Goal: Task Accomplishment & Management: Complete application form

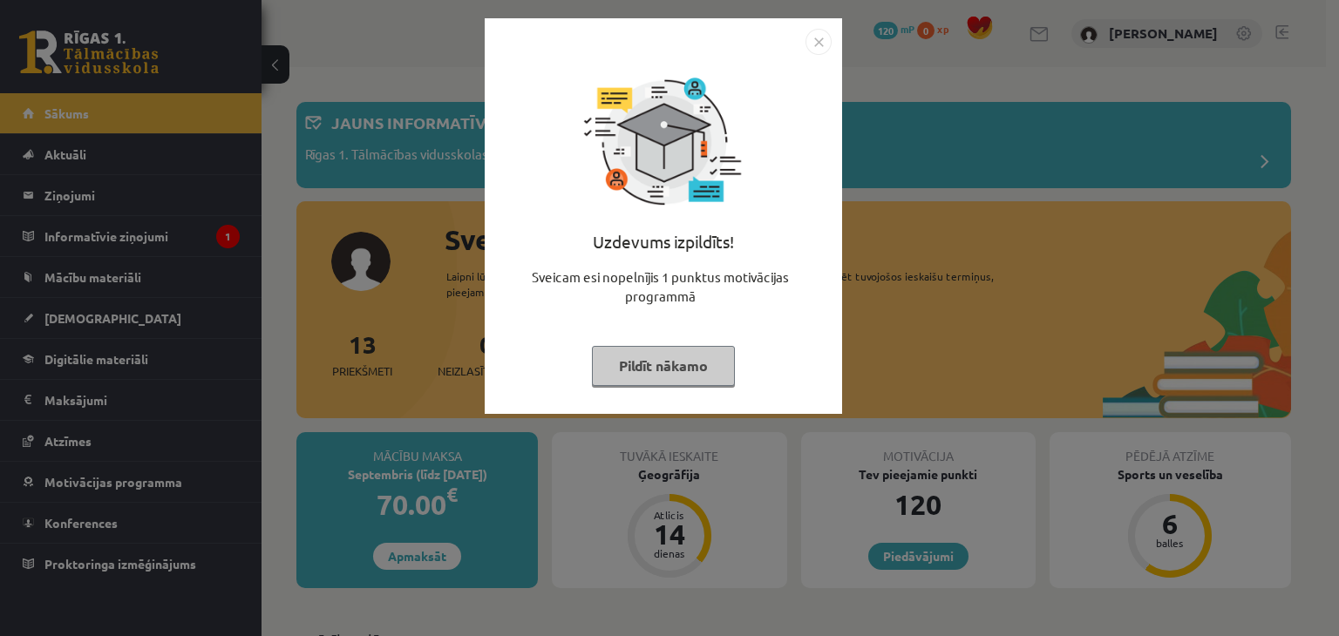
click at [720, 367] on button "Pildīt nākamo" at bounding box center [663, 366] width 143 height 40
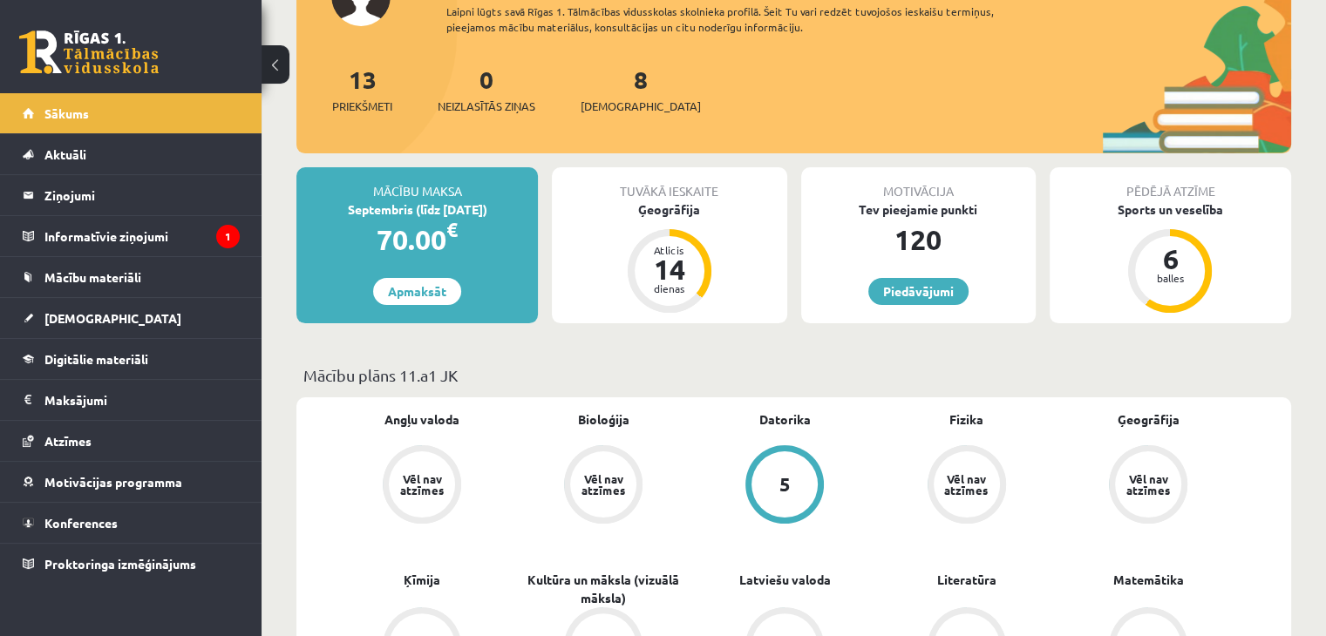
scroll to position [87, 0]
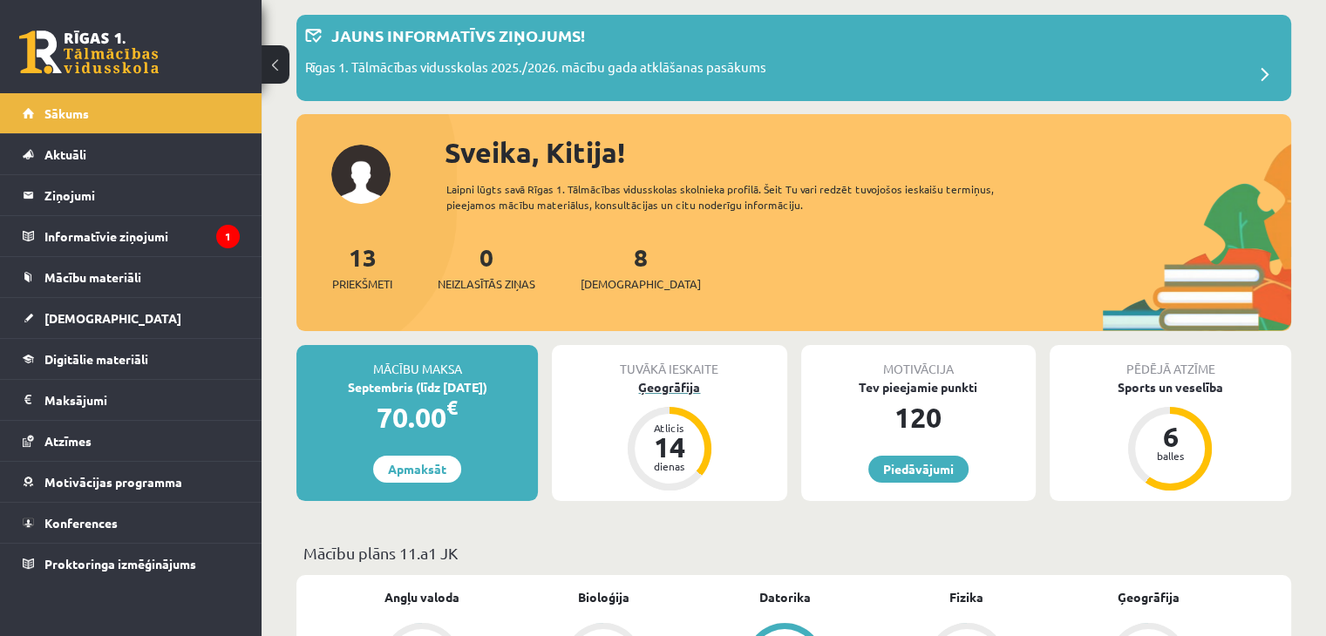
click at [696, 384] on div "Ģeogrāfija" at bounding box center [669, 387] width 234 height 18
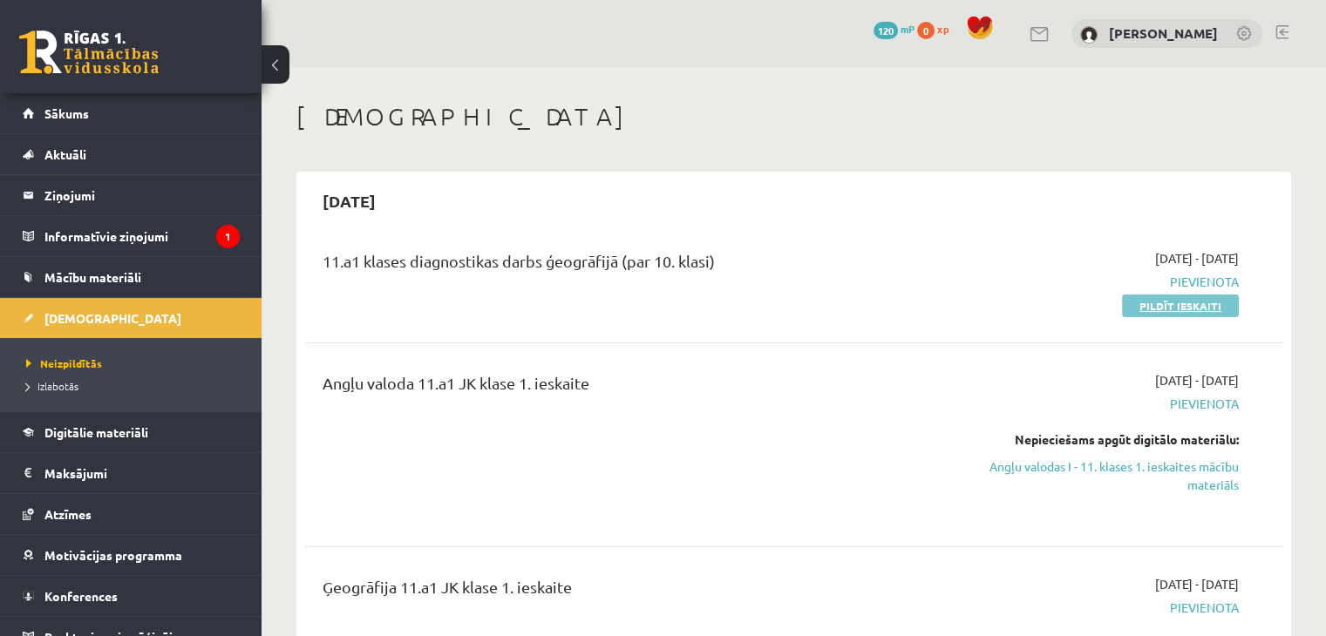
click at [1197, 297] on link "Pildīt ieskaiti" at bounding box center [1180, 306] width 117 height 23
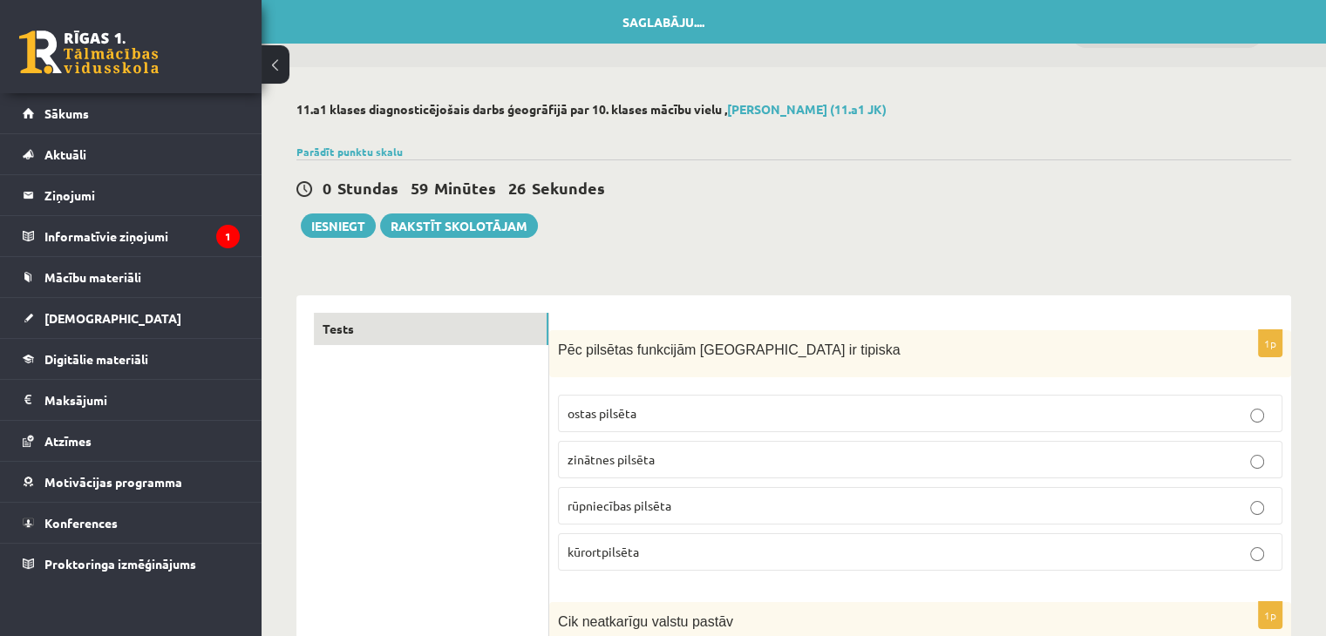
click at [720, 535] on label "kūrortpilsēta" at bounding box center [920, 551] width 724 height 37
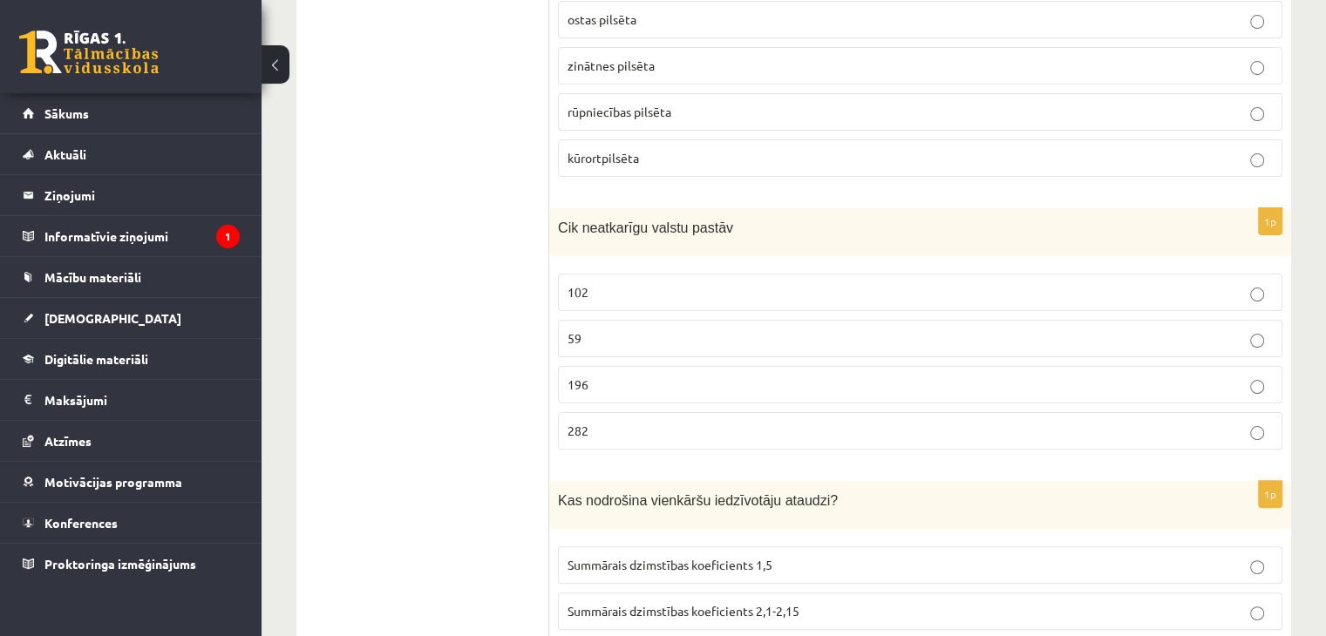
scroll to position [436, 0]
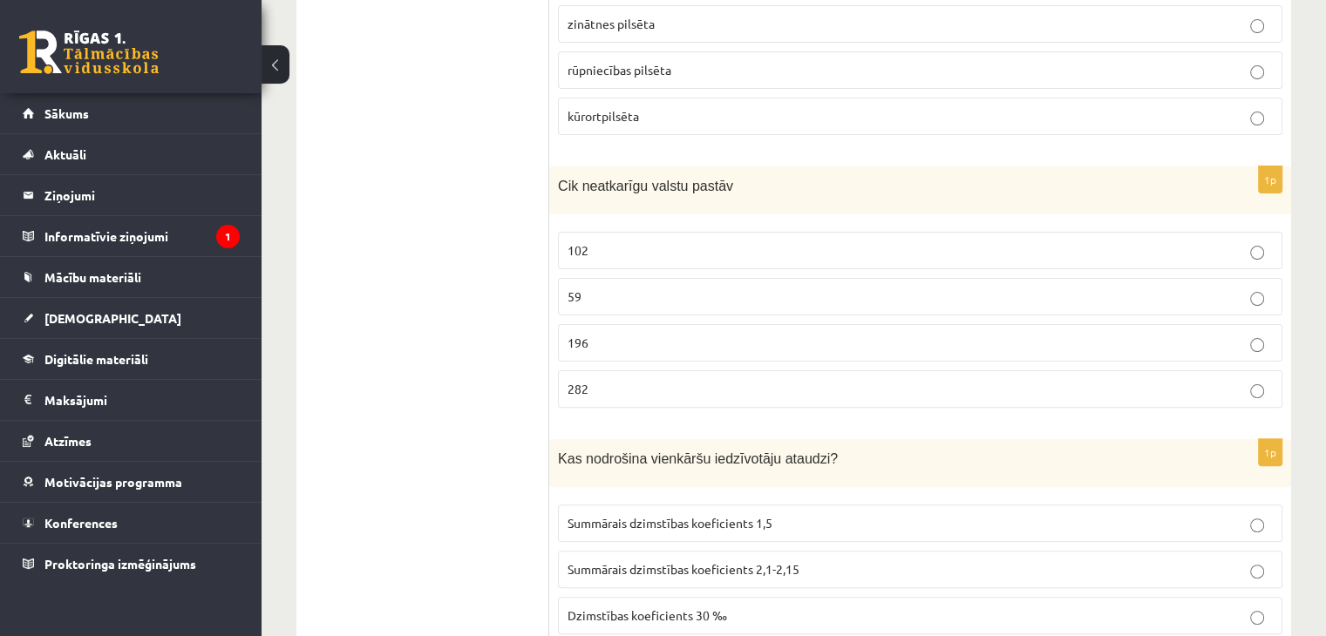
click at [627, 346] on p "196" at bounding box center [919, 343] width 705 height 18
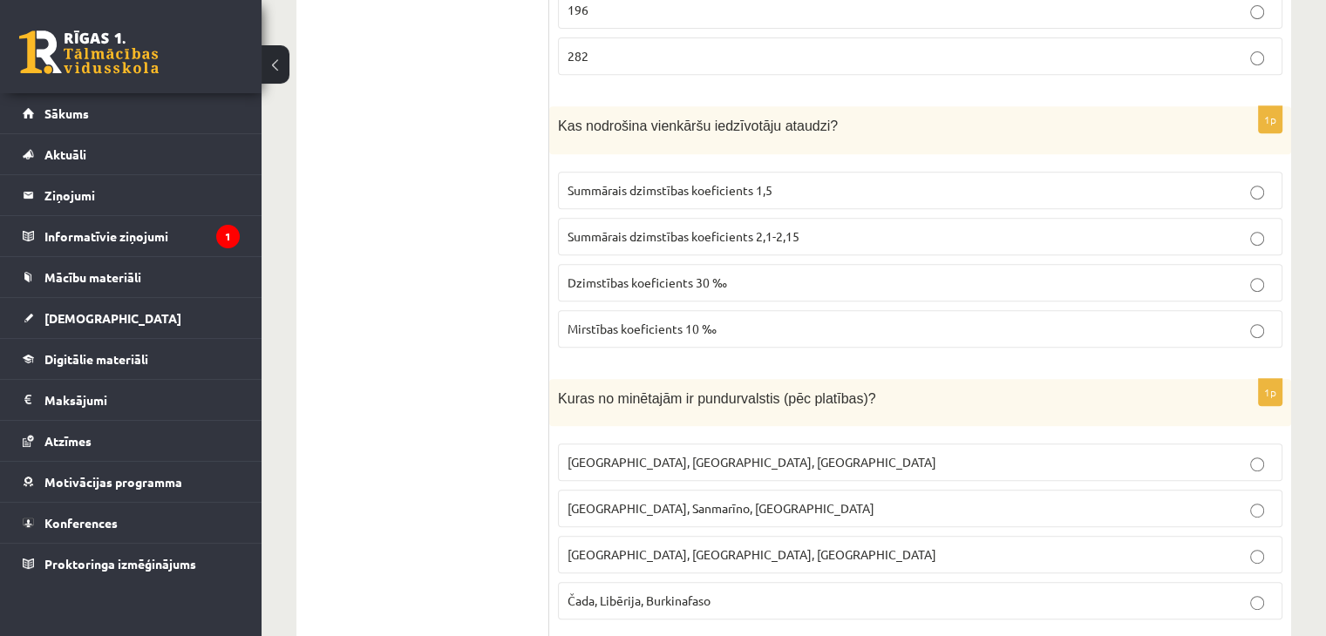
scroll to position [784, 0]
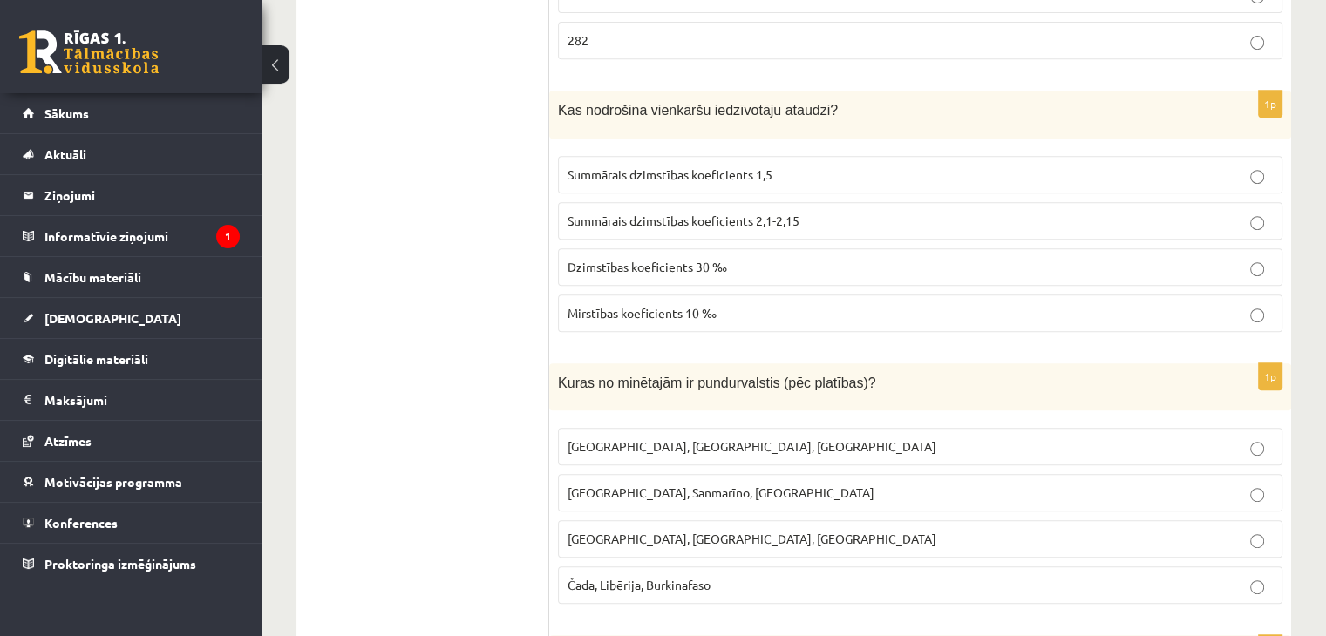
click at [770, 174] on span "Summārais dzimstības koeficients 1,5" at bounding box center [669, 174] width 205 height 16
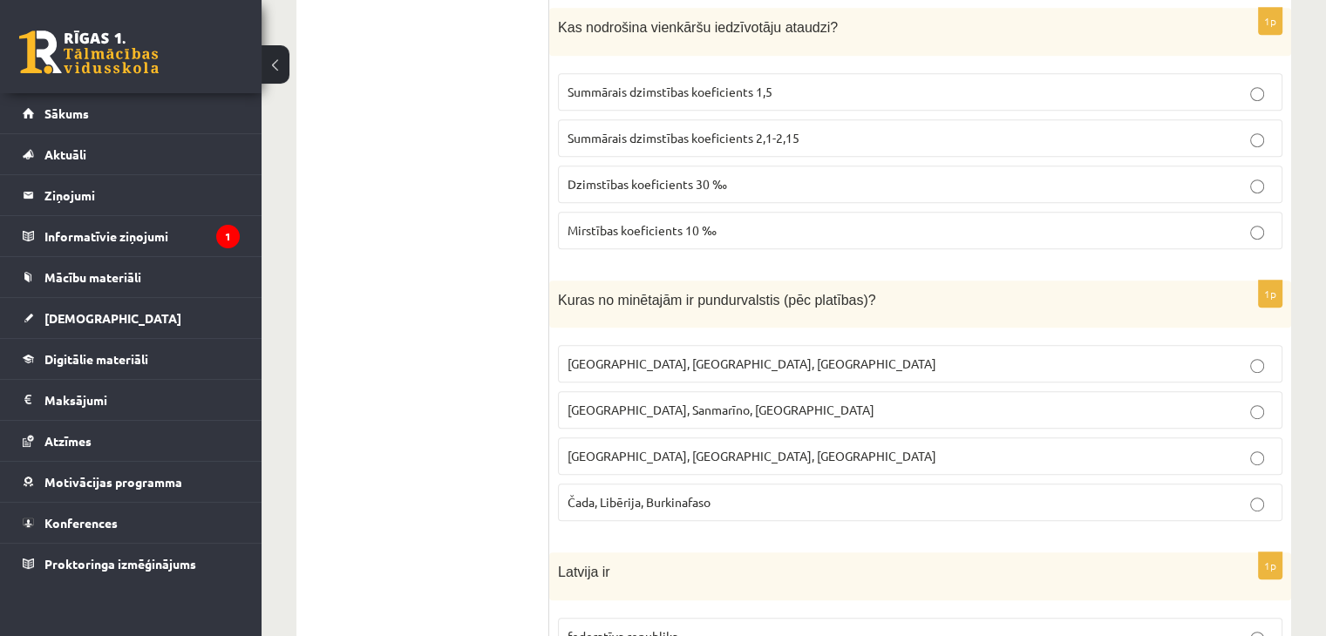
scroll to position [959, 0]
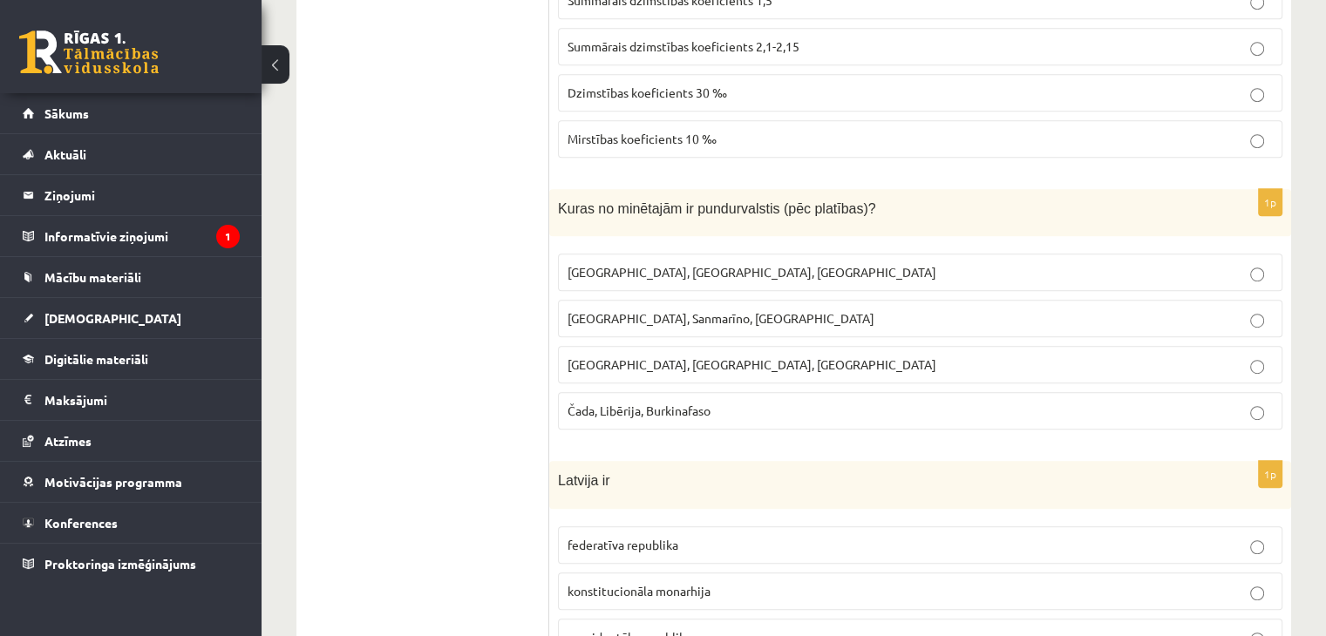
click at [774, 313] on p "[GEOGRAPHIC_DATA], Sanmarīno, [GEOGRAPHIC_DATA]" at bounding box center [919, 318] width 705 height 18
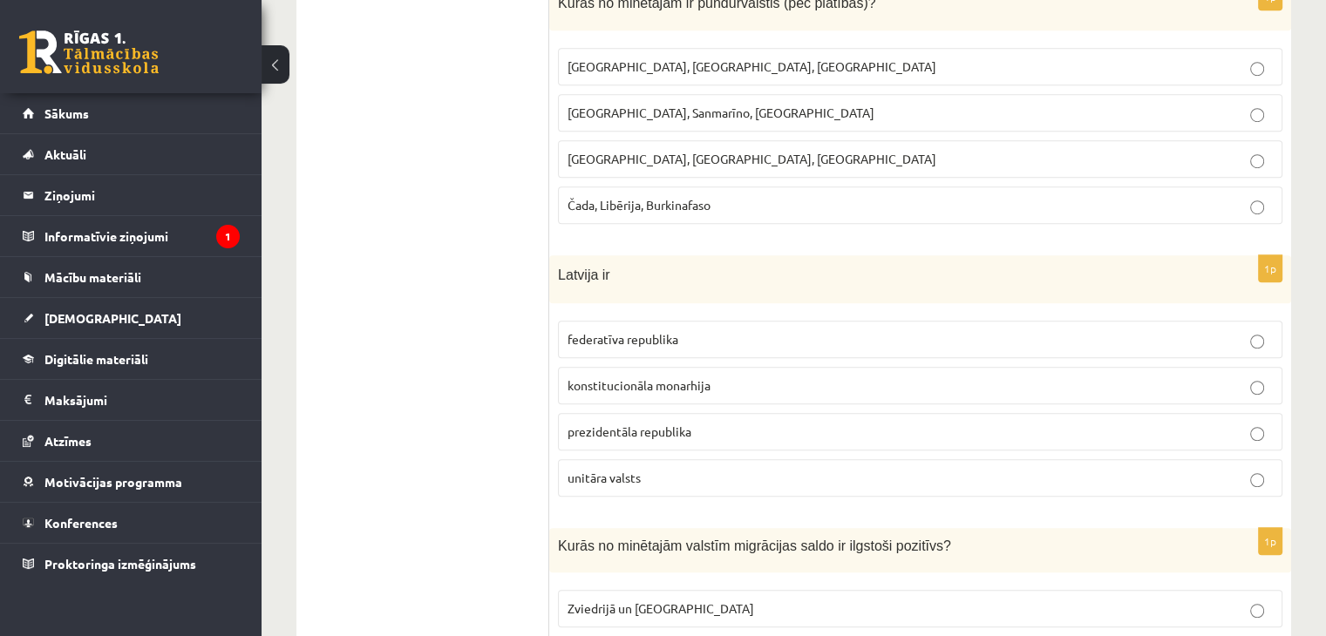
scroll to position [1220, 0]
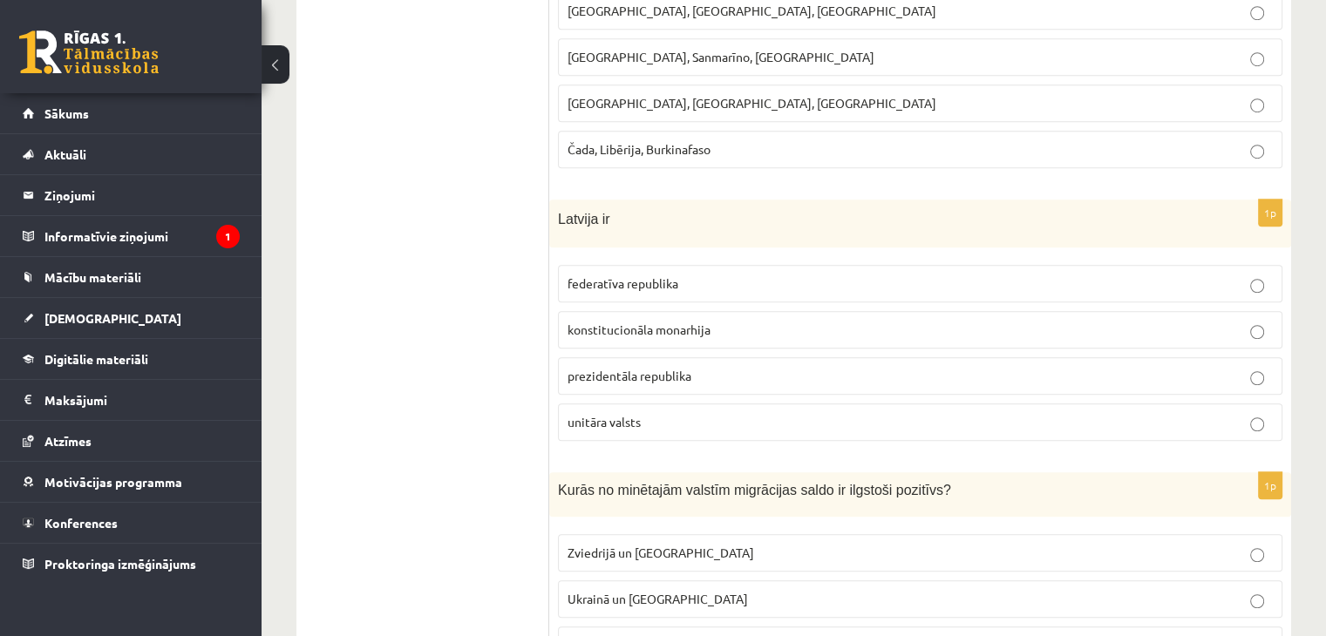
click at [795, 357] on label "prezidentāla republika" at bounding box center [920, 375] width 724 height 37
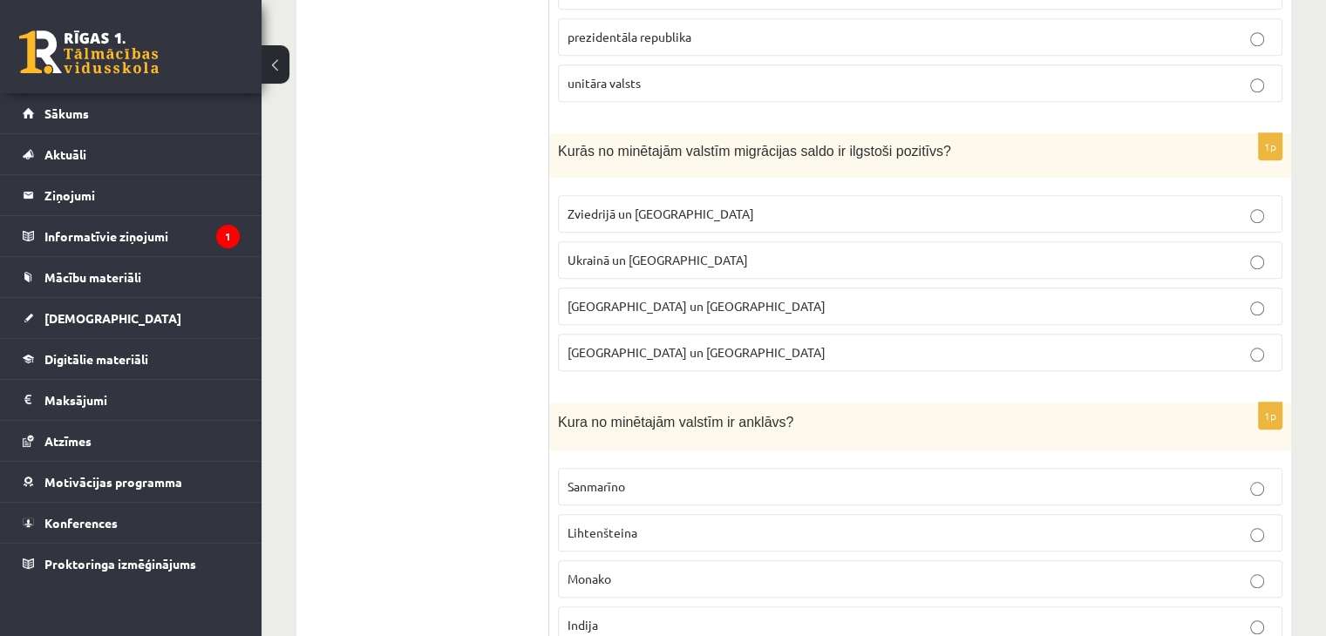
scroll to position [1569, 0]
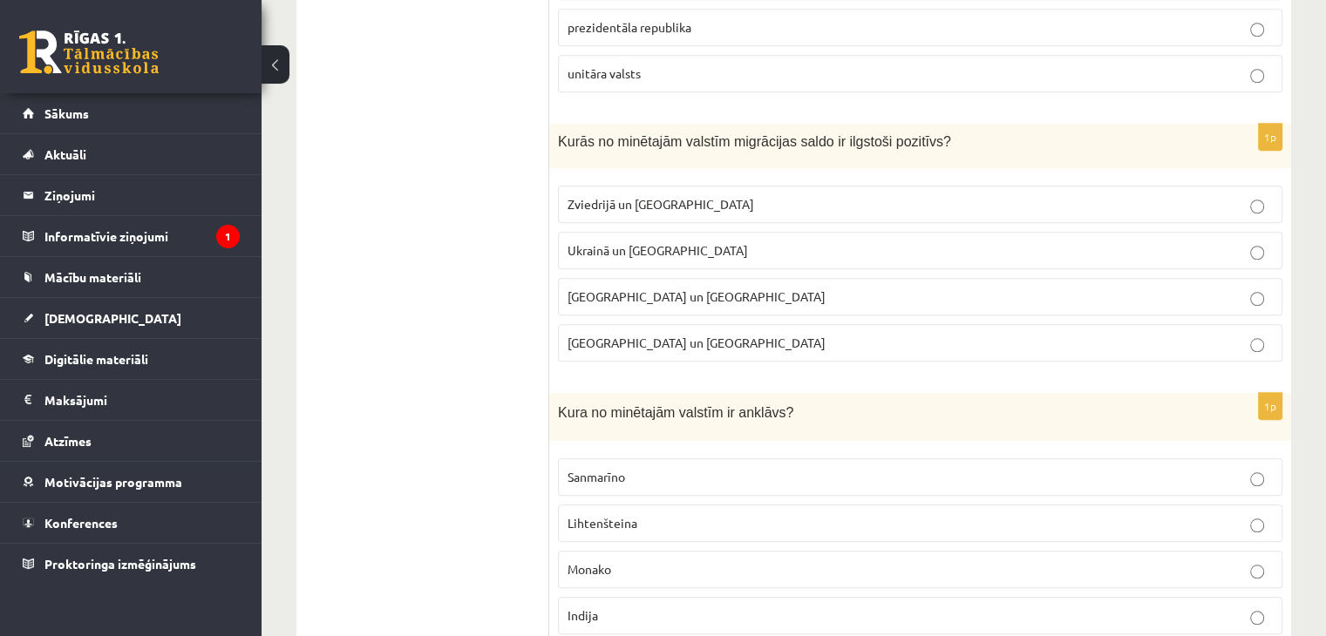
click at [697, 200] on p "Zviedrijā un [GEOGRAPHIC_DATA]" at bounding box center [919, 204] width 705 height 18
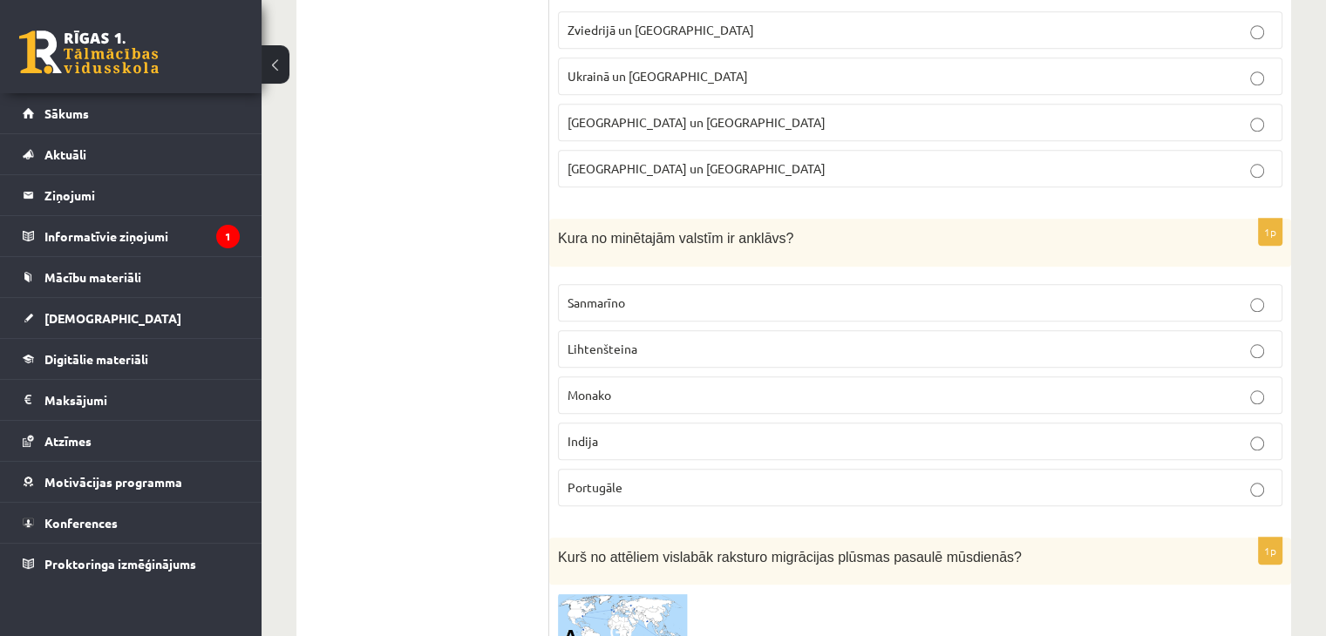
click at [710, 345] on p "Lihtenšteina" at bounding box center [919, 349] width 705 height 18
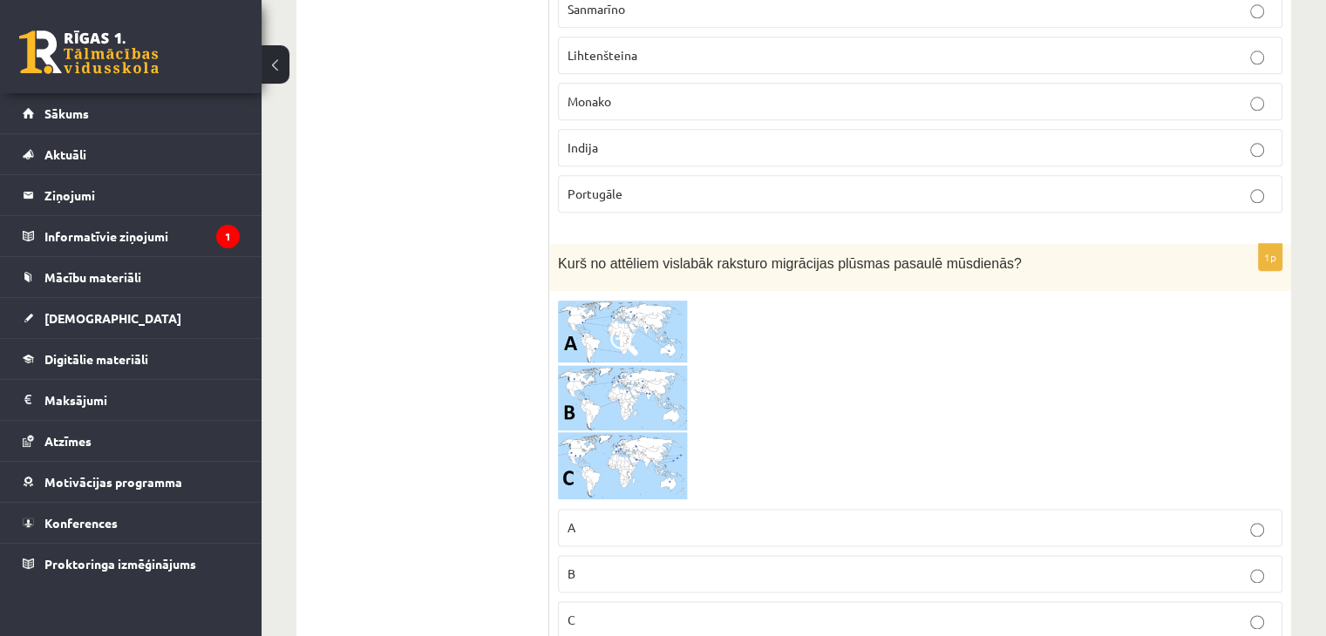
scroll to position [2092, 0]
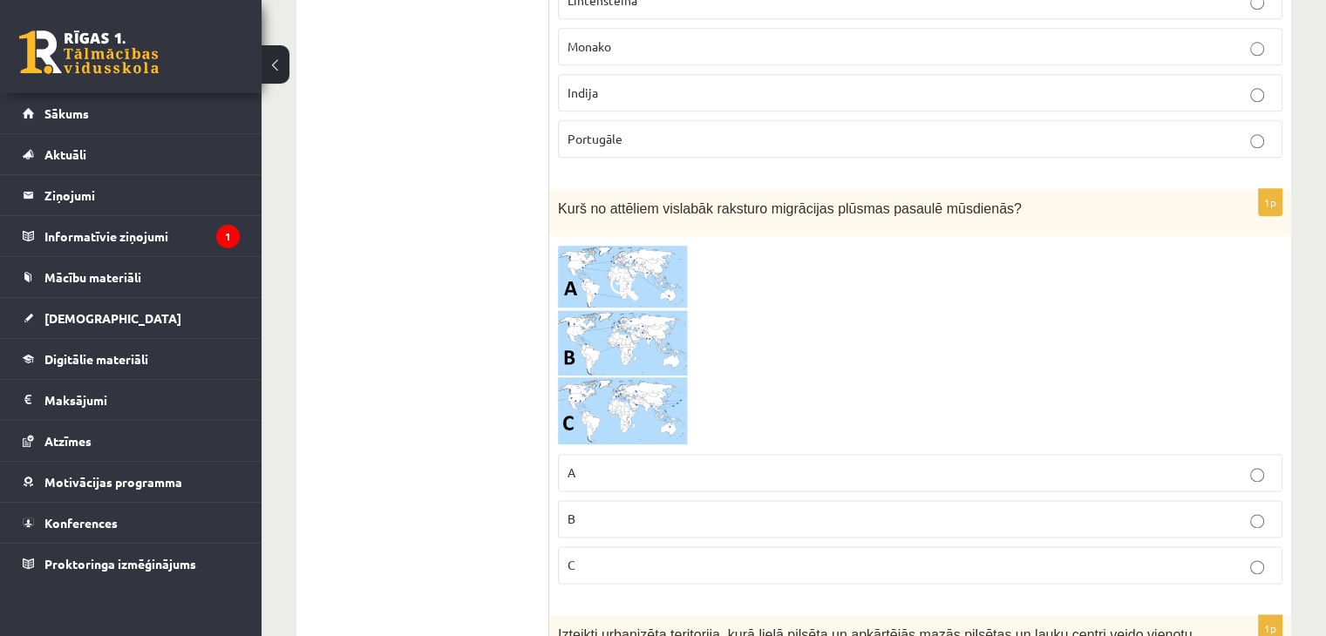
click at [653, 272] on img at bounding box center [623, 345] width 131 height 200
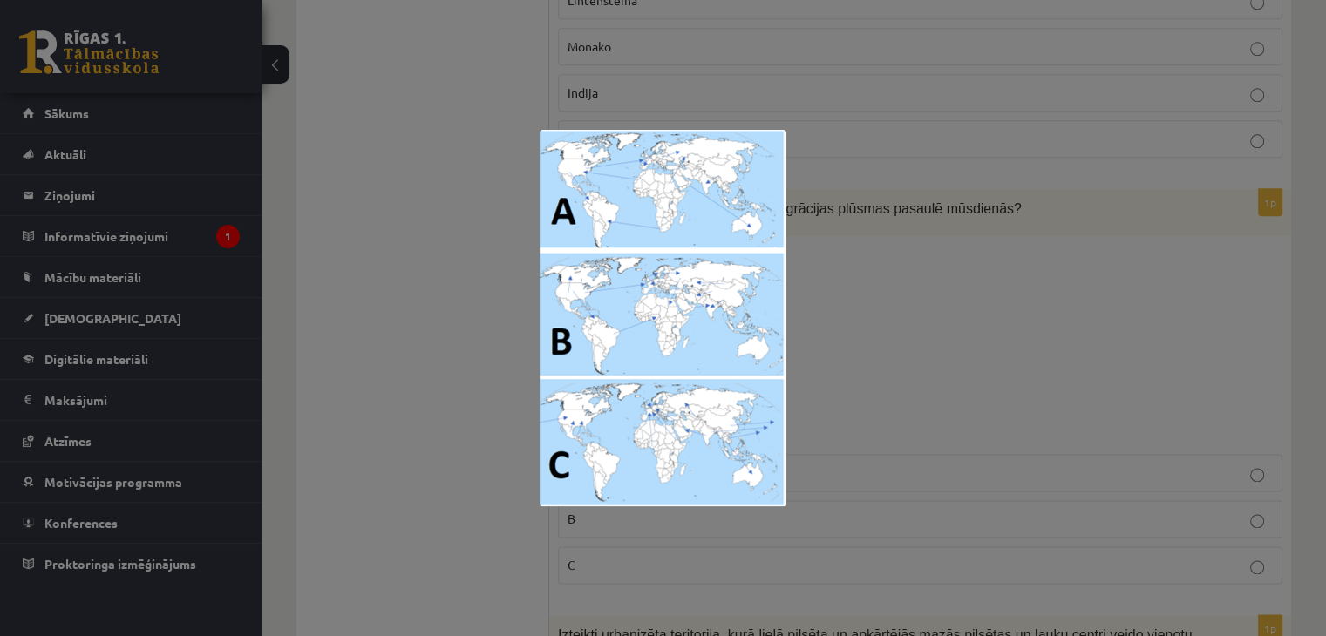
click at [881, 336] on div at bounding box center [663, 318] width 1326 height 636
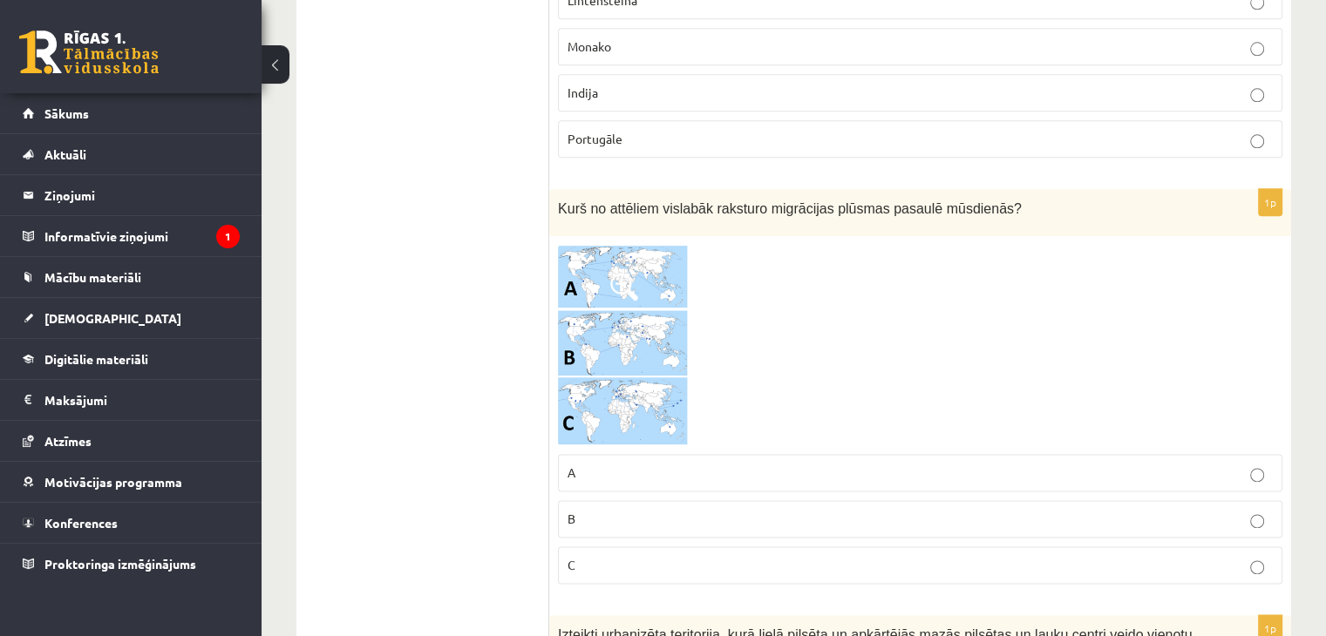
drag, startPoint x: 664, startPoint y: 553, endPoint x: 667, endPoint y: 539, distance: 14.2
click at [664, 556] on p "C" at bounding box center [919, 565] width 705 height 18
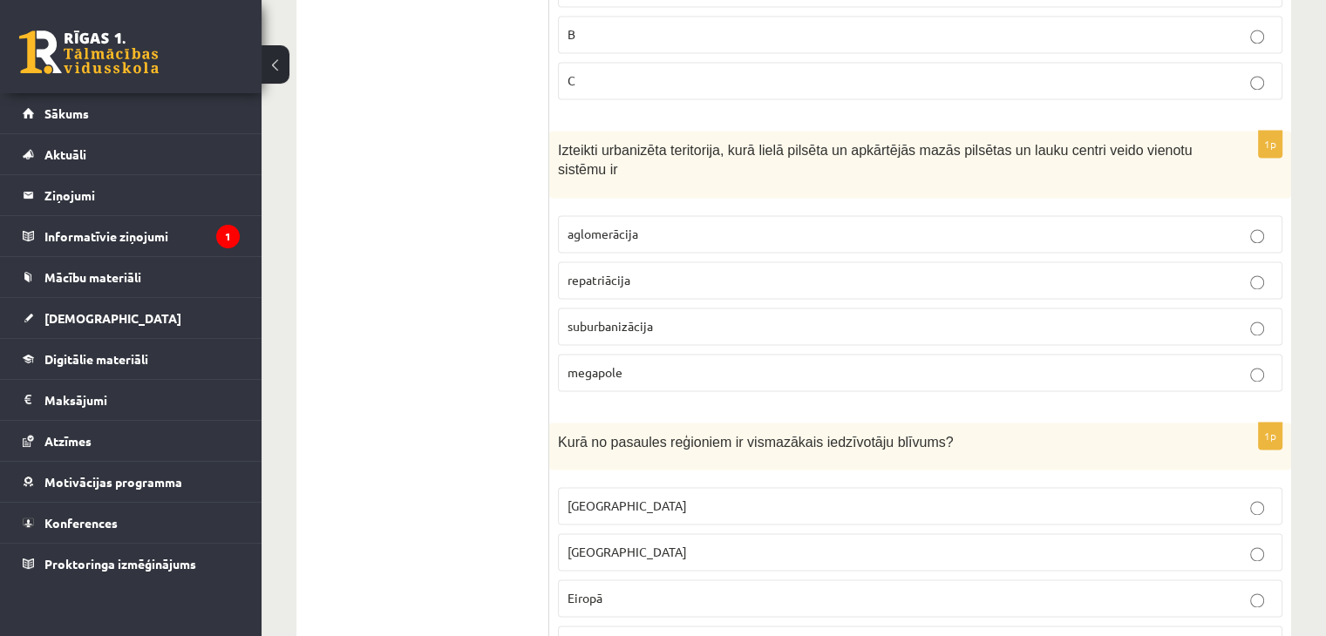
scroll to position [2615, 0]
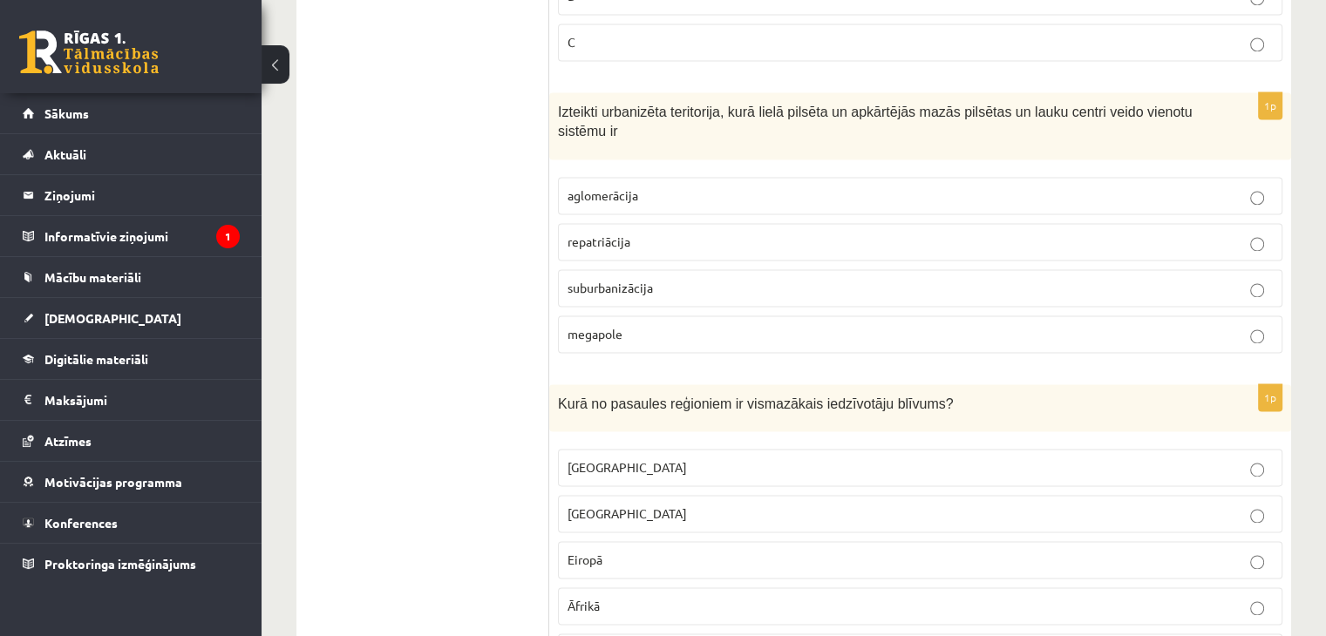
click at [670, 187] on p "aglomerācija" at bounding box center [919, 196] width 705 height 18
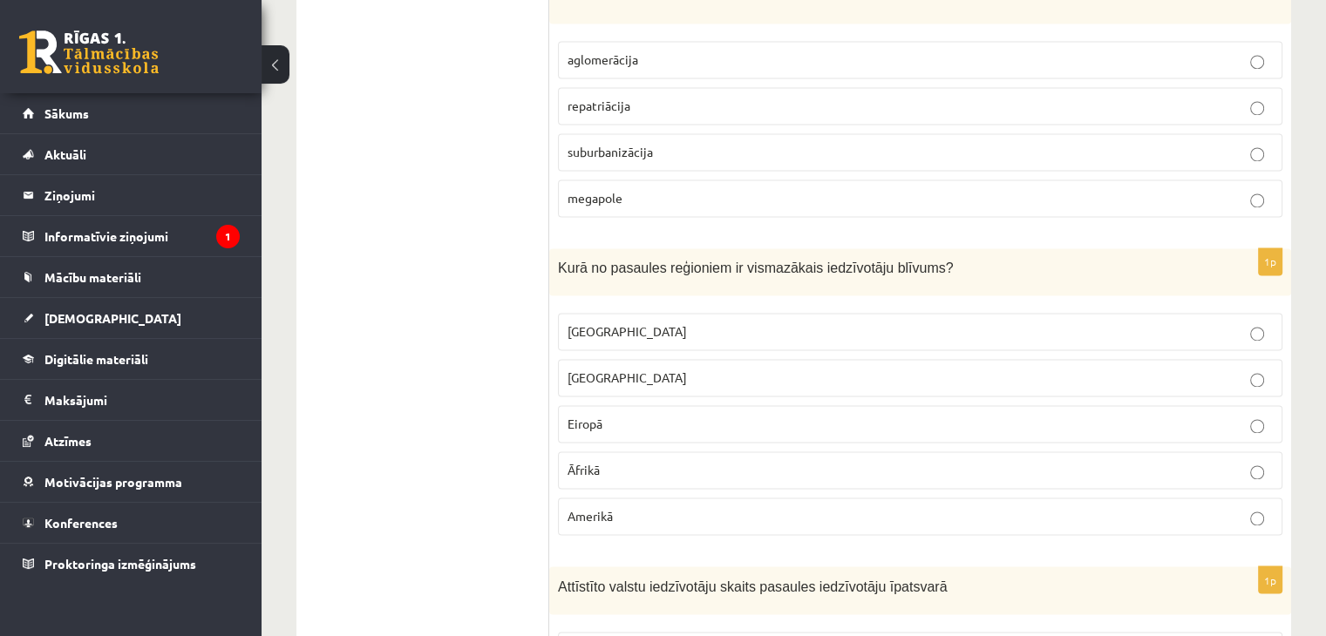
scroll to position [2789, 0]
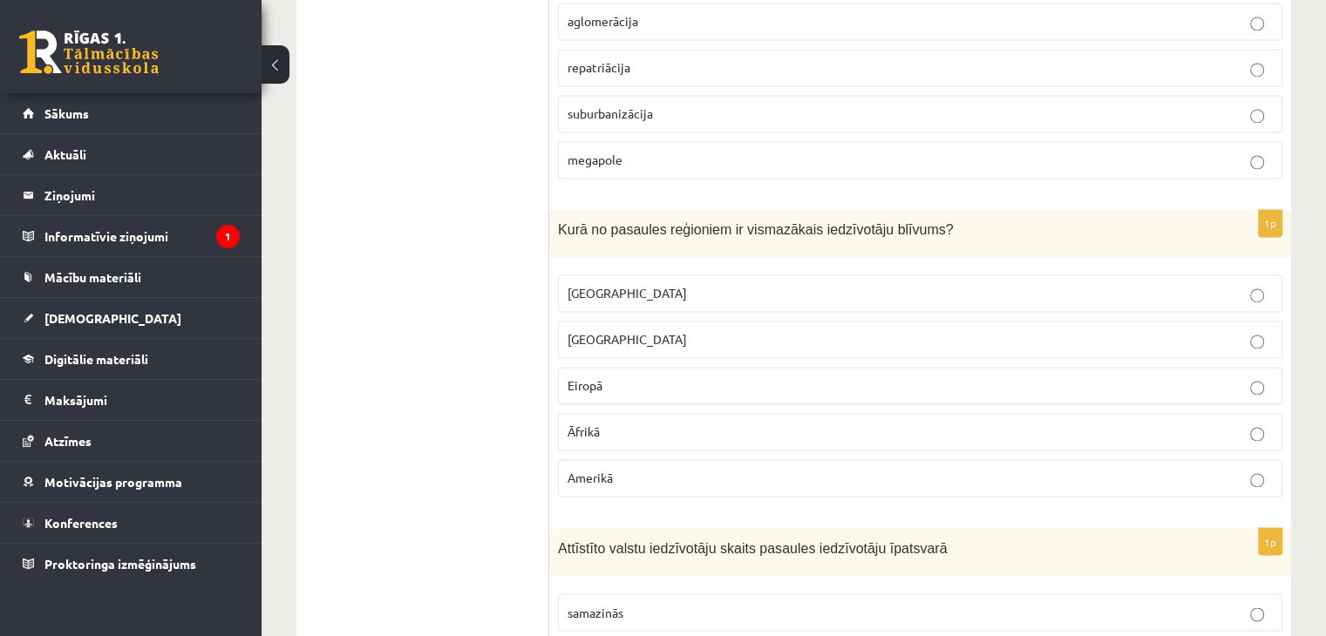
click at [585, 424] on span "Āfrikā" at bounding box center [583, 432] width 32 height 16
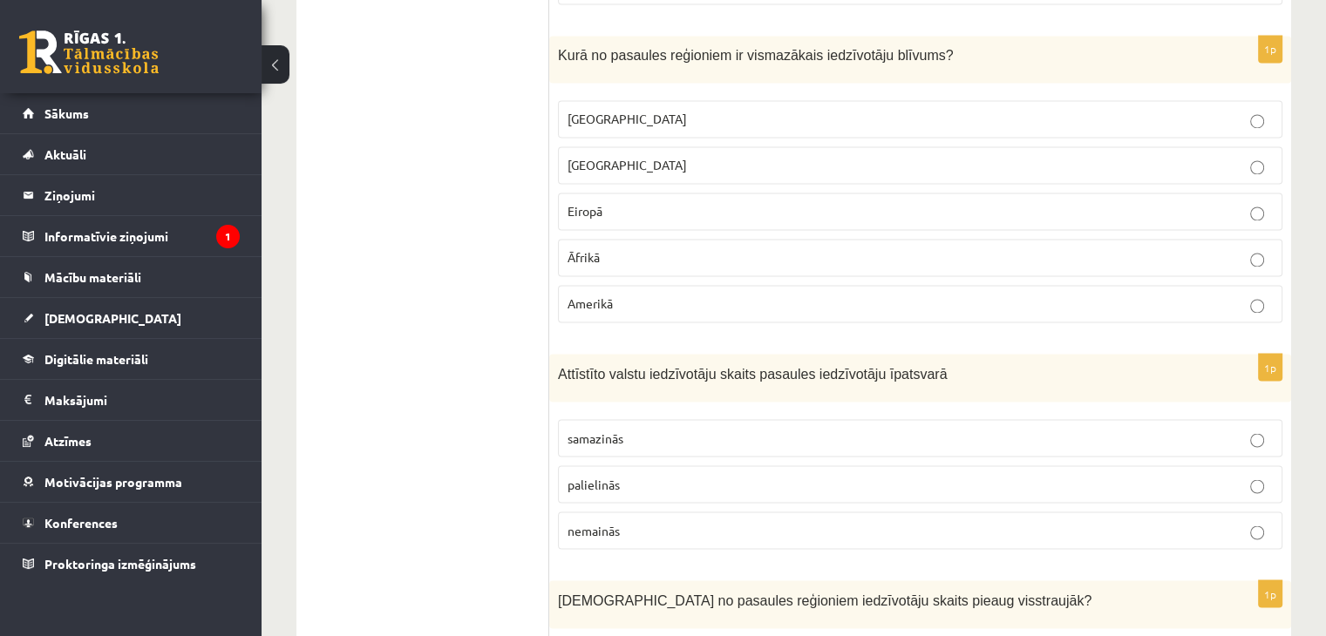
scroll to position [3050, 0]
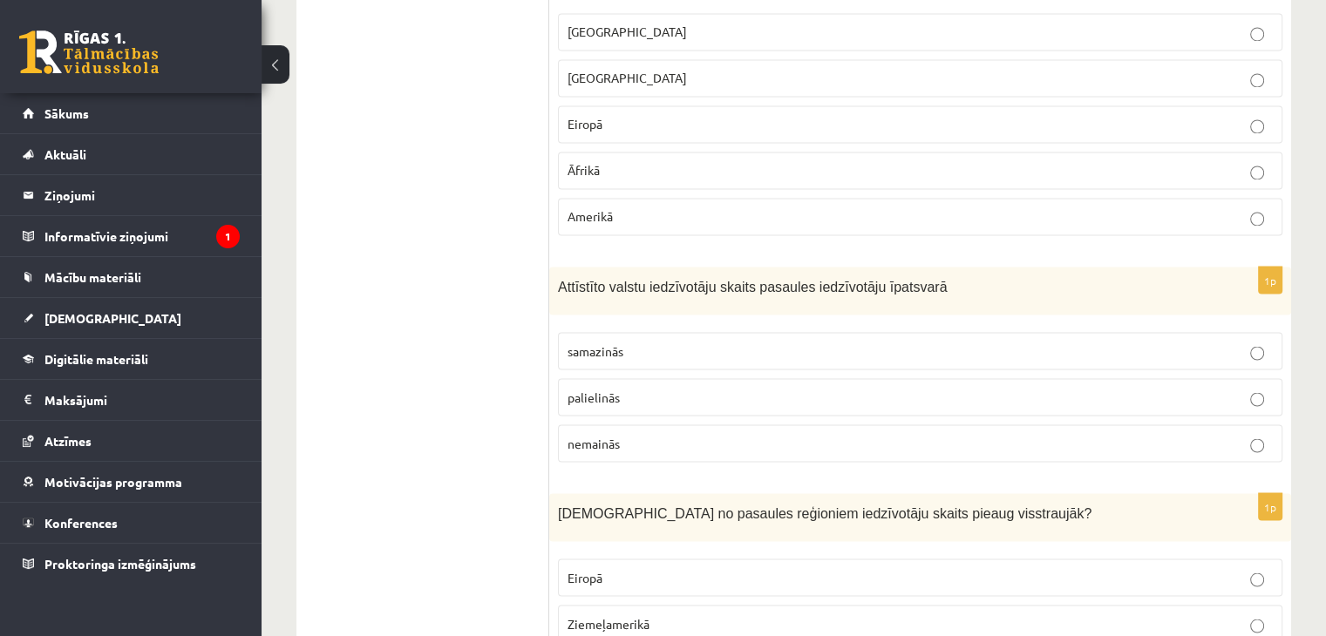
click at [637, 388] on p "palielinās" at bounding box center [919, 397] width 705 height 18
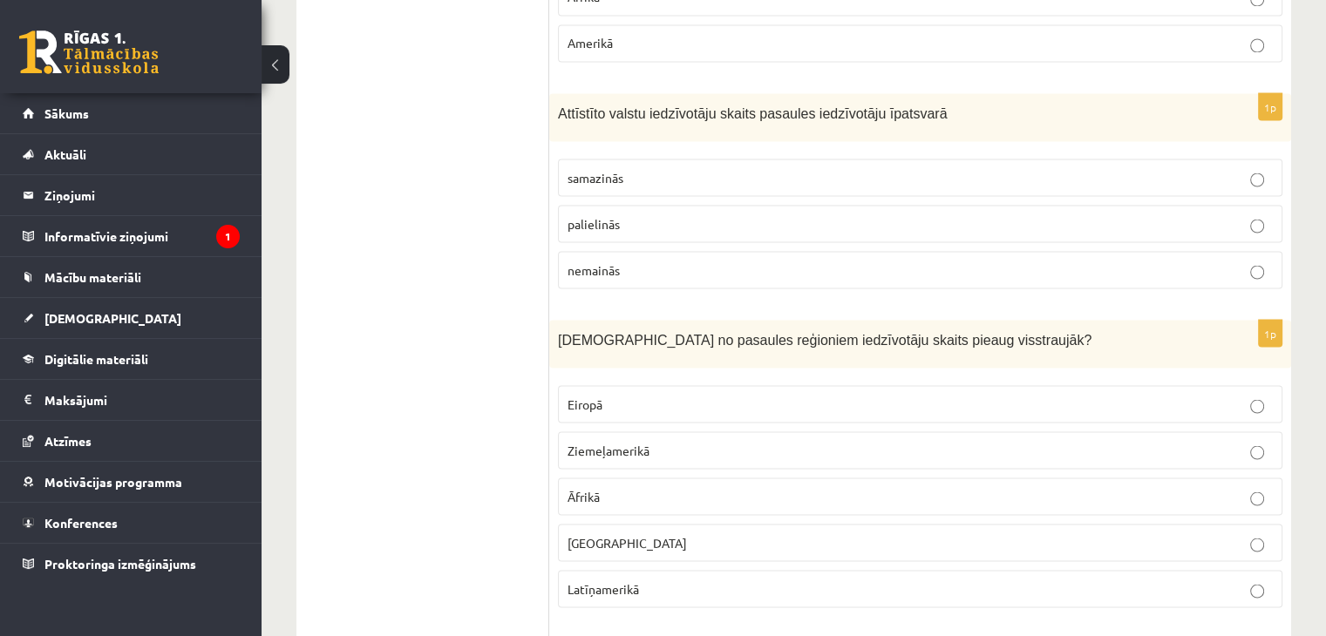
scroll to position [3225, 0]
click at [630, 532] on p "Āzijā" at bounding box center [919, 541] width 705 height 18
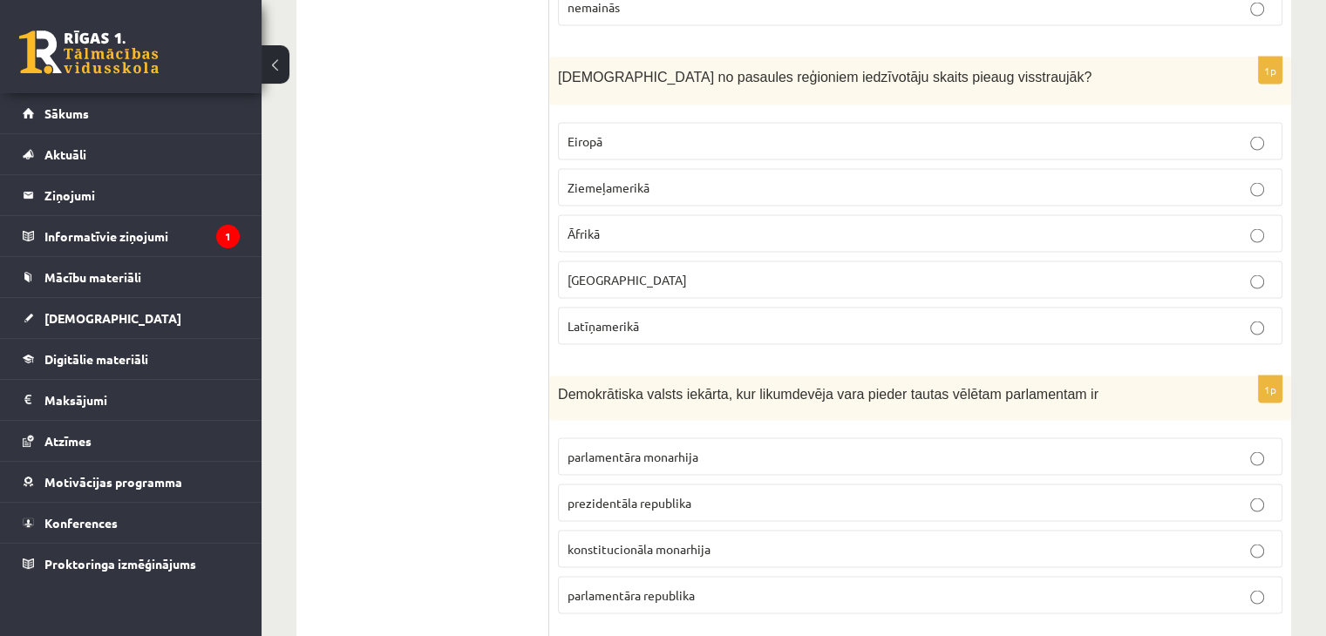
click at [652, 215] on label "Āfrikā" at bounding box center [920, 233] width 724 height 37
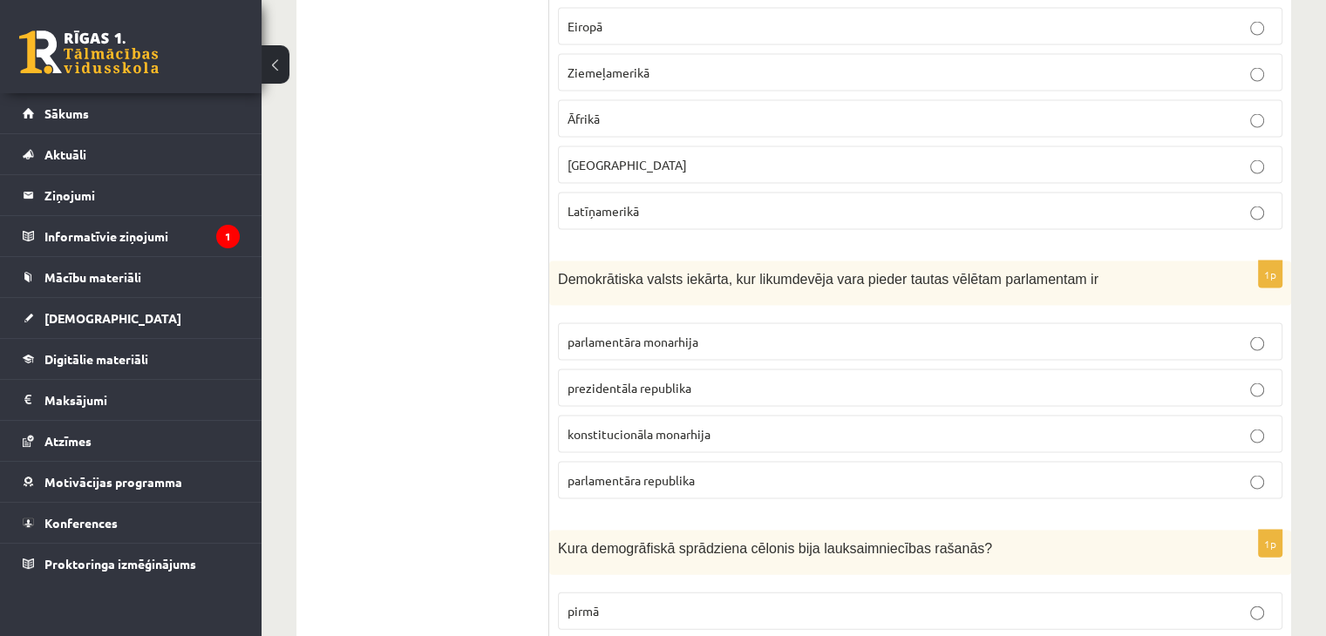
scroll to position [3660, 0]
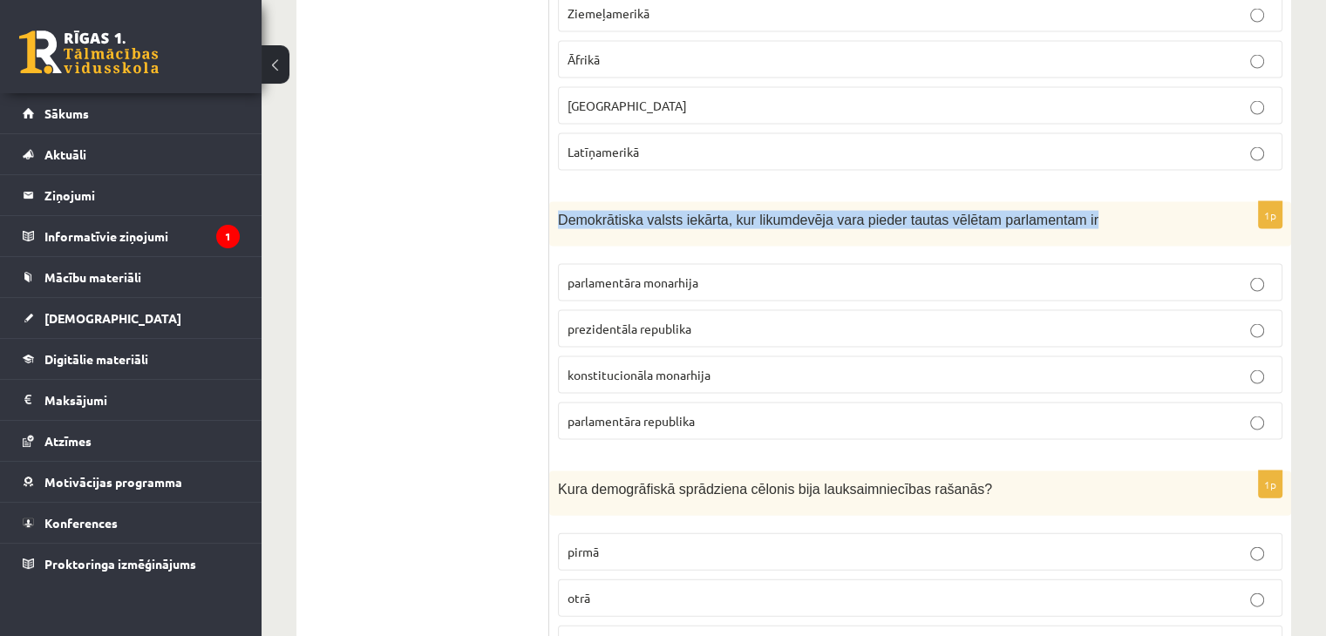
drag, startPoint x: 560, startPoint y: 203, endPoint x: 1078, endPoint y: 202, distance: 517.7
click at [1078, 211] on p "Demokrātiska valsts iekārta, kur likumdevēja vara pieder tautas vēlētam parlame…" at bounding box center [876, 220] width 637 height 18
copy span "Demokrātiska valsts iekārta, kur likumdevēja vara pieder tautas vēlētam parlame…"
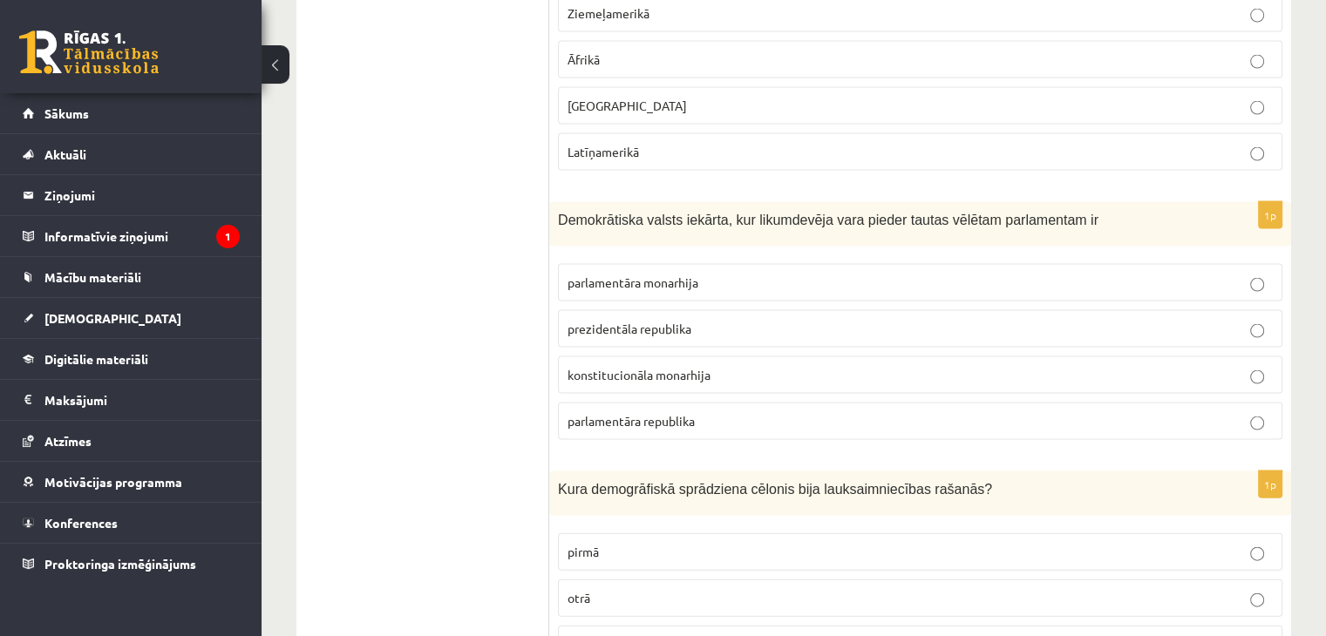
drag, startPoint x: 331, startPoint y: 168, endPoint x: 339, endPoint y: 133, distance: 35.7
click at [740, 412] on p "parlamentāra republika" at bounding box center [919, 421] width 705 height 18
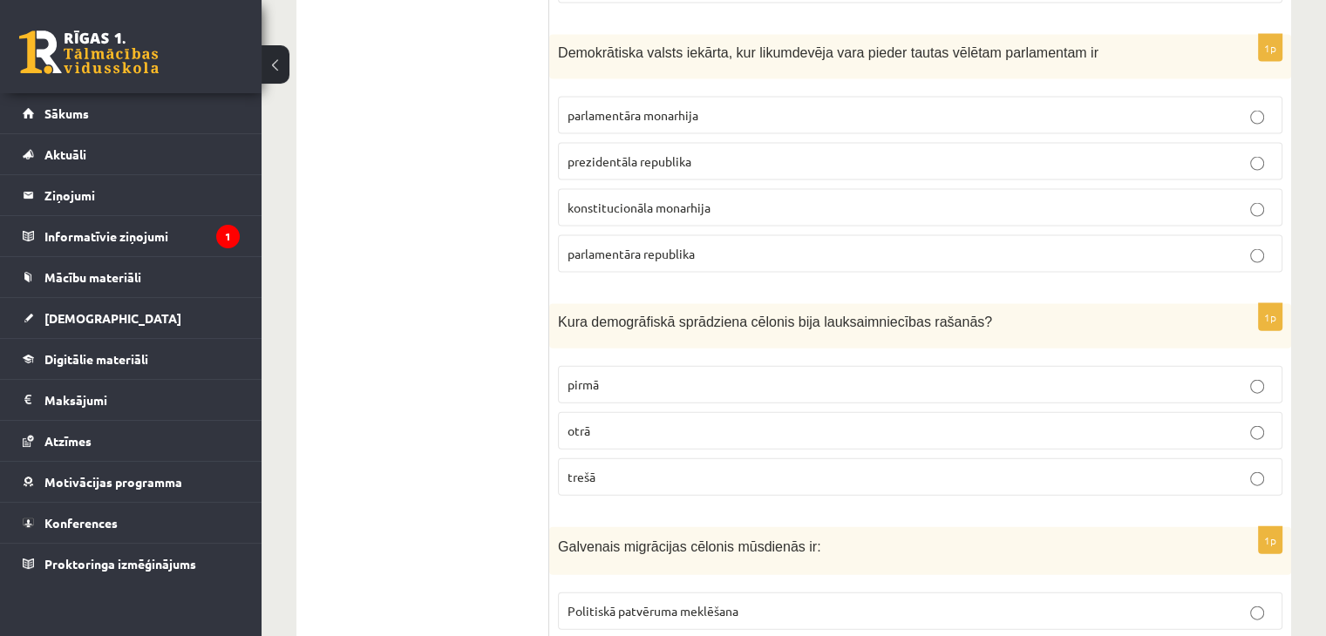
scroll to position [3835, 0]
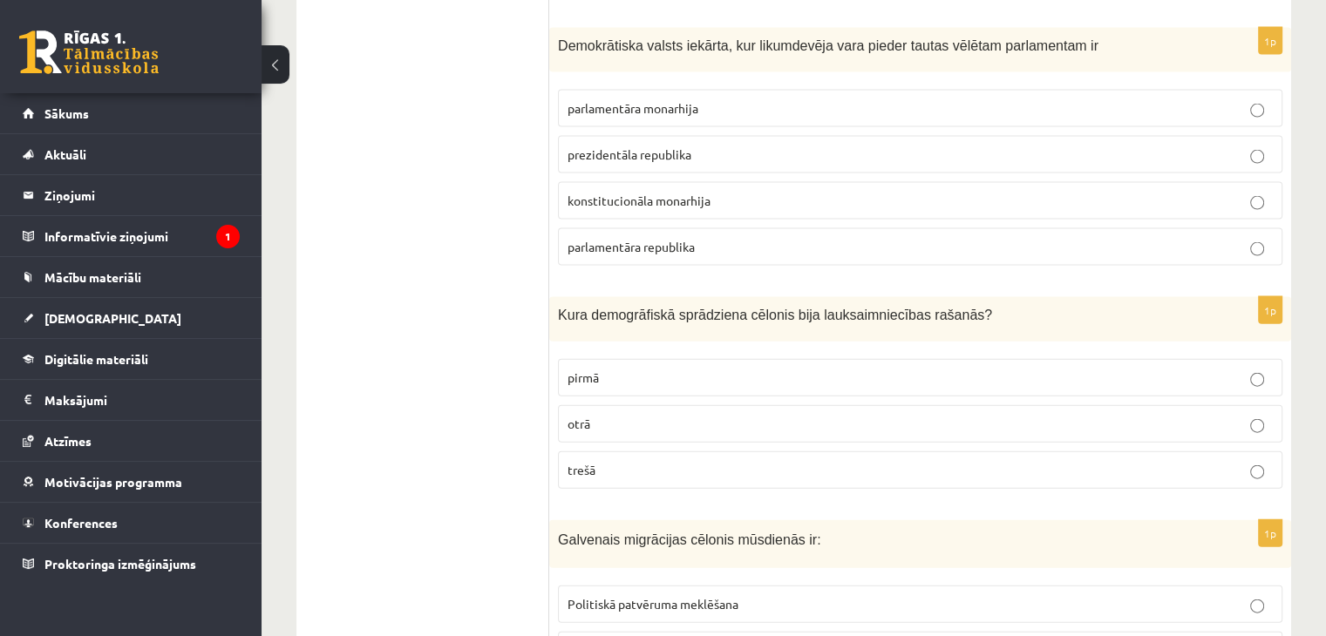
click at [662, 369] on p "pirmā" at bounding box center [919, 378] width 705 height 18
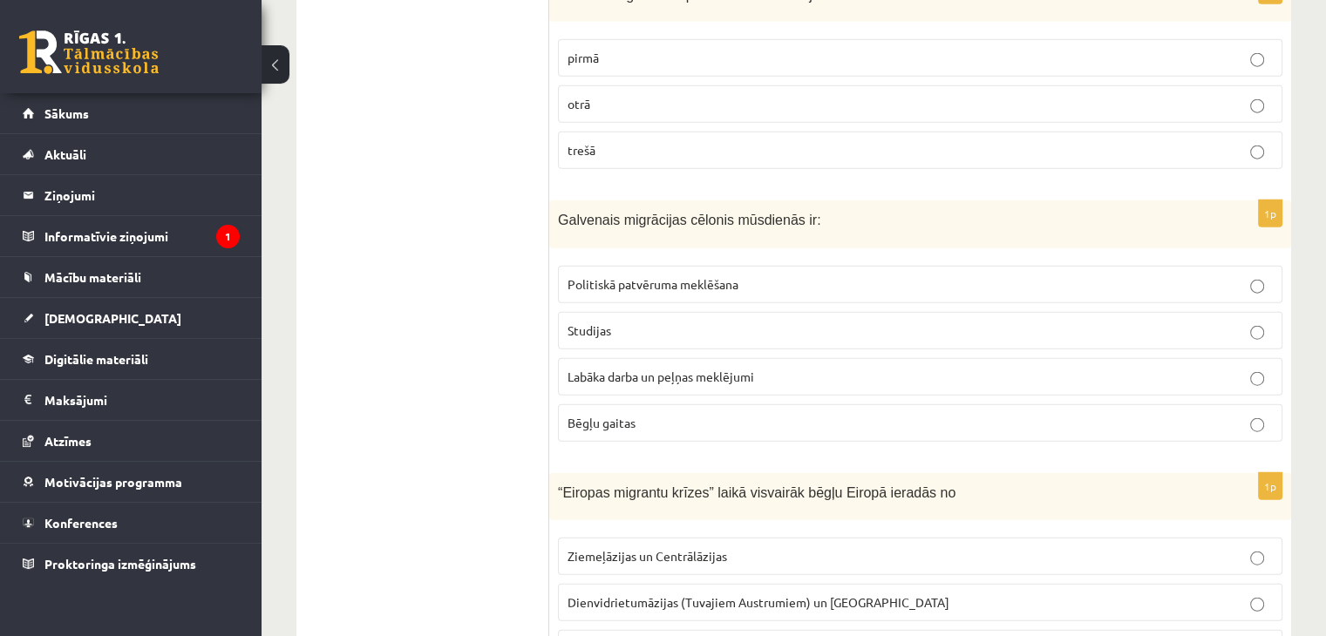
scroll to position [4183, 0]
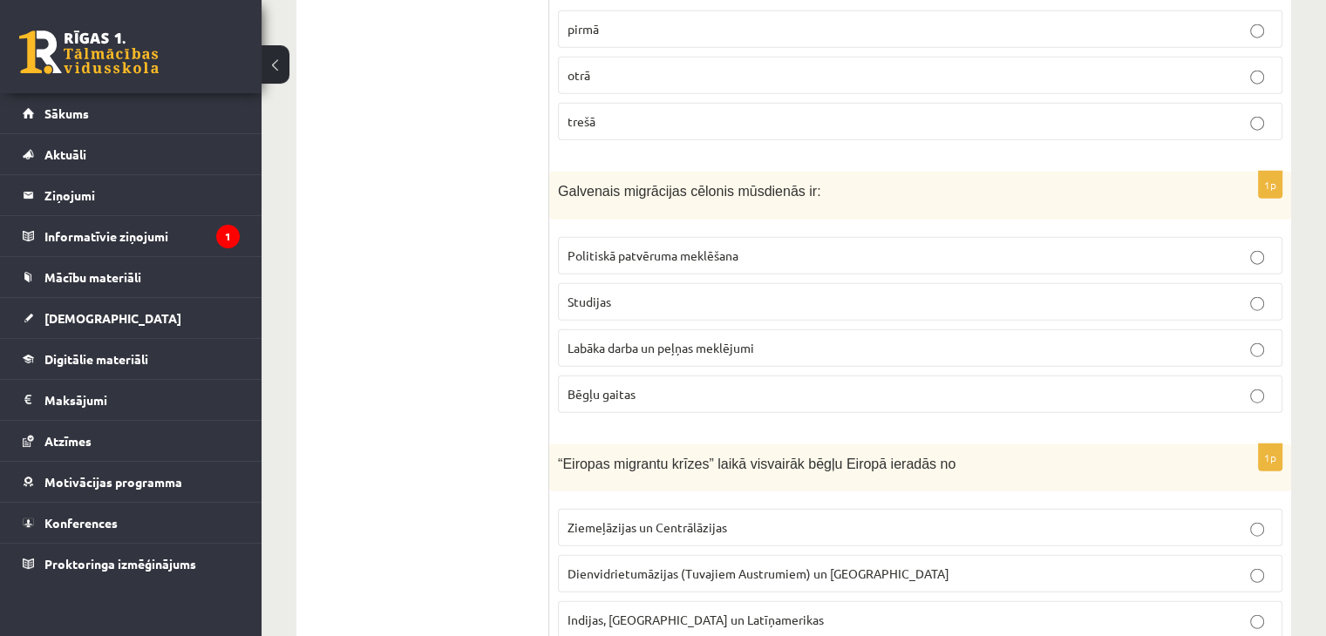
click at [777, 339] on p "Labāka darba un peļņas meklējumi" at bounding box center [919, 348] width 705 height 18
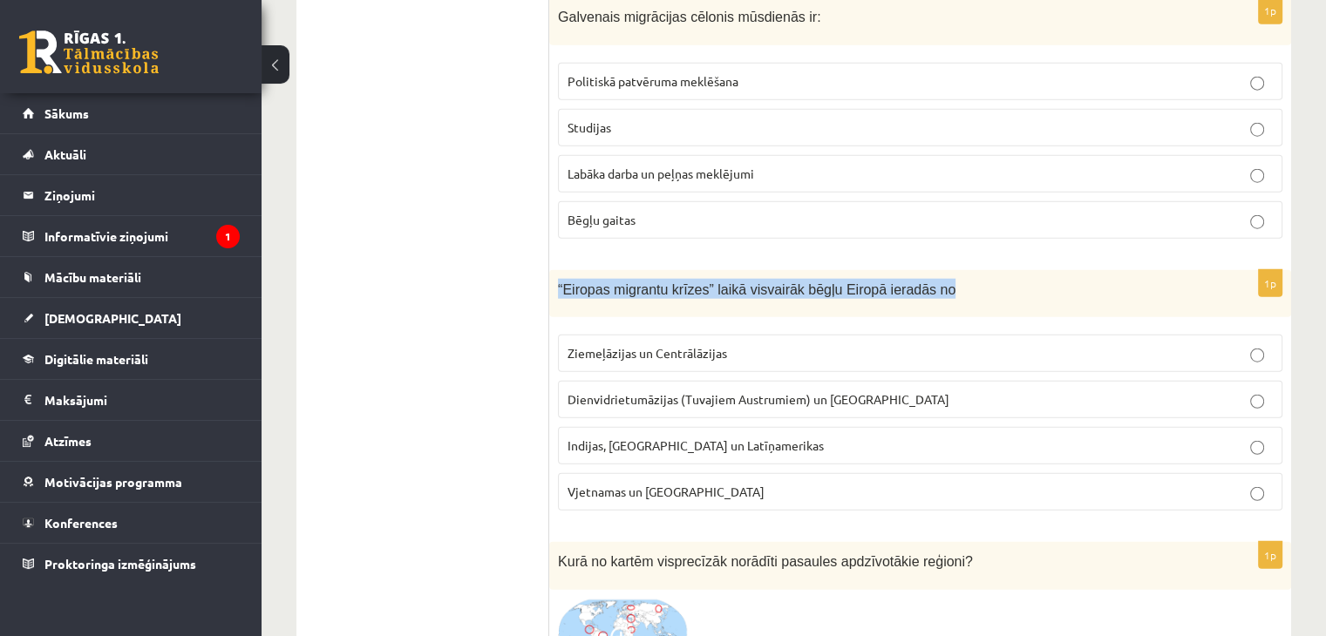
drag, startPoint x: 560, startPoint y: 266, endPoint x: 949, endPoint y: 273, distance: 388.8
click at [949, 279] on p "“Eiropas migrantu krīzes” laikā visvairāk bēgļu Eiropā ieradās no" at bounding box center [876, 289] width 637 height 20
copy span "“Eiropas migrantu krīzes” laikā visvairāk bēgļu Eiropā ieradās no"
click at [796, 391] on span "Dienvidrietumāzijas (Tuvajiem Austrumiem) un Āfrikas" at bounding box center [758, 399] width 382 height 16
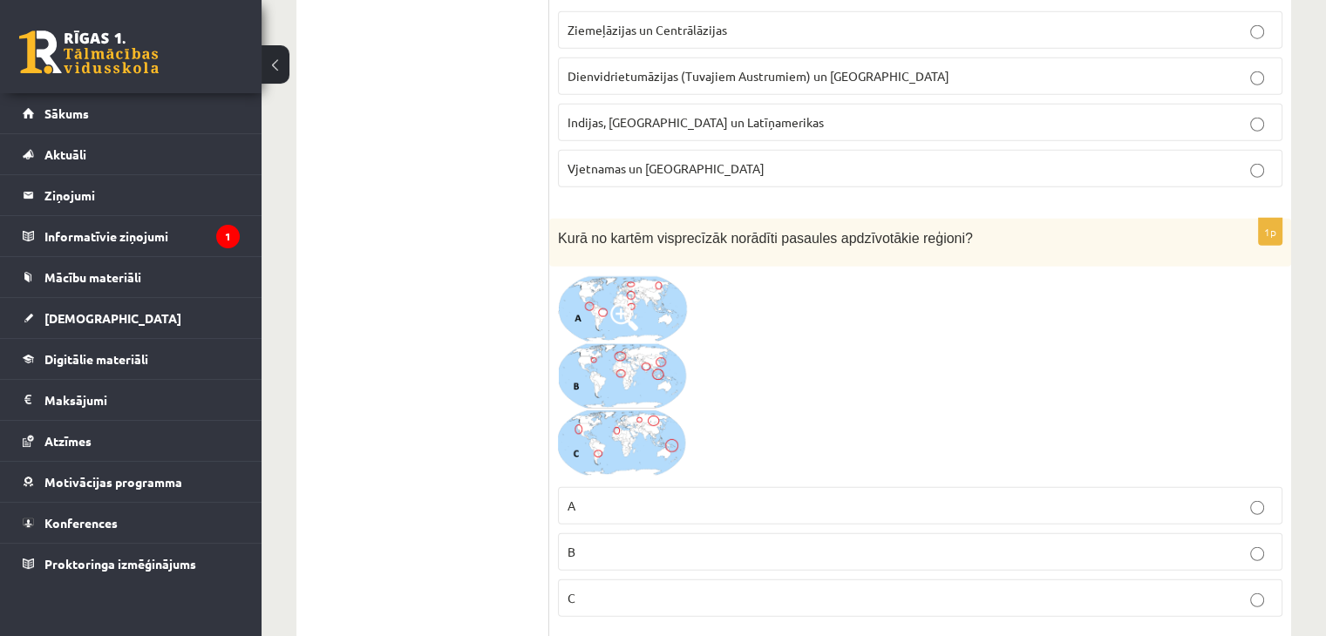
scroll to position [4706, 0]
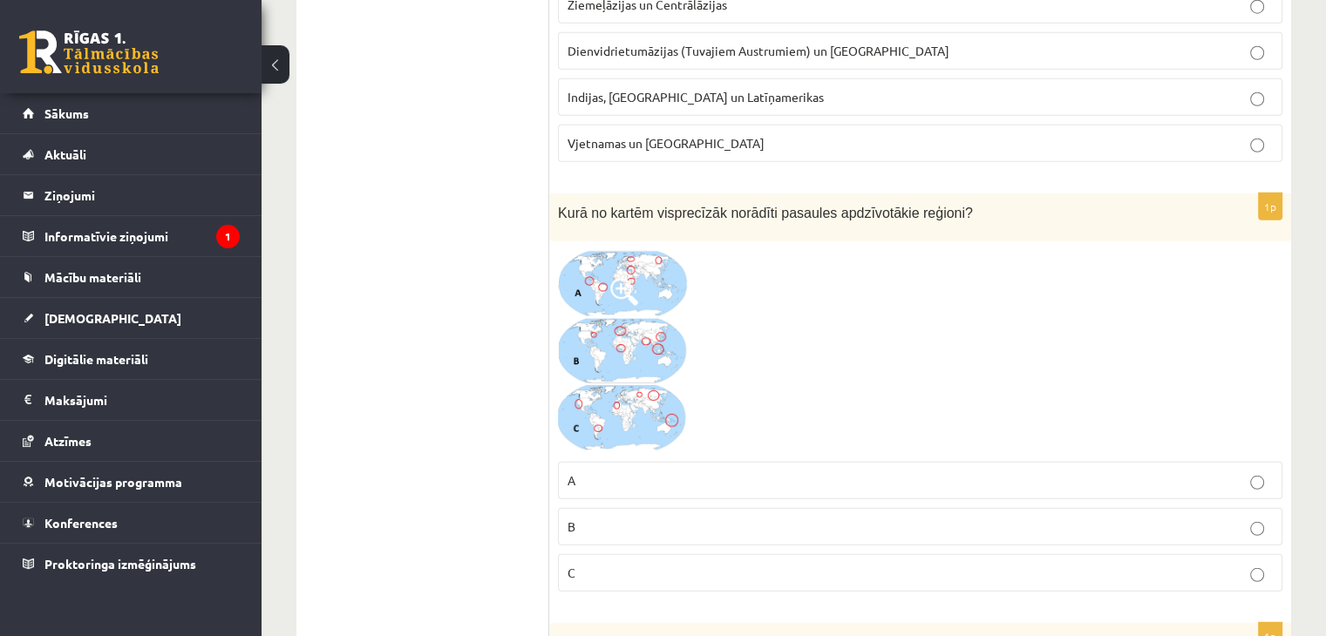
click at [658, 346] on img at bounding box center [623, 351] width 131 height 203
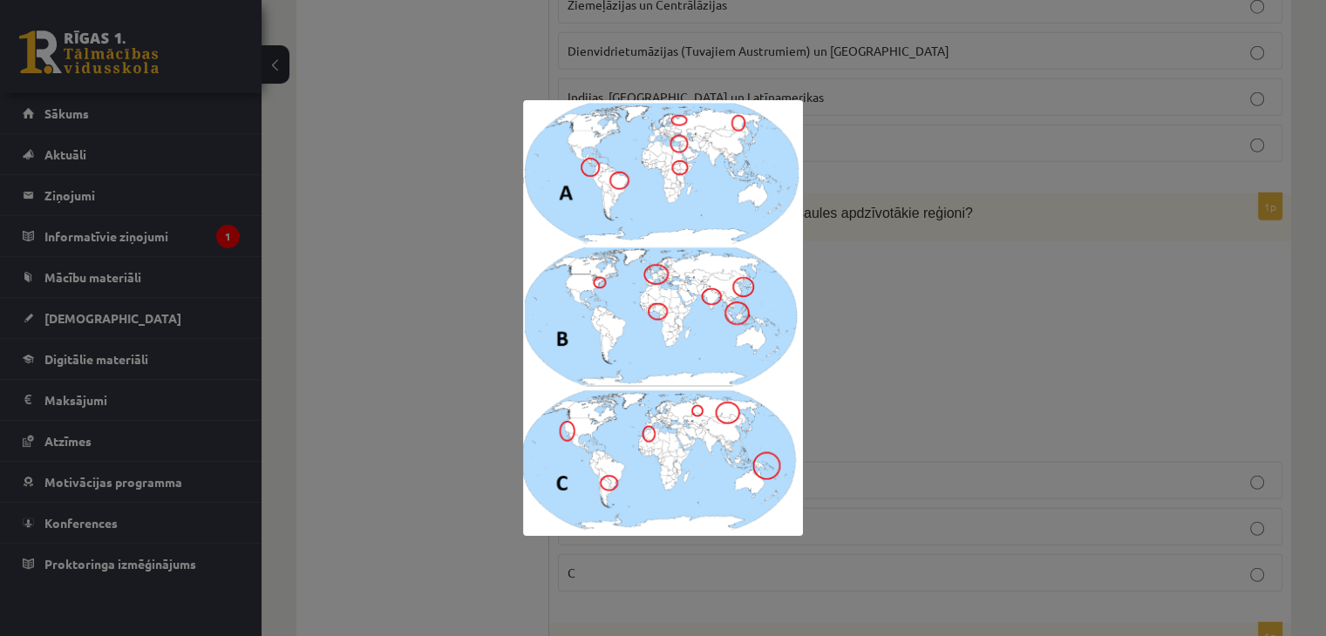
click at [851, 304] on div at bounding box center [663, 318] width 1326 height 636
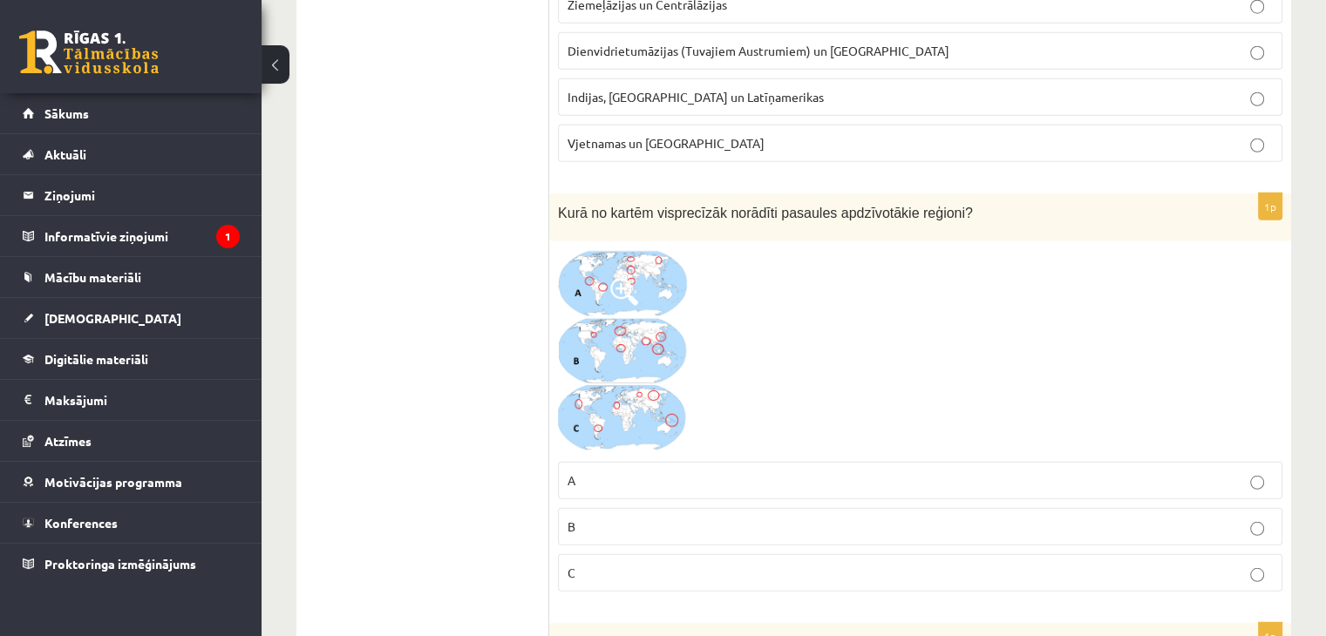
click at [624, 518] on p "B" at bounding box center [919, 527] width 705 height 18
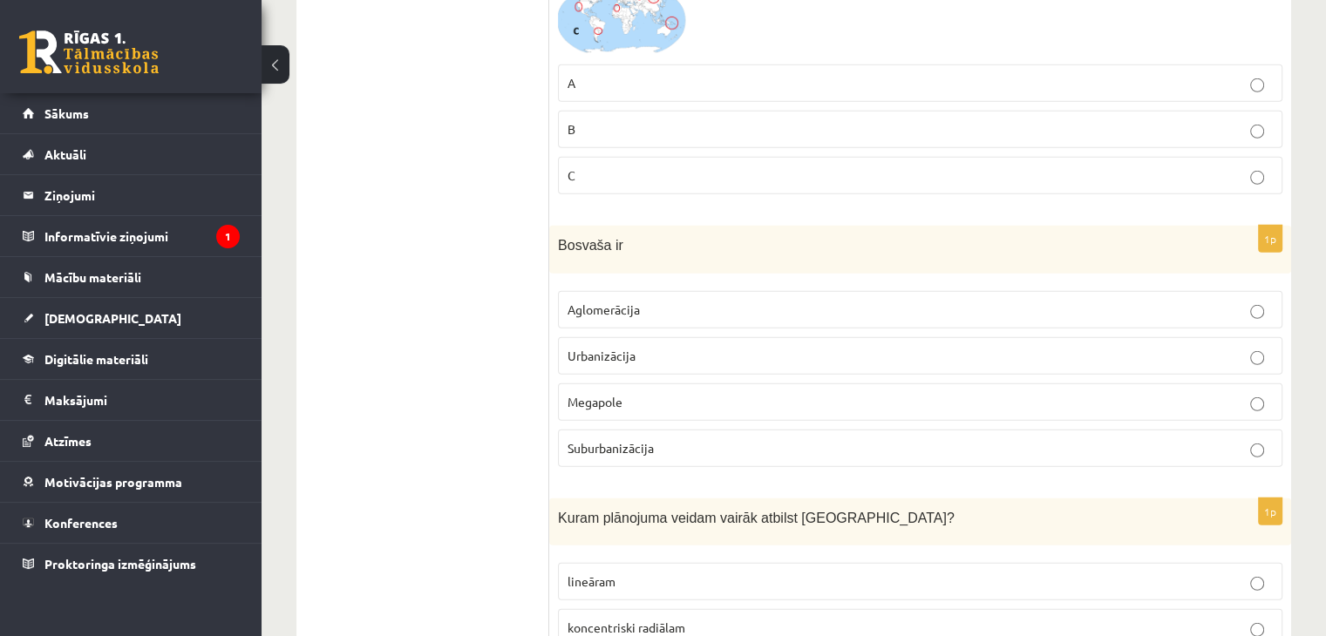
scroll to position [5142, 0]
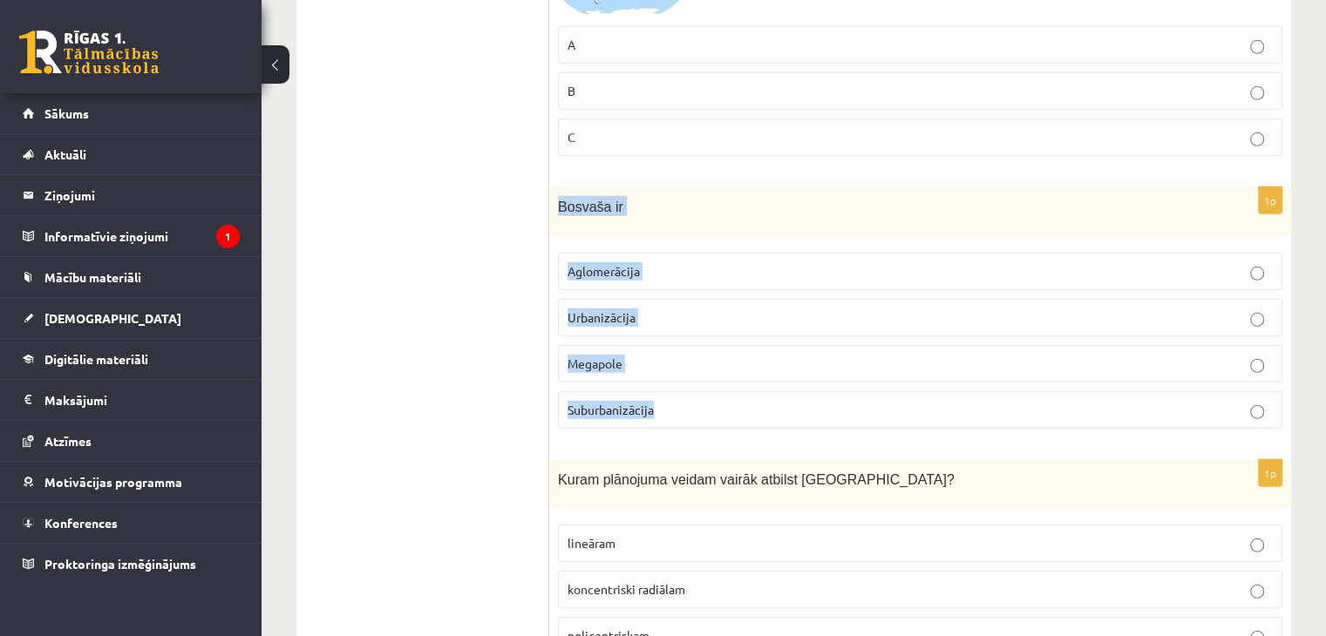
drag, startPoint x: 558, startPoint y: 180, endPoint x: 694, endPoint y: 372, distance: 235.0
click at [694, 372] on div "1p Bosvaša ir Aglomerācija Urbanizācija Megapole Suburbanizācija" at bounding box center [920, 314] width 742 height 255
copy div "Bosvaša ir Aglomerācija Urbanizācija Megapole Suburbanizācija"
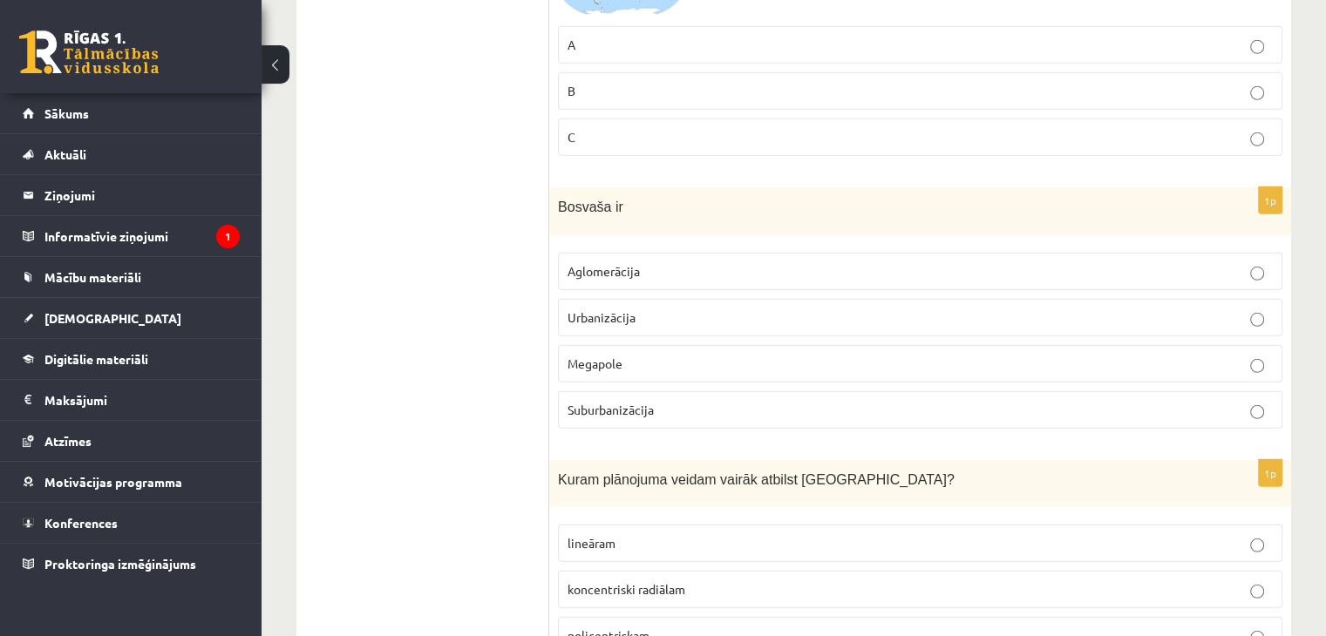
drag, startPoint x: 480, startPoint y: 298, endPoint x: 517, endPoint y: 275, distance: 43.0
click at [636, 253] on label "Aglomerācija" at bounding box center [920, 271] width 724 height 37
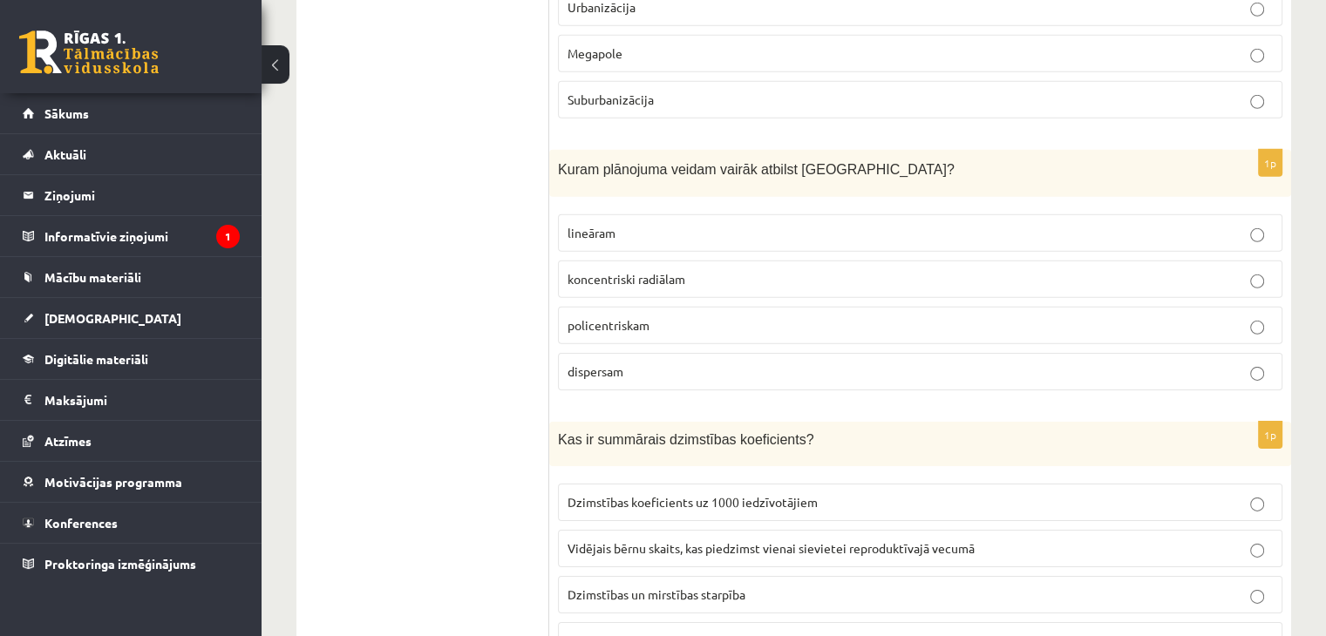
scroll to position [5490, 0]
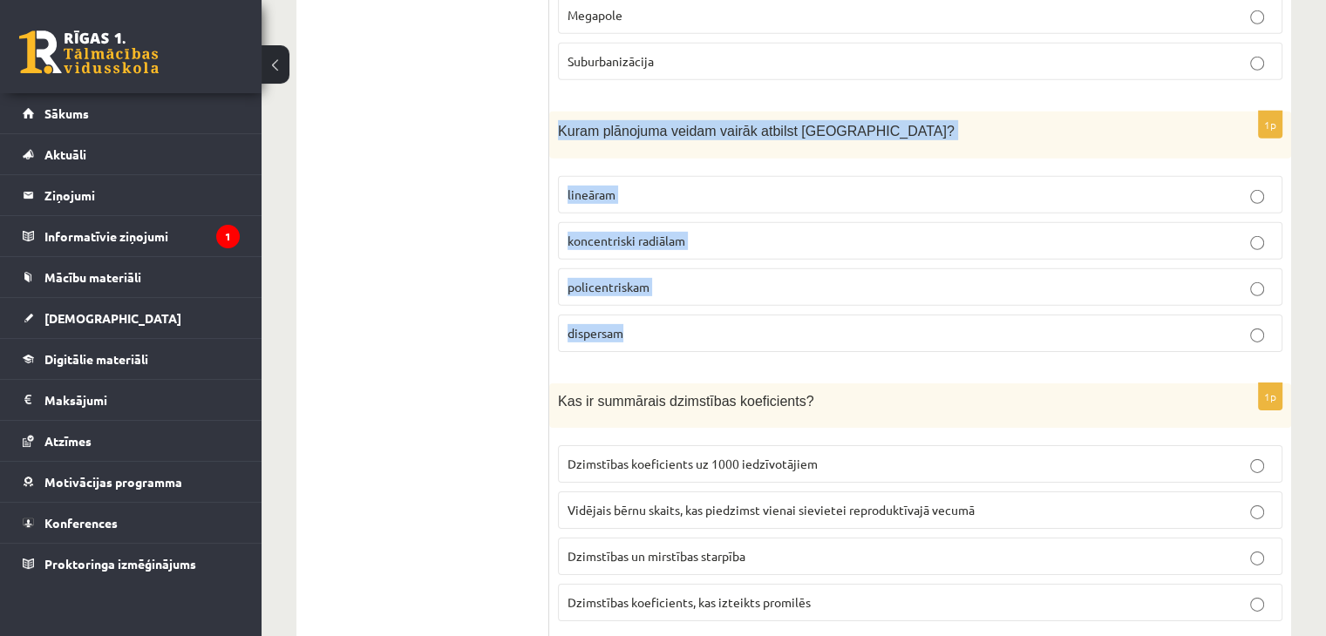
drag, startPoint x: 566, startPoint y: 105, endPoint x: 659, endPoint y: 302, distance: 217.5
click at [659, 302] on div "1p Kuram plānojuma veidam vairāk atbilst Rīga? lineāram koncentriski radiālam p…" at bounding box center [920, 239] width 742 height 255
copy div "Kuram plānojuma veidam vairāk atbilst Rīga? lineāram koncentriski radiālam poli…"
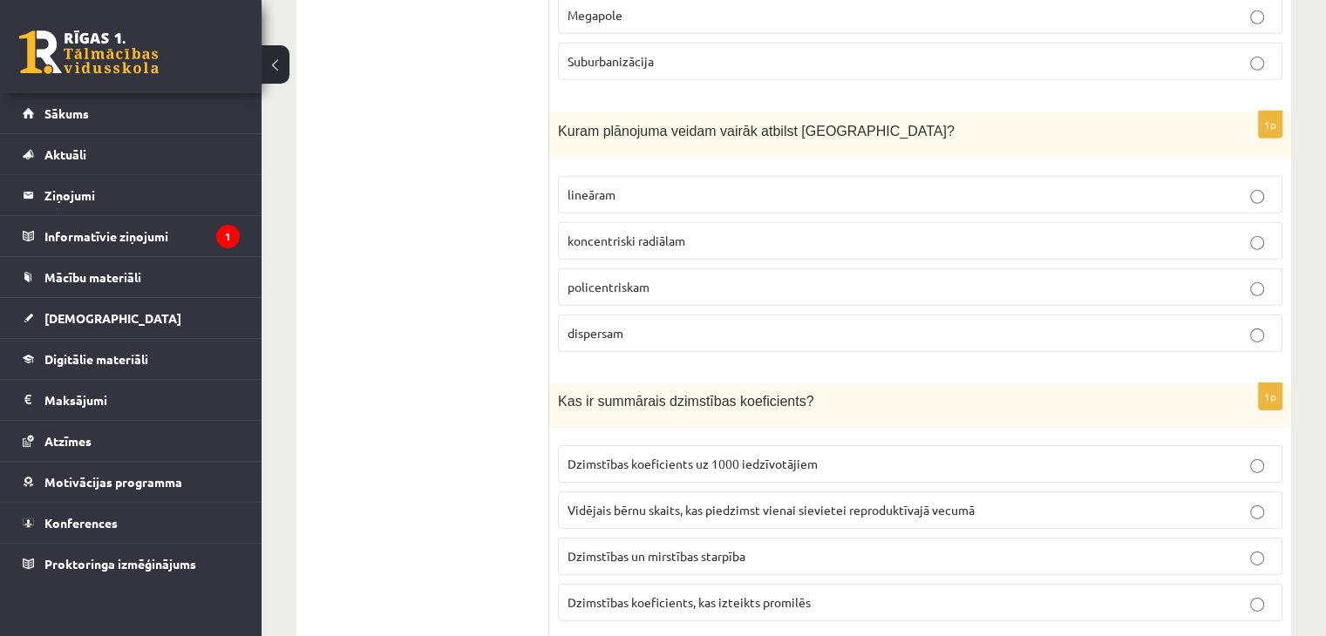
drag, startPoint x: 475, startPoint y: 332, endPoint x: 574, endPoint y: 278, distance: 113.1
click at [627, 279] on span "policentriskam" at bounding box center [608, 287] width 82 height 16
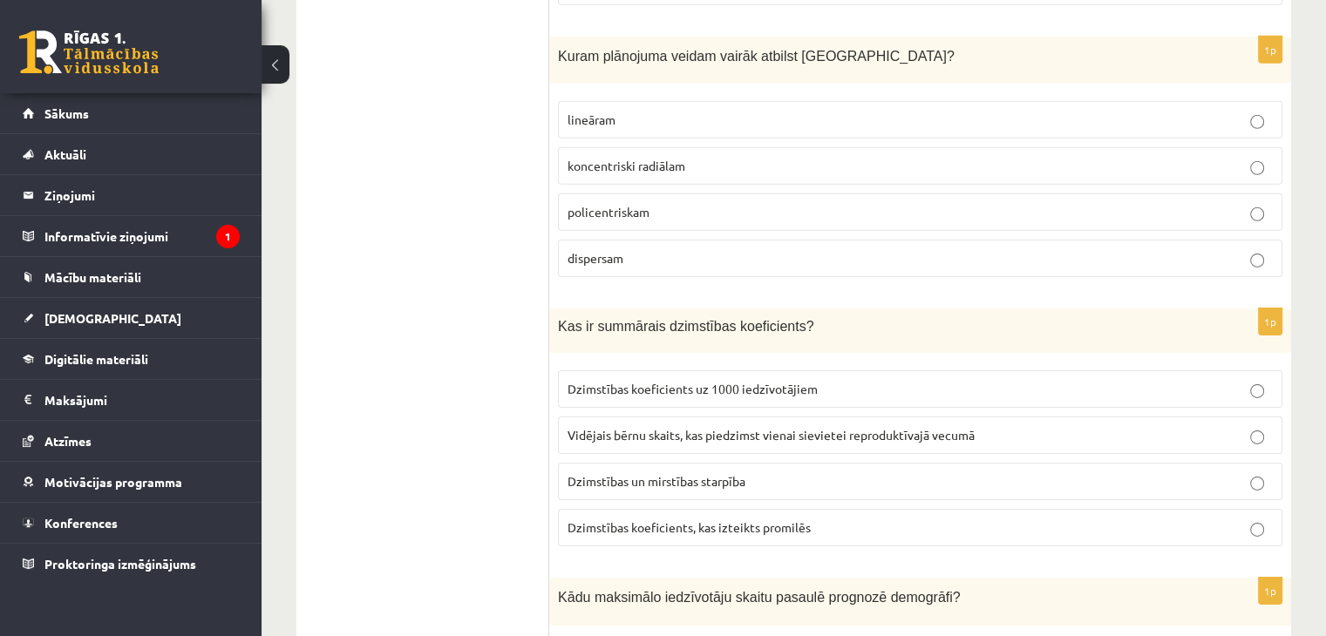
scroll to position [5603, 0]
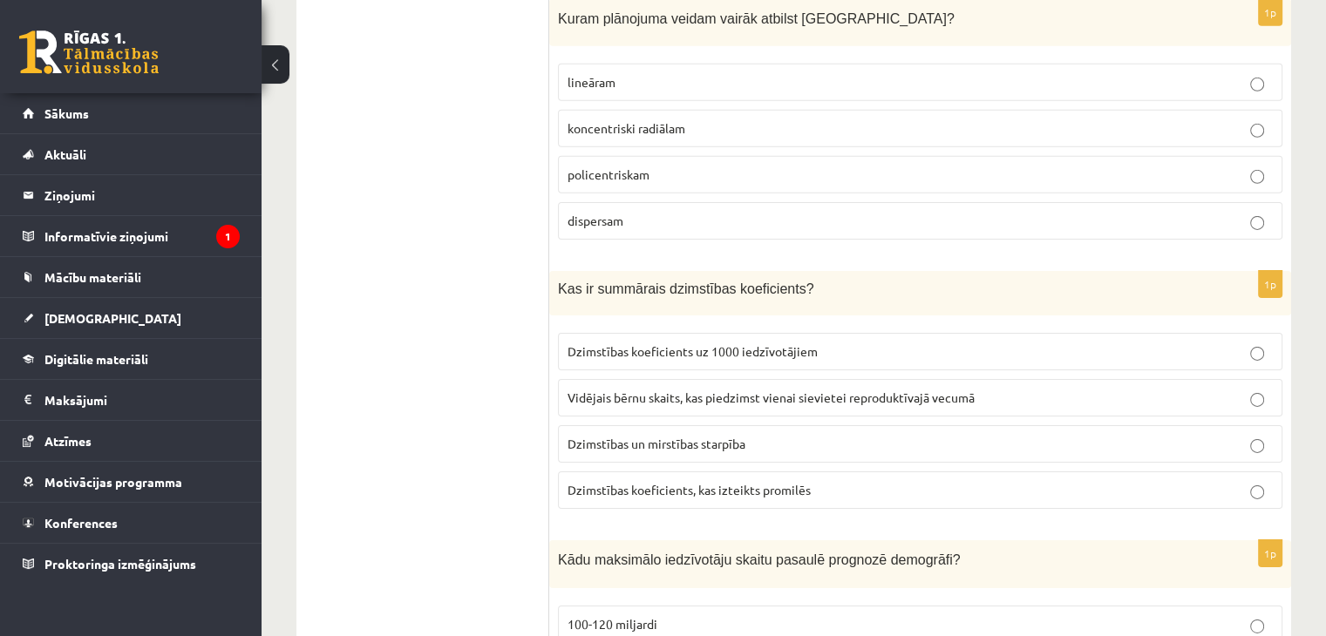
click at [792, 379] on label "Vidējais bērnu skaits, kas piedzimst vienai sievietei reproduktīvajā vecumā" at bounding box center [920, 397] width 724 height 37
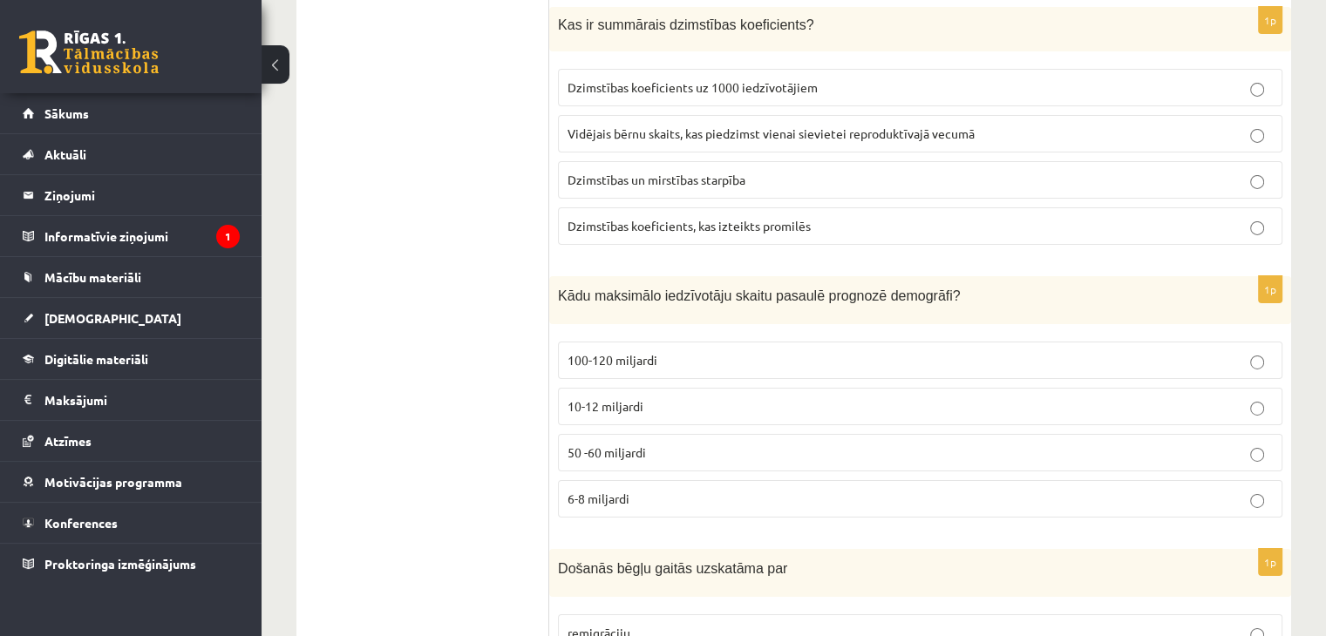
scroll to position [5952, 0]
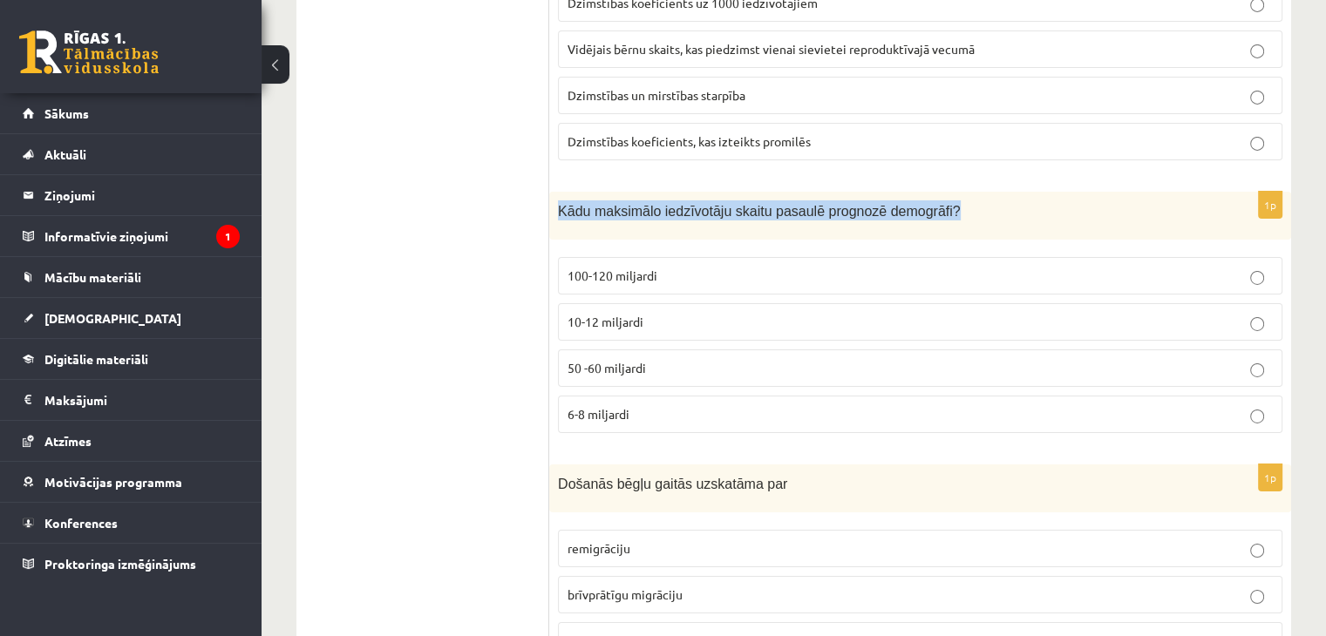
drag, startPoint x: 919, startPoint y: 179, endPoint x: 557, endPoint y: 174, distance: 362.6
click at [557, 192] on div "Kādu maksimālo iedzīvotāju skaitu pasaulē prognozē demogrāfi?" at bounding box center [920, 216] width 742 height 48
copy span "Kādu maksimālo iedzīvotāju skaitu pasaulē prognozē demogrāfi?"
click at [669, 303] on label "10-12 miljardi" at bounding box center [920, 321] width 724 height 37
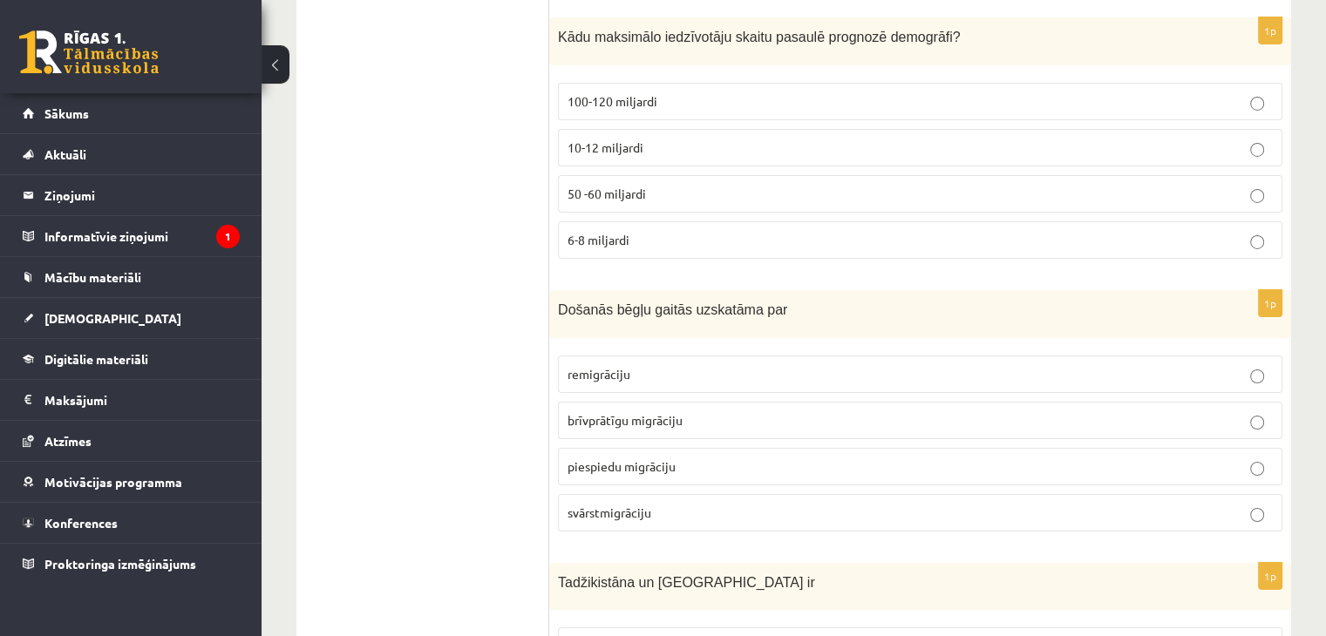
scroll to position [6213, 0]
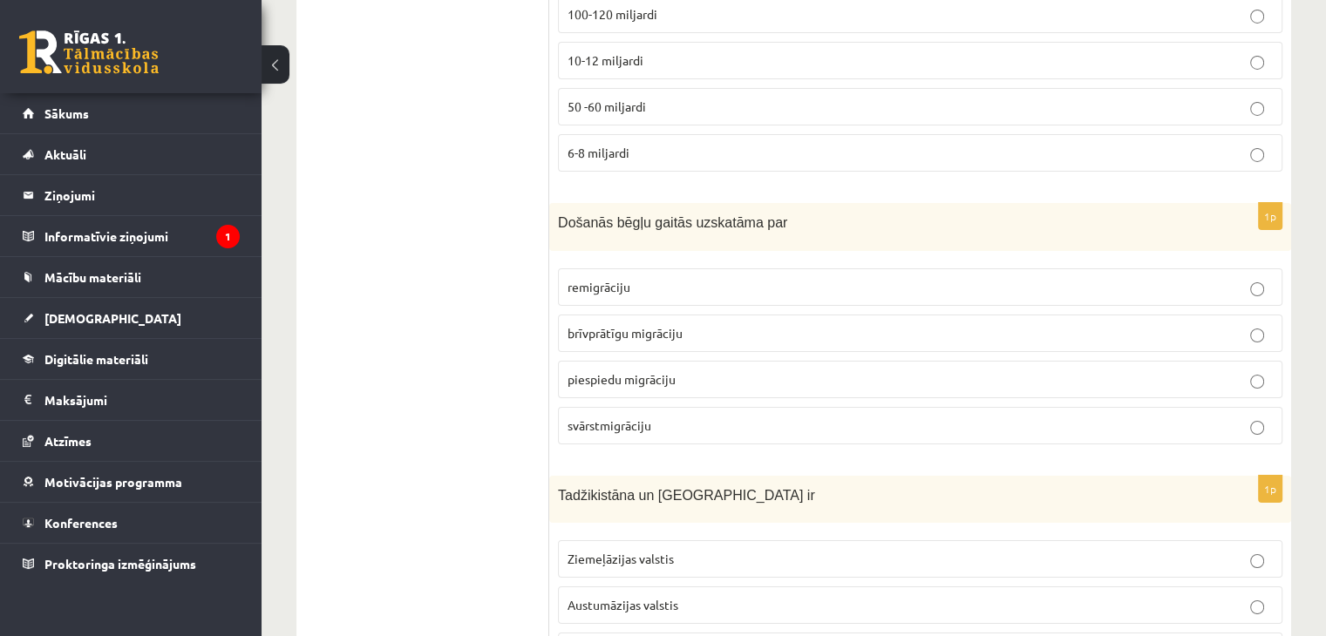
click at [833, 370] on p "piespiedu migrāciju" at bounding box center [919, 379] width 705 height 18
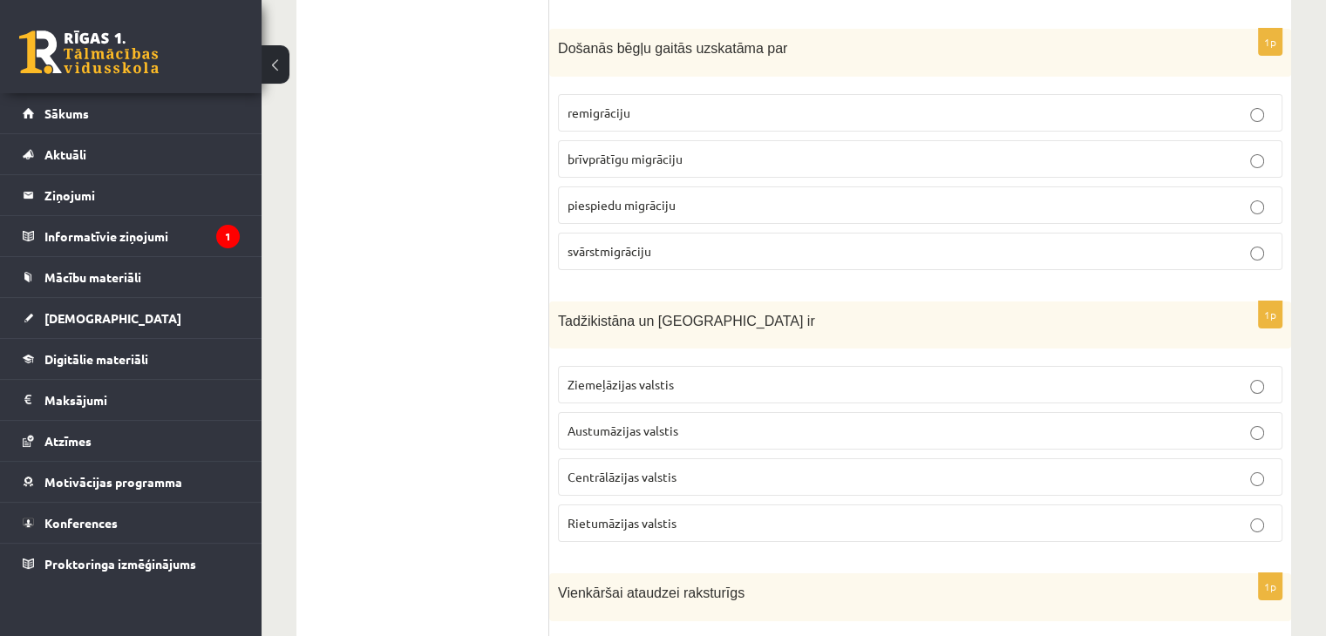
scroll to position [6474, 0]
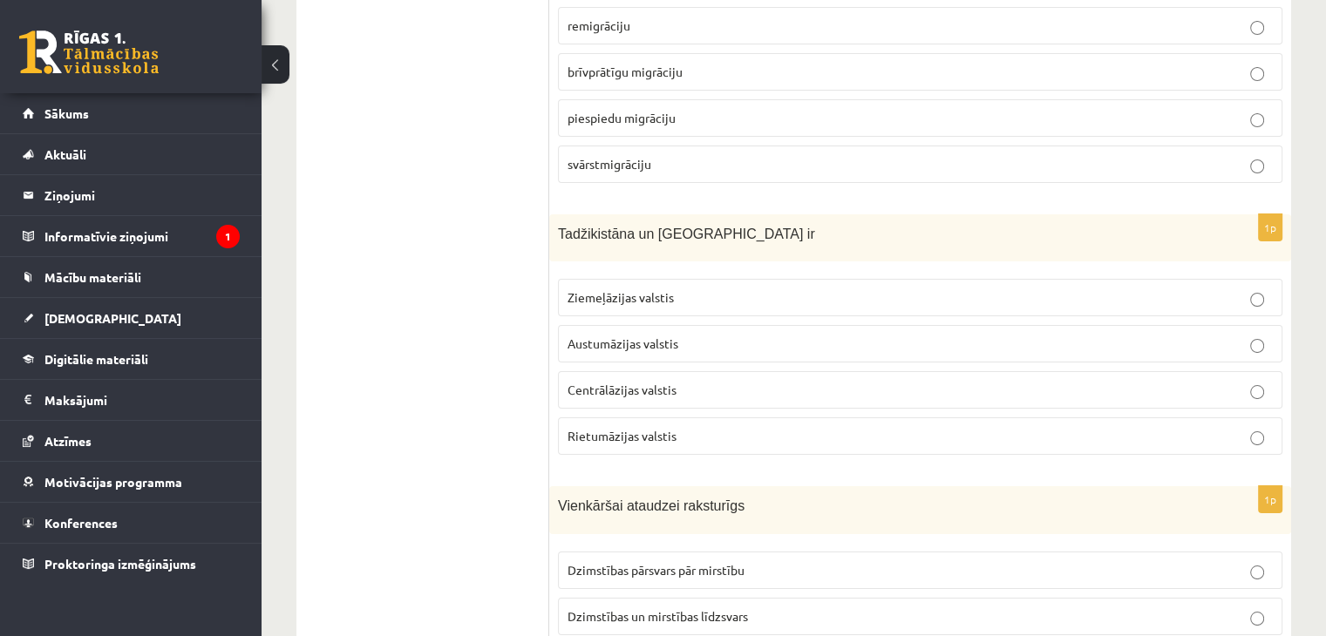
click at [683, 381] on p "Centrālāzijas valstis" at bounding box center [919, 390] width 705 height 18
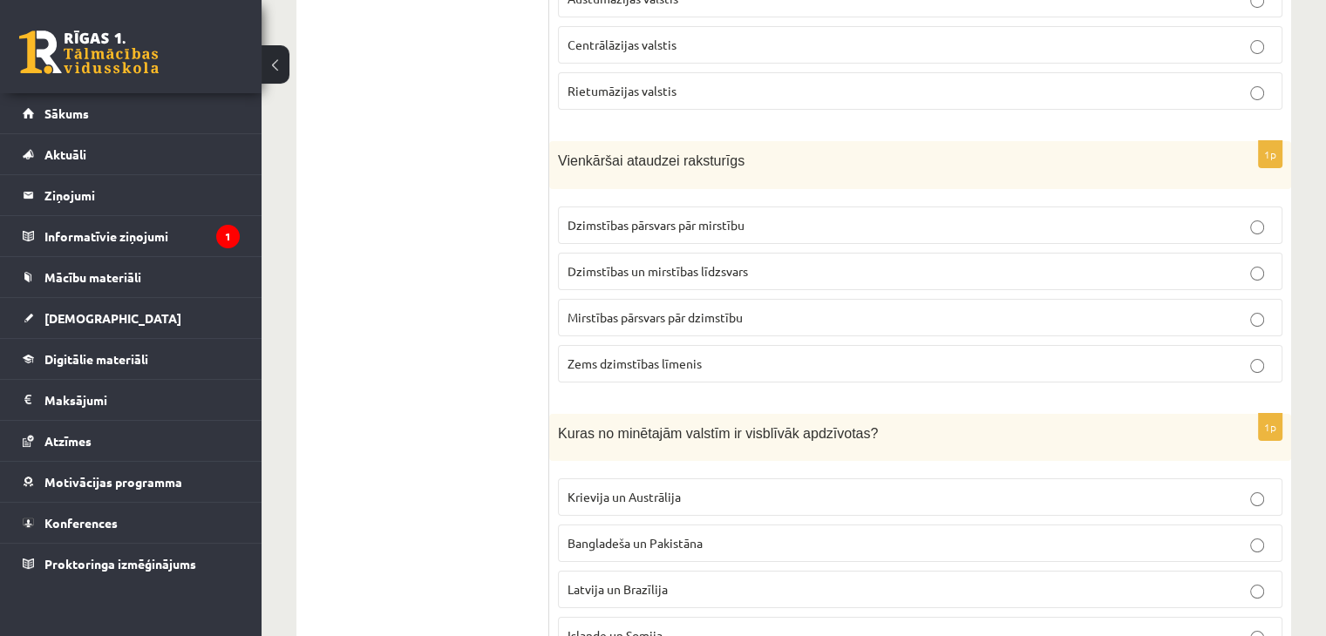
scroll to position [6823, 0]
click at [797, 213] on p "Dzimstības pārsvars pār mirstību" at bounding box center [919, 222] width 705 height 18
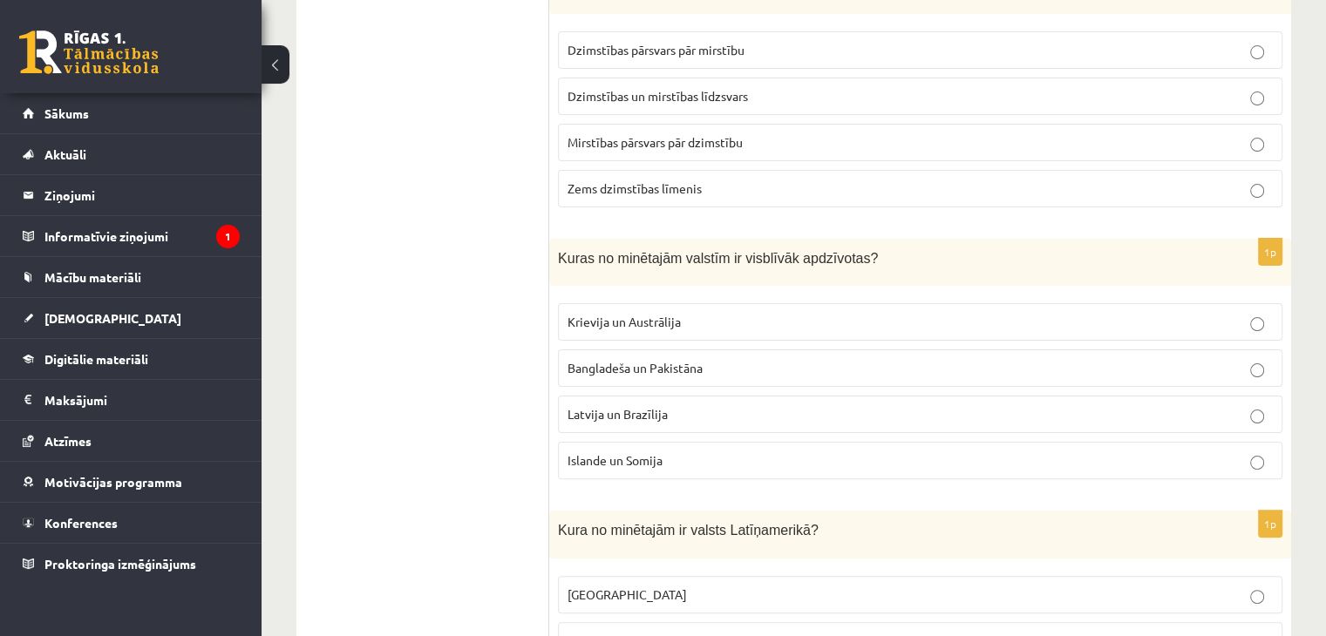
scroll to position [7084, 0]
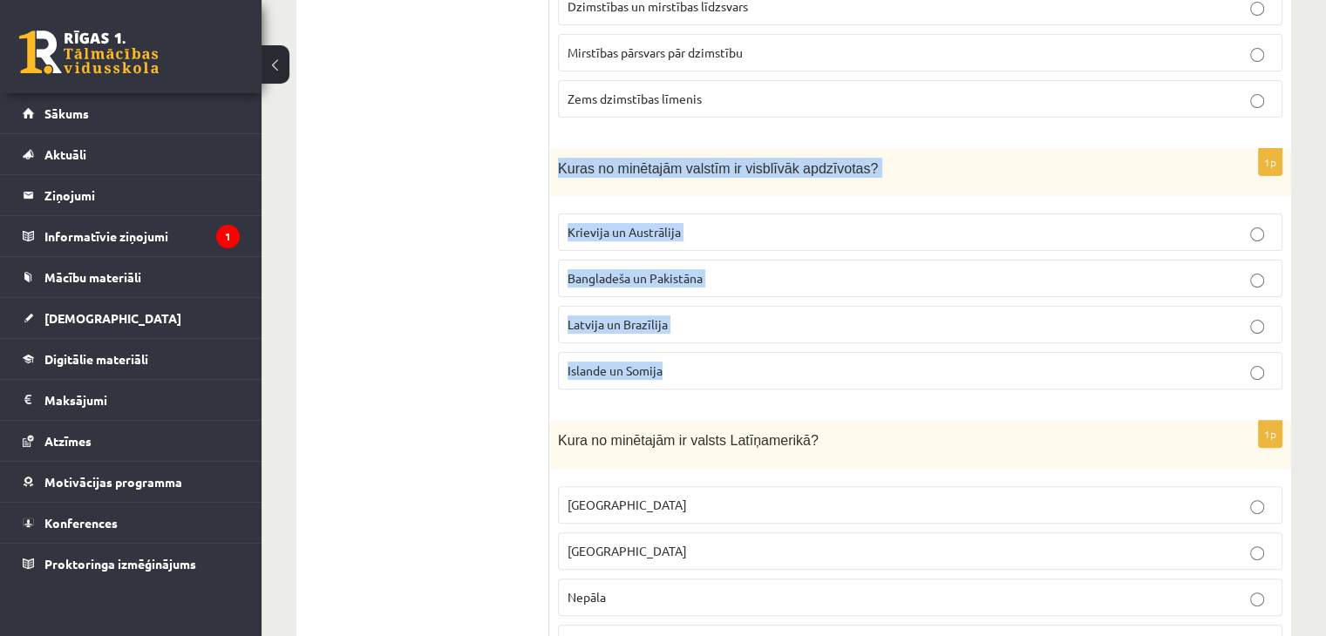
drag, startPoint x: 560, startPoint y: 130, endPoint x: 656, endPoint y: 256, distance: 159.1
click at [708, 336] on div "1p Kuras no minētajām valstīm ir visblīvāk apdzīvotas? Krievija un Austrālija B…" at bounding box center [920, 276] width 742 height 255
copy div "Kuras no minētajām valstīm ir visblīvāk apdzīvotas? Krievija un Austrālija Bang…"
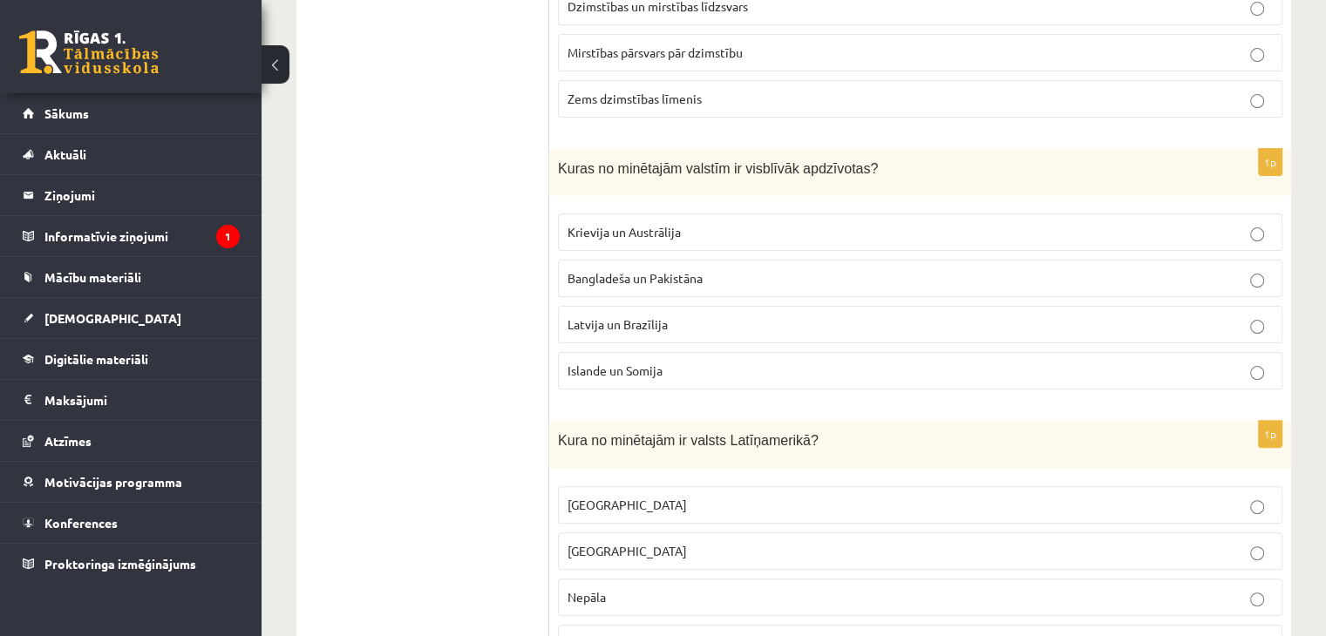
drag, startPoint x: 488, startPoint y: 248, endPoint x: 502, endPoint y: 246, distance: 14.2
click at [659, 270] on span "Bangladeša un Pakistāna" at bounding box center [634, 278] width 135 height 16
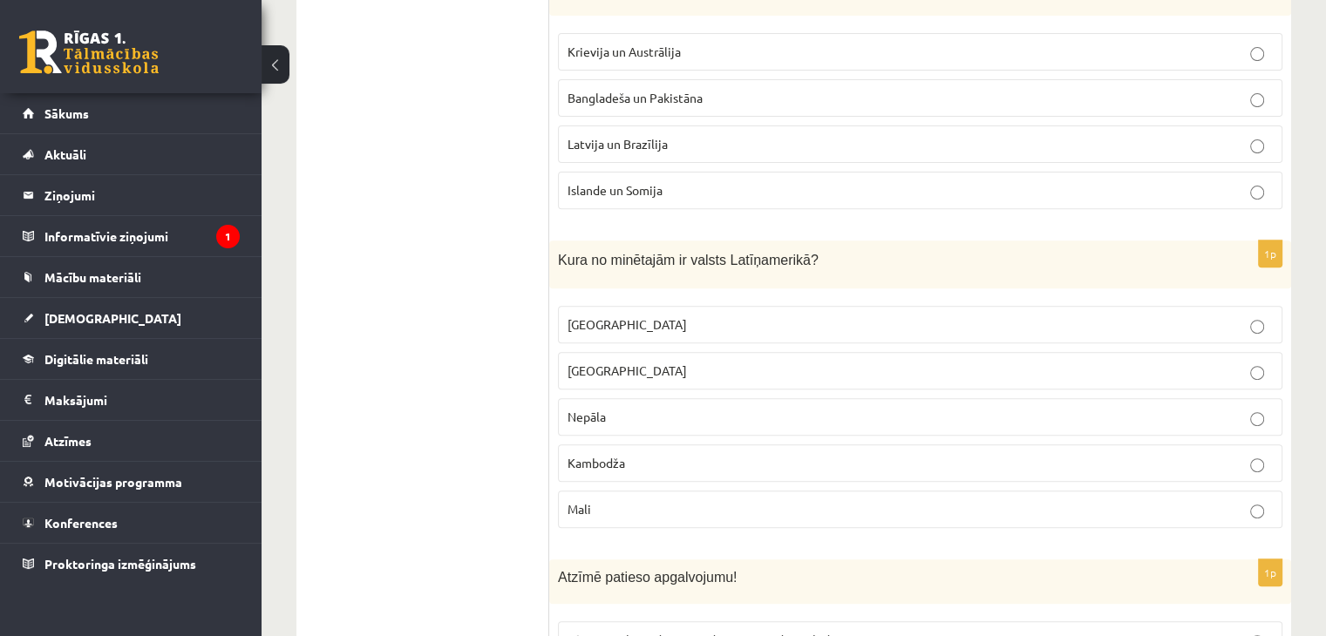
scroll to position [7346, 0]
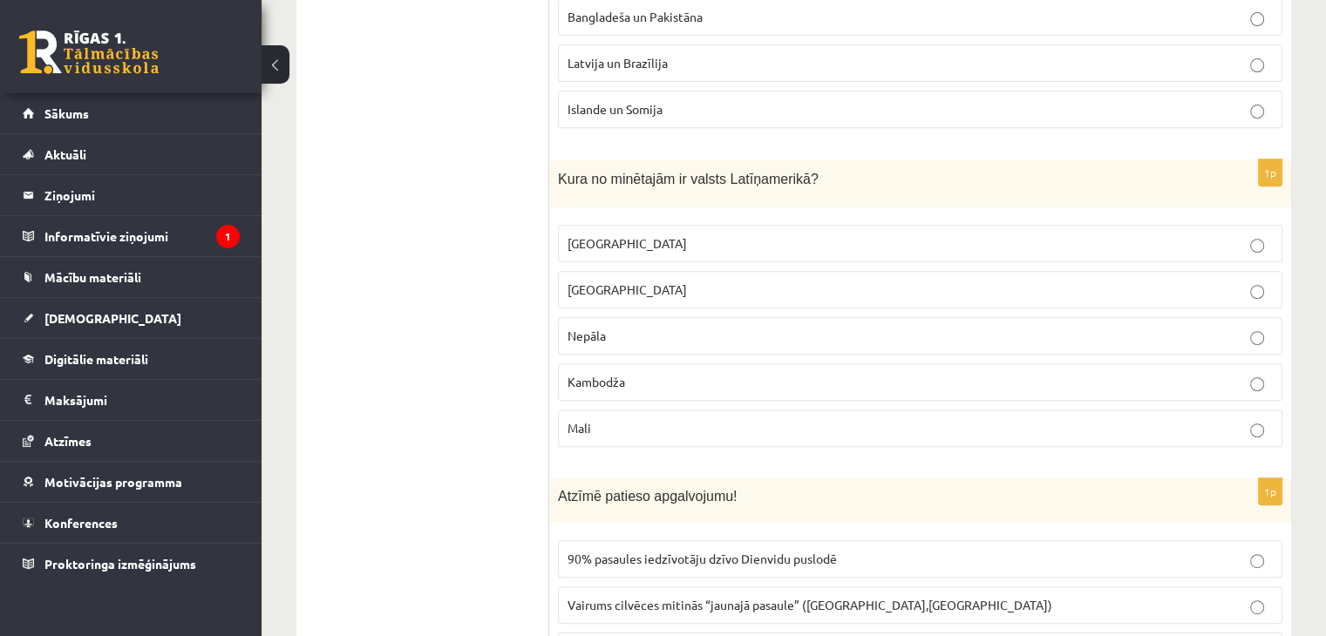
click at [704, 234] on p "Meksika" at bounding box center [919, 243] width 705 height 18
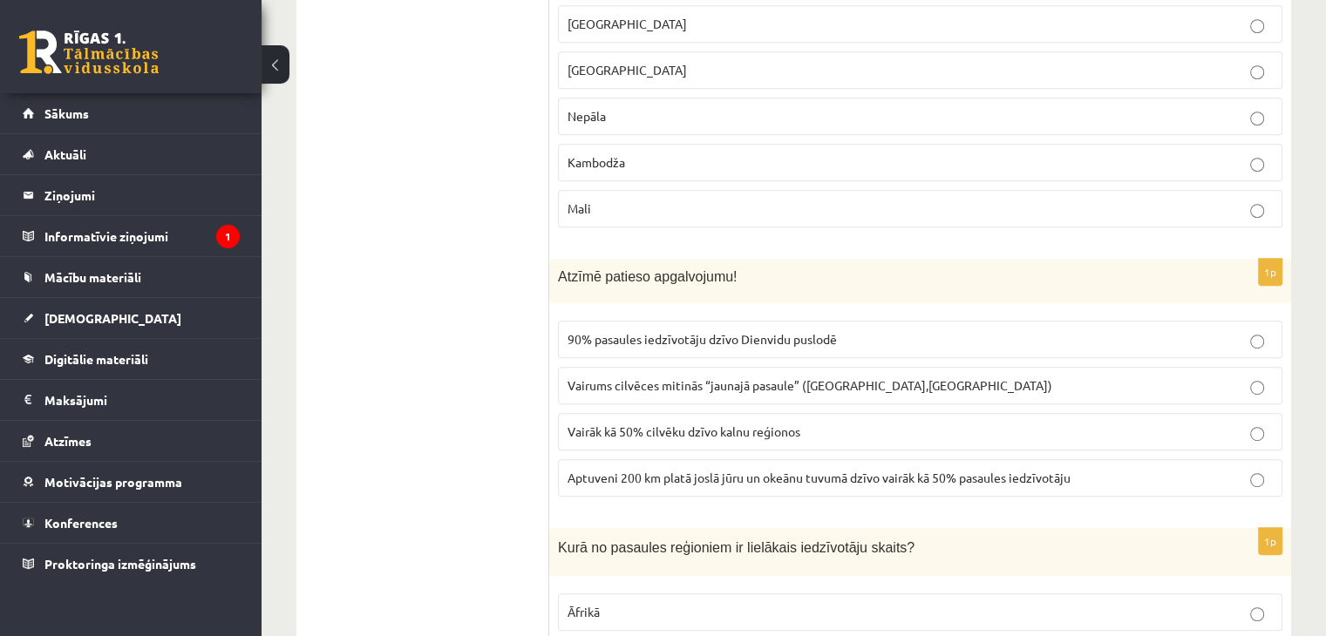
scroll to position [7607, 0]
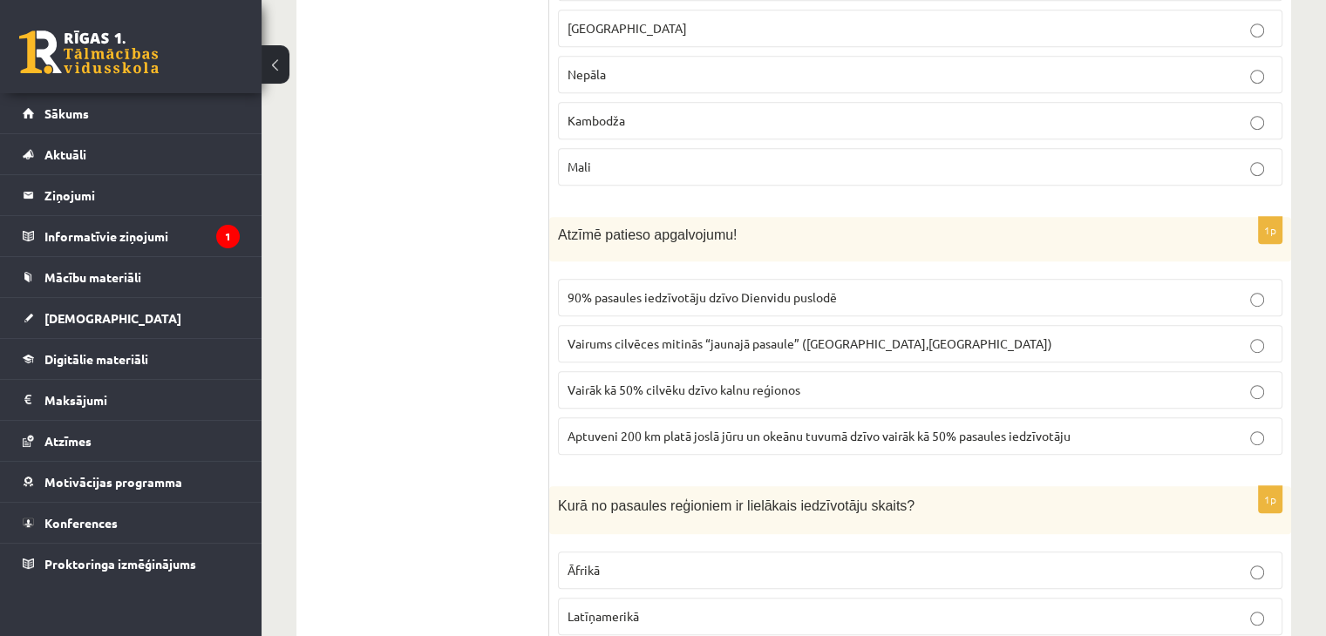
click at [587, 336] on span "Vairums cilvēces mitinās “jaunajā pasaule” (Amerika,Austrālija)" at bounding box center [809, 344] width 485 height 16
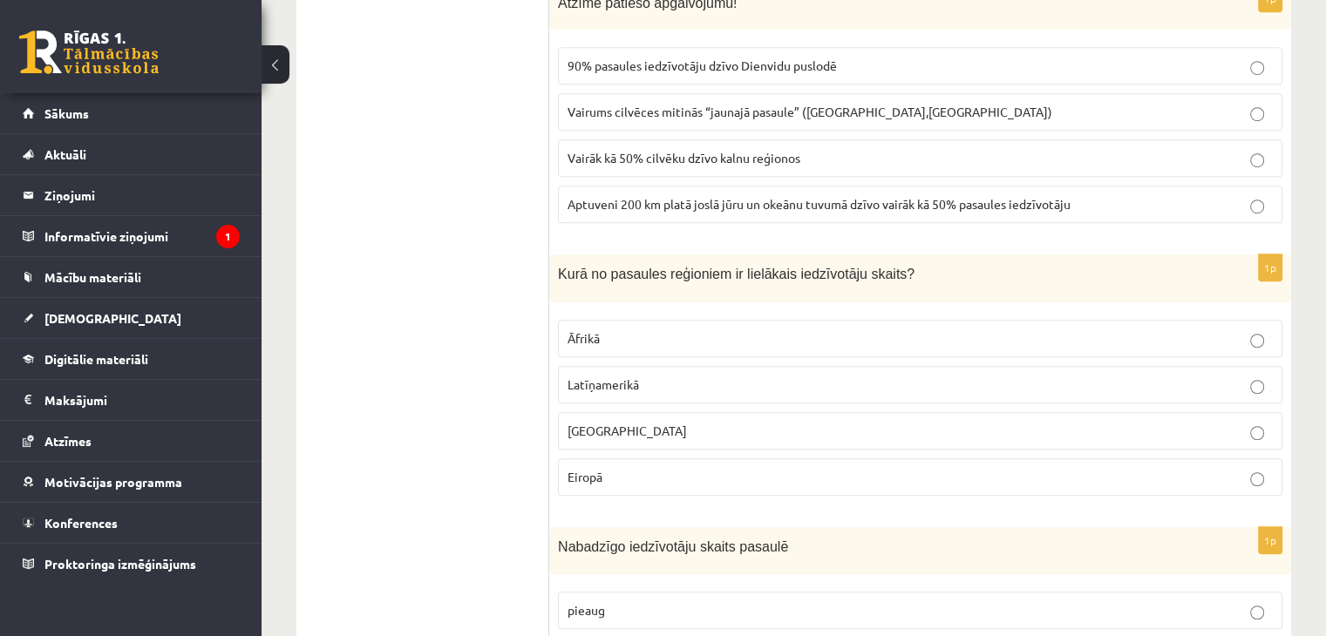
scroll to position [7869, 0]
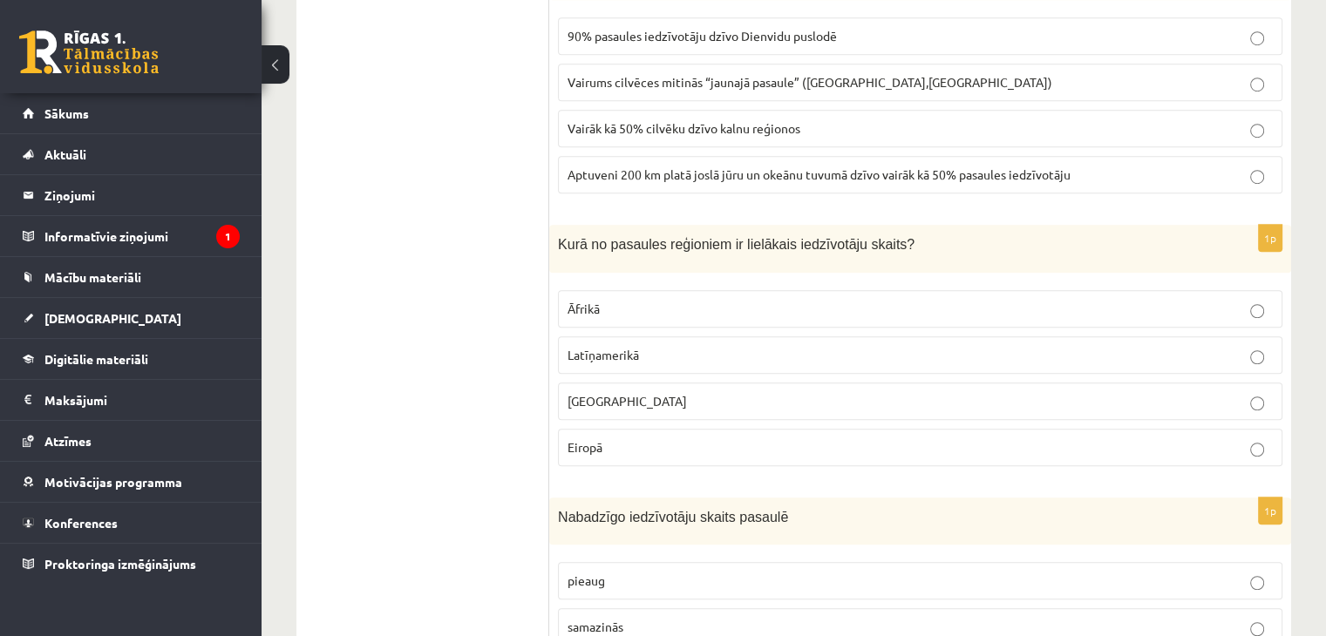
click at [629, 300] on p "Āfrikā" at bounding box center [919, 309] width 705 height 18
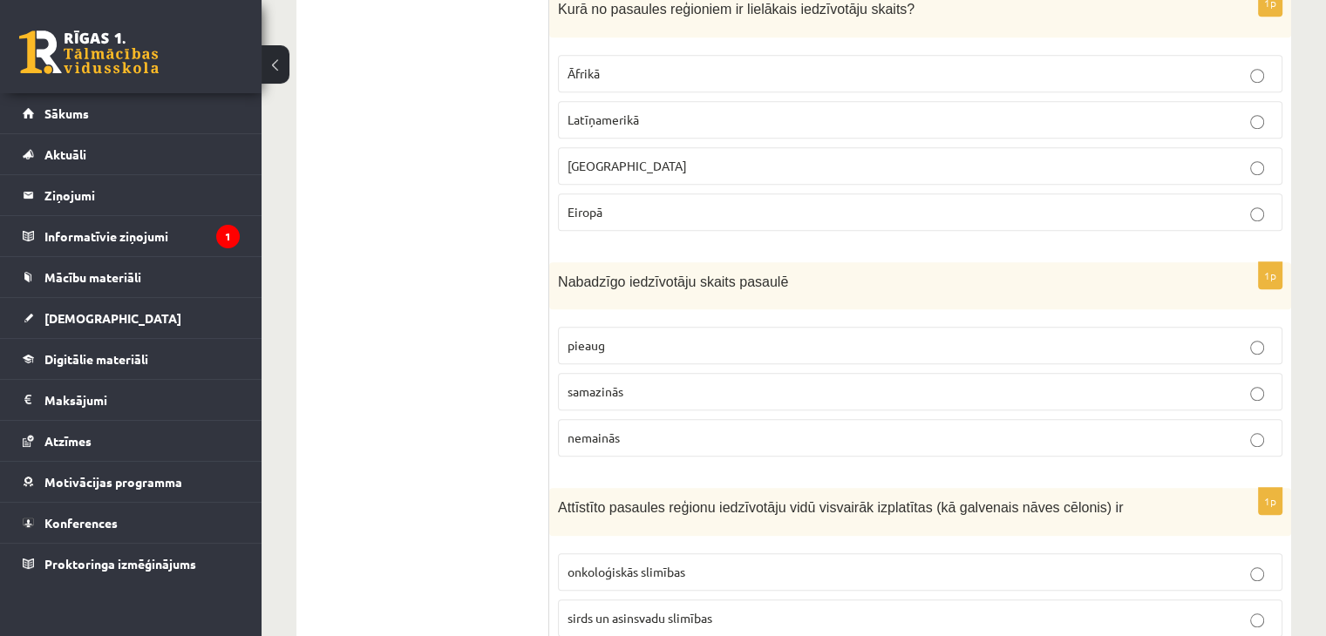
scroll to position [8130, 0]
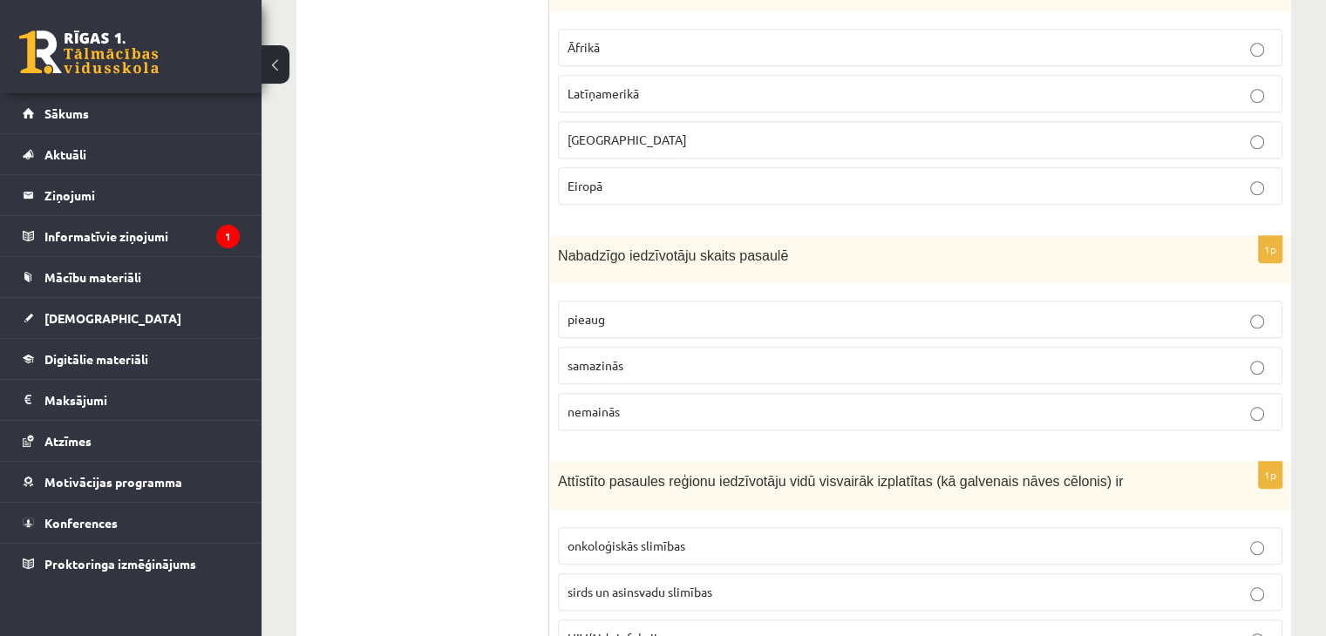
click at [634, 301] on label "pieaug" at bounding box center [920, 319] width 724 height 37
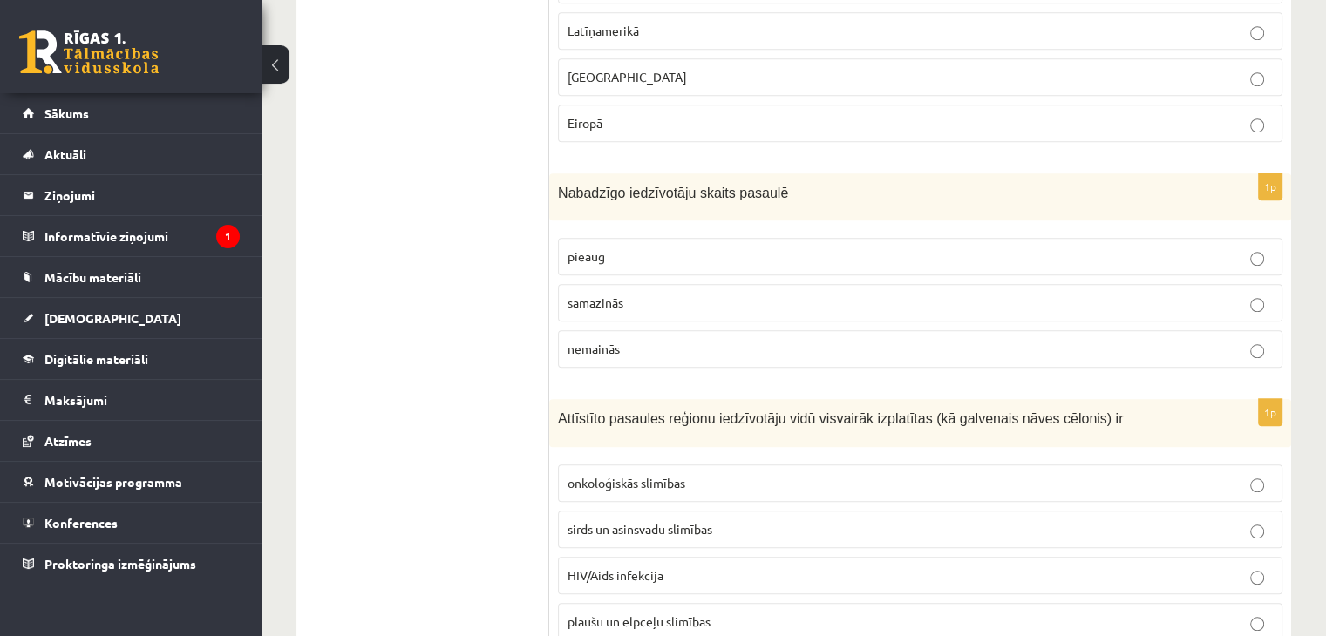
scroll to position [8217, 0]
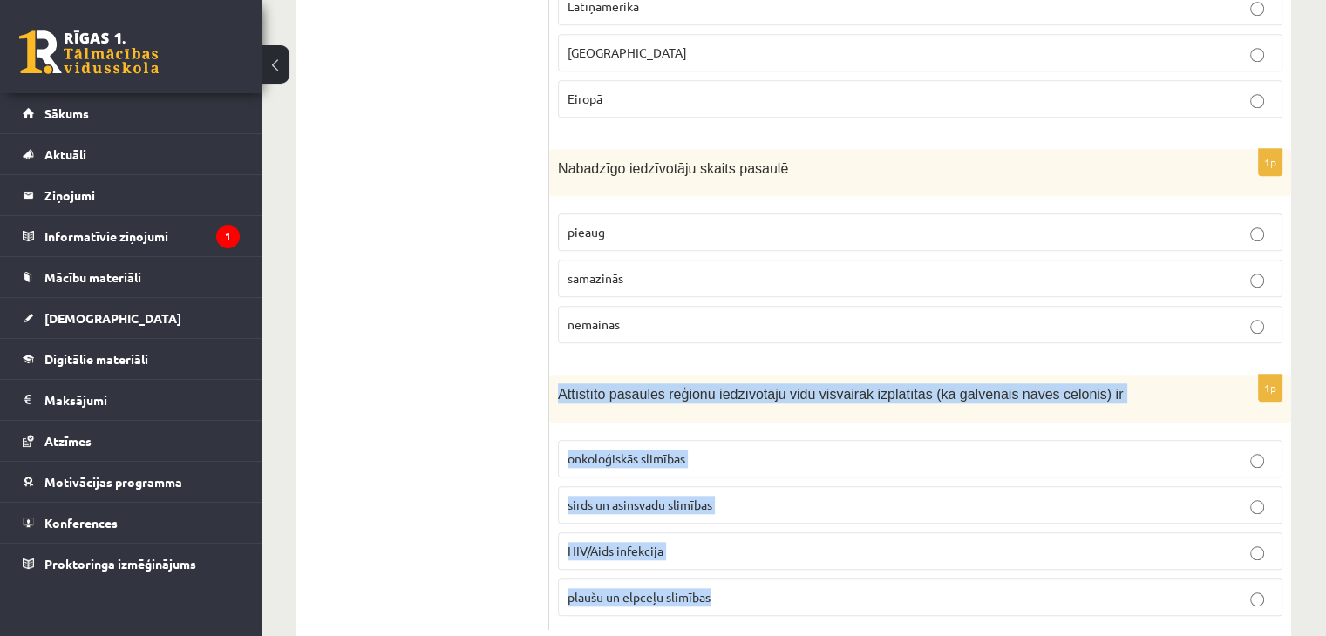
drag, startPoint x: 561, startPoint y: 346, endPoint x: 780, endPoint y: 527, distance: 284.1
click at [780, 527] on div "1p Attīstīto pasaules reģionu iedzīvotāju vidū visvairāk izplatītas (kā galvena…" at bounding box center [920, 502] width 742 height 255
copy div "Attīstīto pasaules reģionu iedzīvotāju vidū visvairāk izplatītas (kā galvenais …"
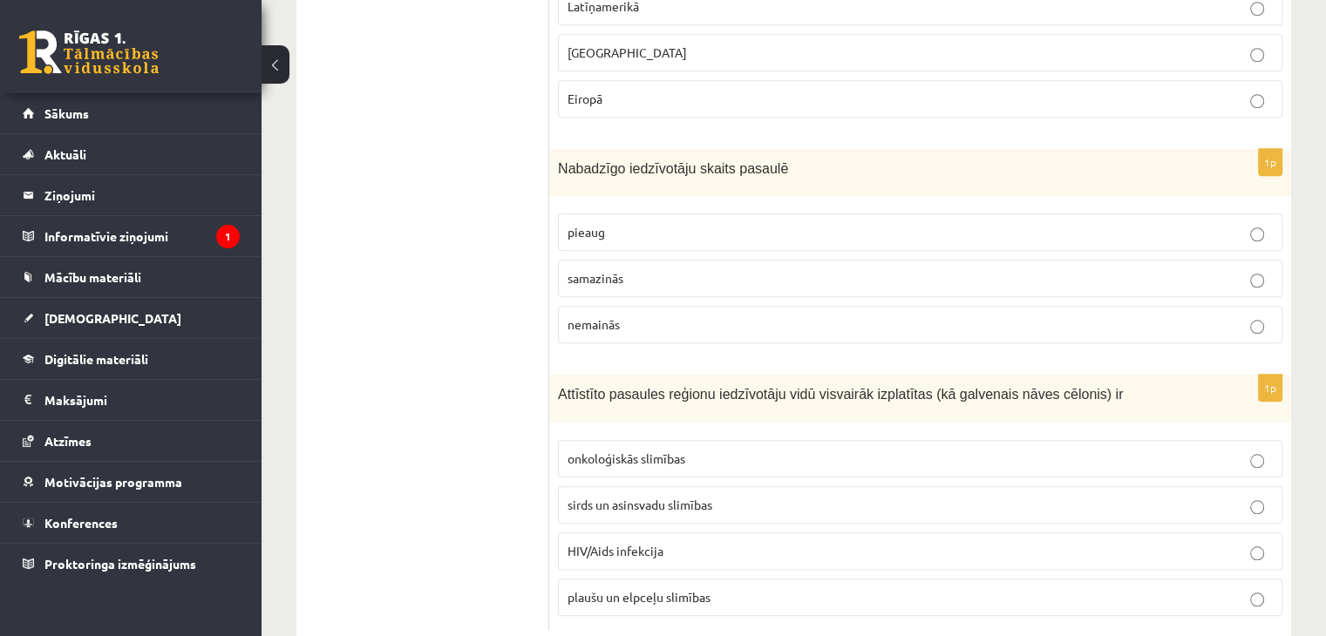
click at [604, 497] on span "sirds un asinsvadu slimības" at bounding box center [639, 505] width 145 height 16
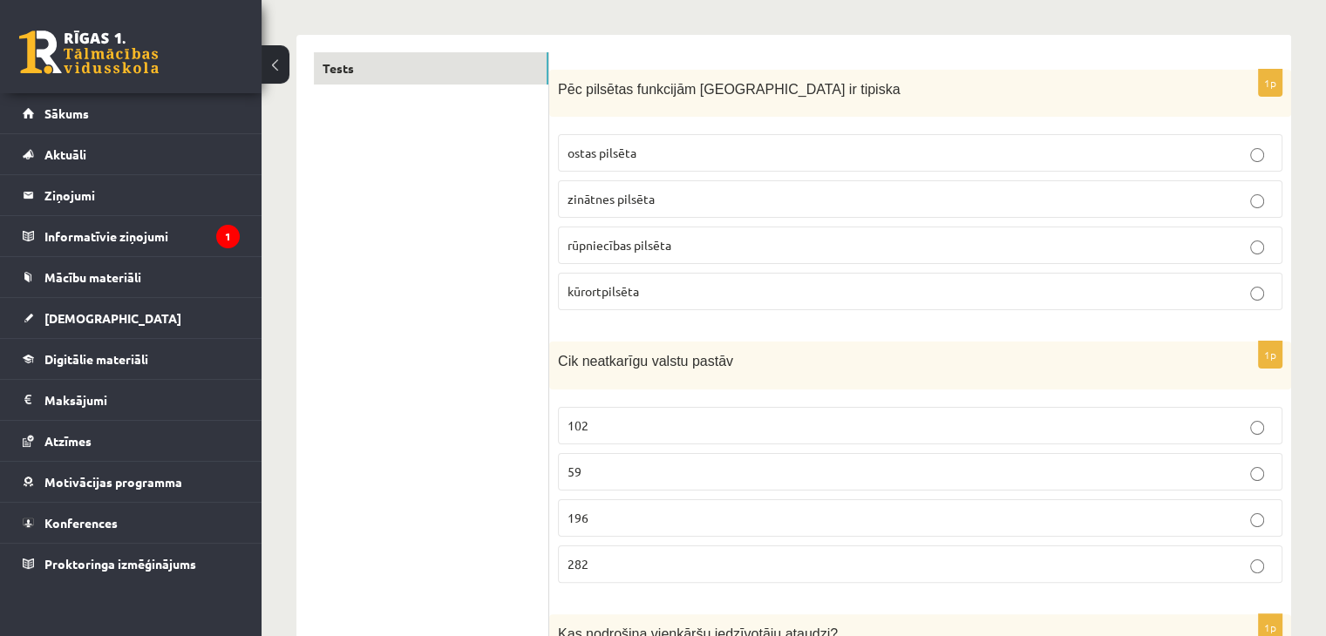
scroll to position [159, 0]
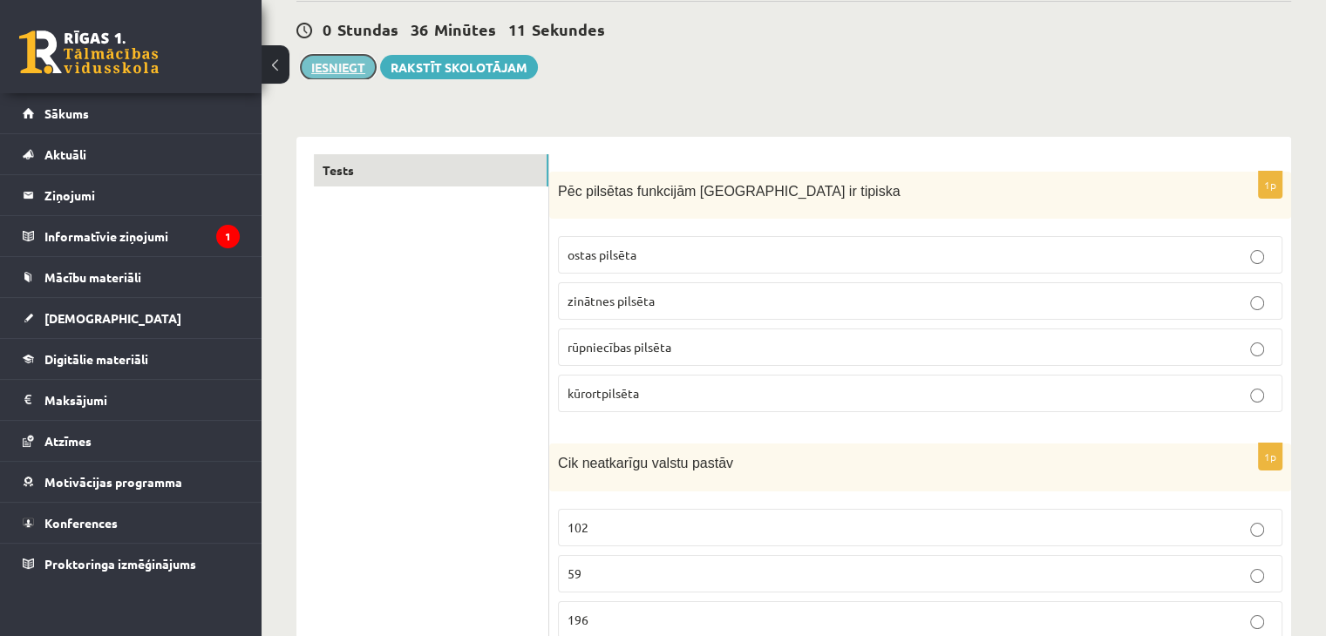
click at [341, 69] on button "Iesniegt" at bounding box center [338, 67] width 75 height 24
click at [361, 62] on button "Iesniegt" at bounding box center [338, 67] width 75 height 24
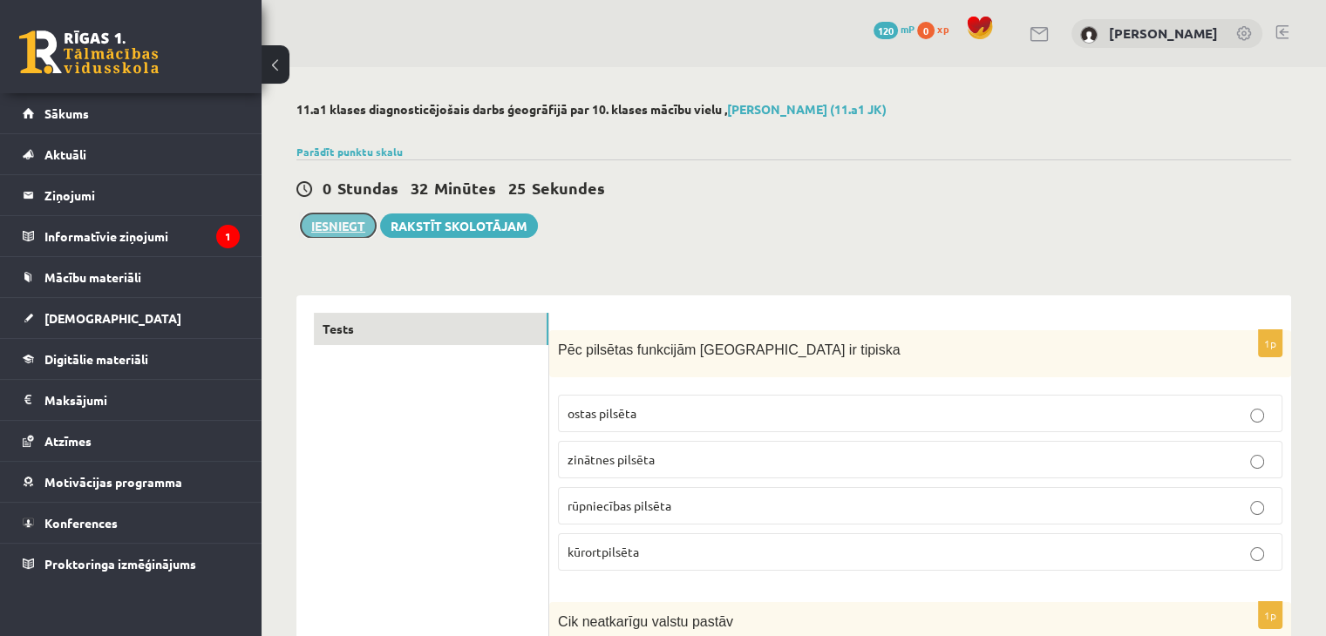
click at [347, 216] on button "Iesniegt" at bounding box center [338, 226] width 75 height 24
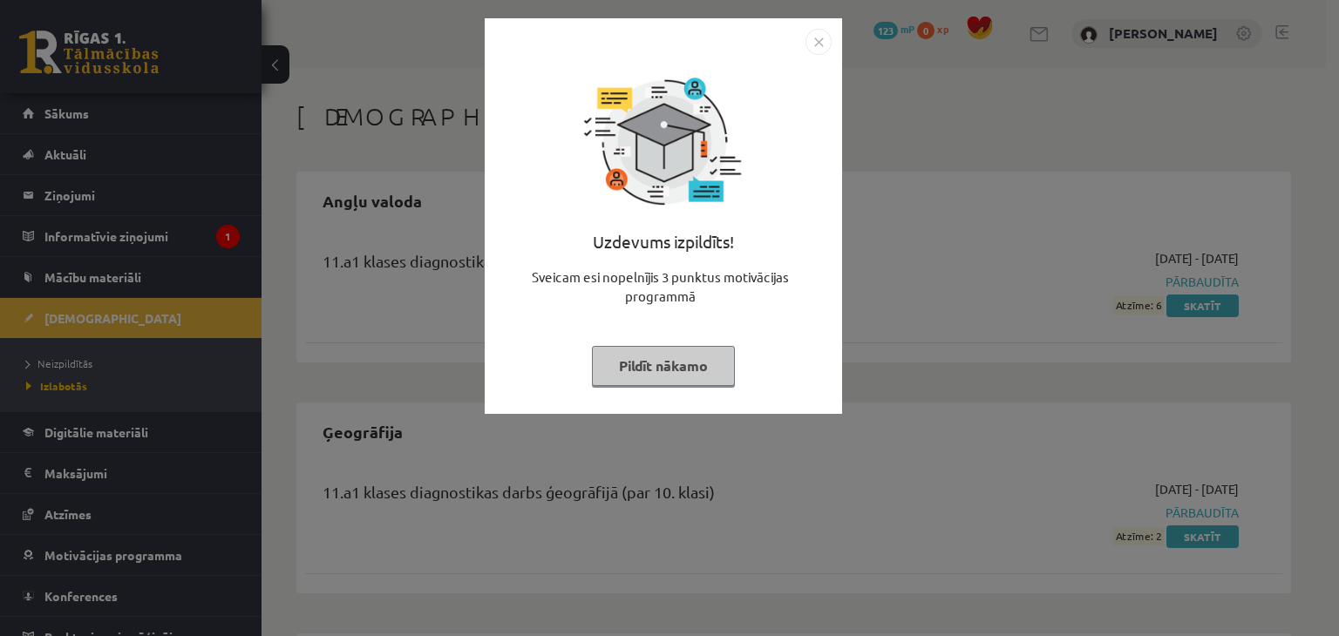
click at [713, 359] on button "Pildīt nākamo" at bounding box center [663, 366] width 143 height 40
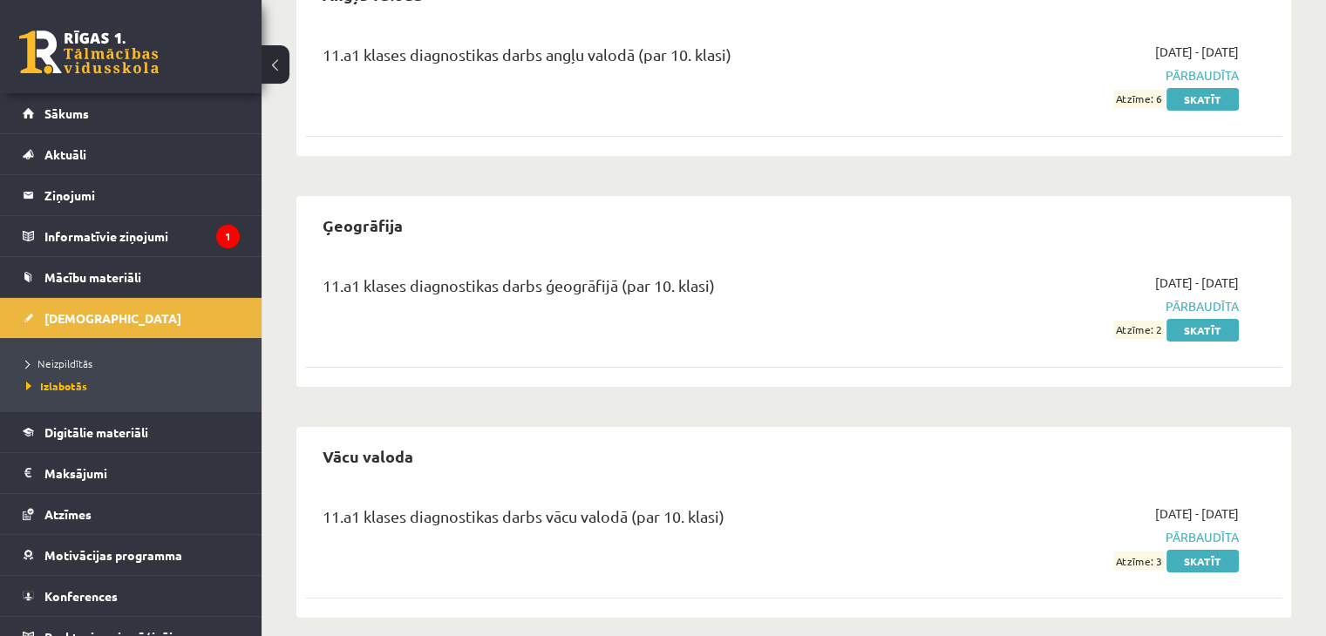
scroll to position [222, 0]
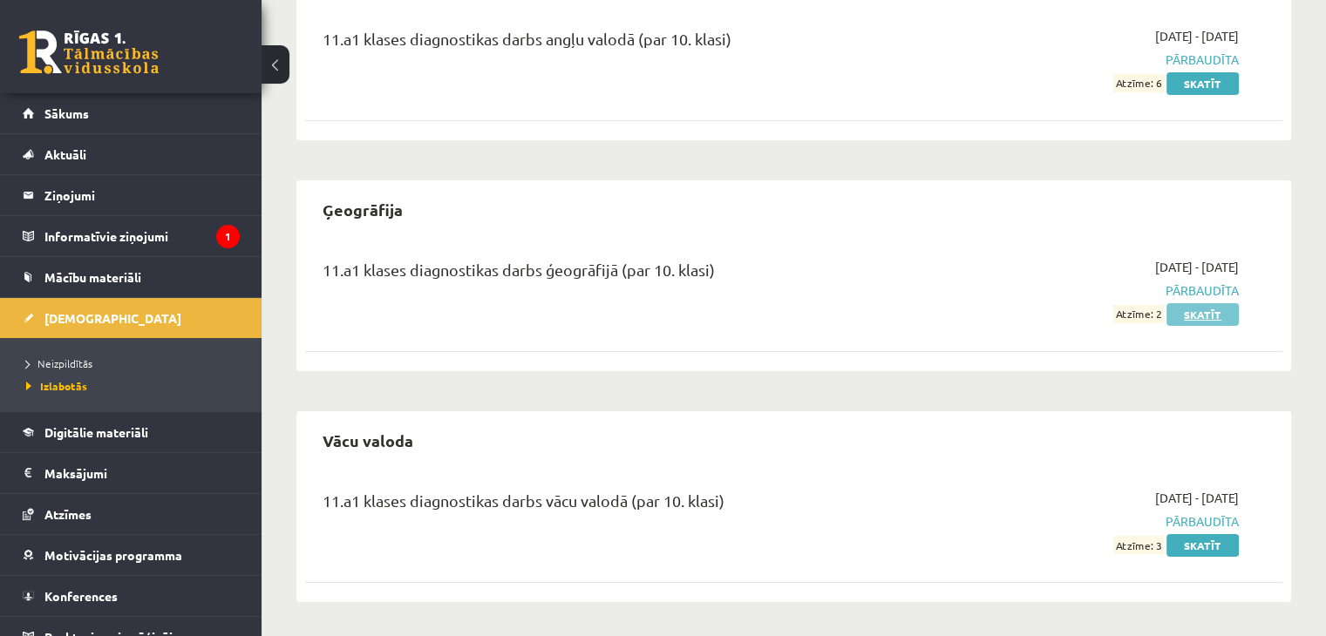
click at [1205, 313] on link "Skatīt" at bounding box center [1202, 314] width 72 height 23
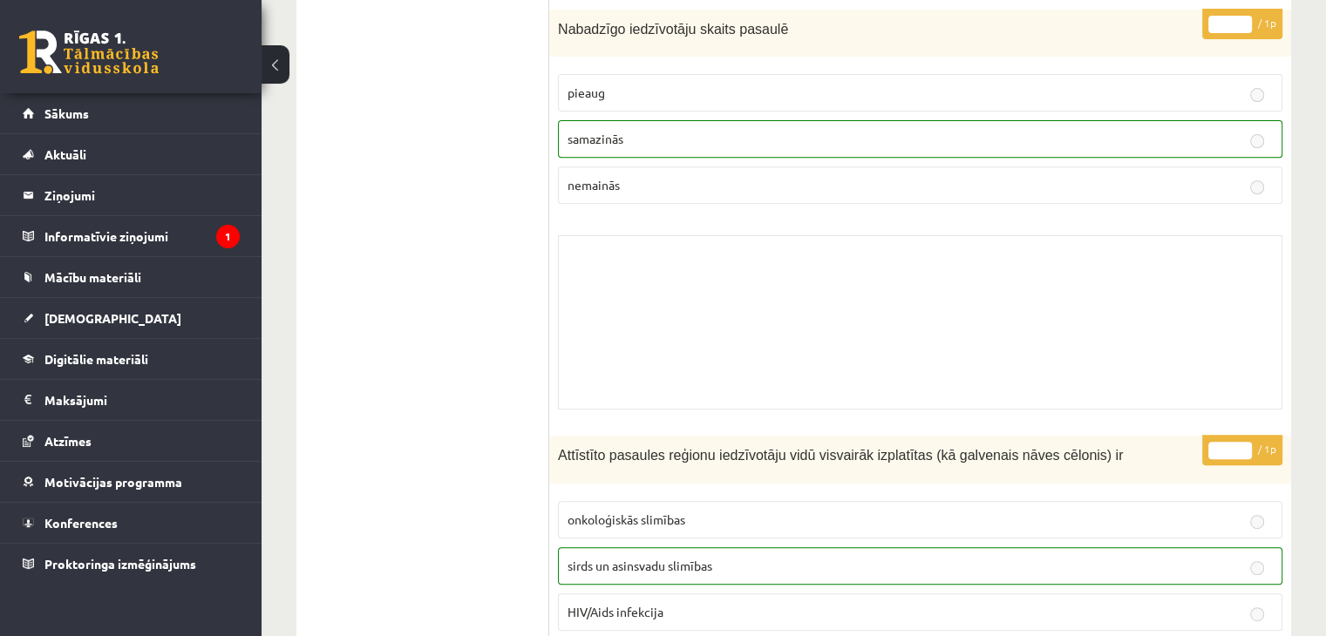
scroll to position [14110, 0]
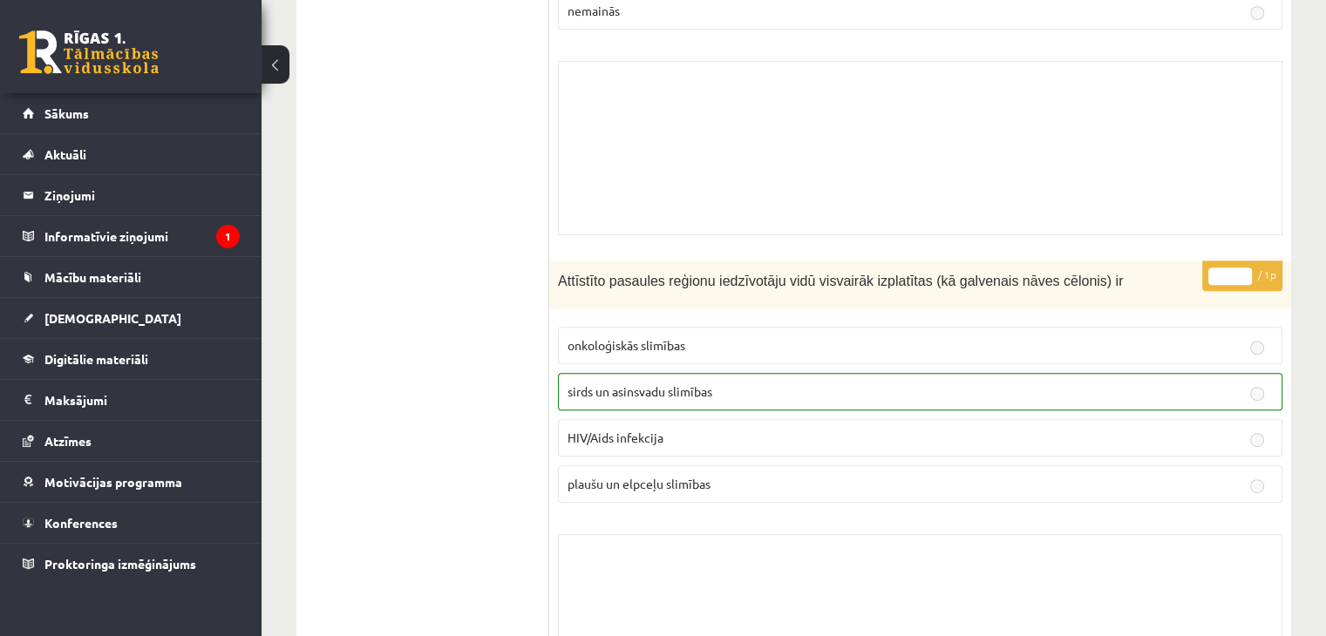
click at [814, 383] on p "sirds un asinsvadu slimības" at bounding box center [919, 392] width 705 height 18
click at [677, 337] on span "onkoloģiskās slimības" at bounding box center [626, 345] width 118 height 16
click at [676, 429] on p "HIV/Aids infekcija" at bounding box center [919, 438] width 705 height 18
click at [103, 319] on link "[DEMOGRAPHIC_DATA]" at bounding box center [131, 318] width 217 height 40
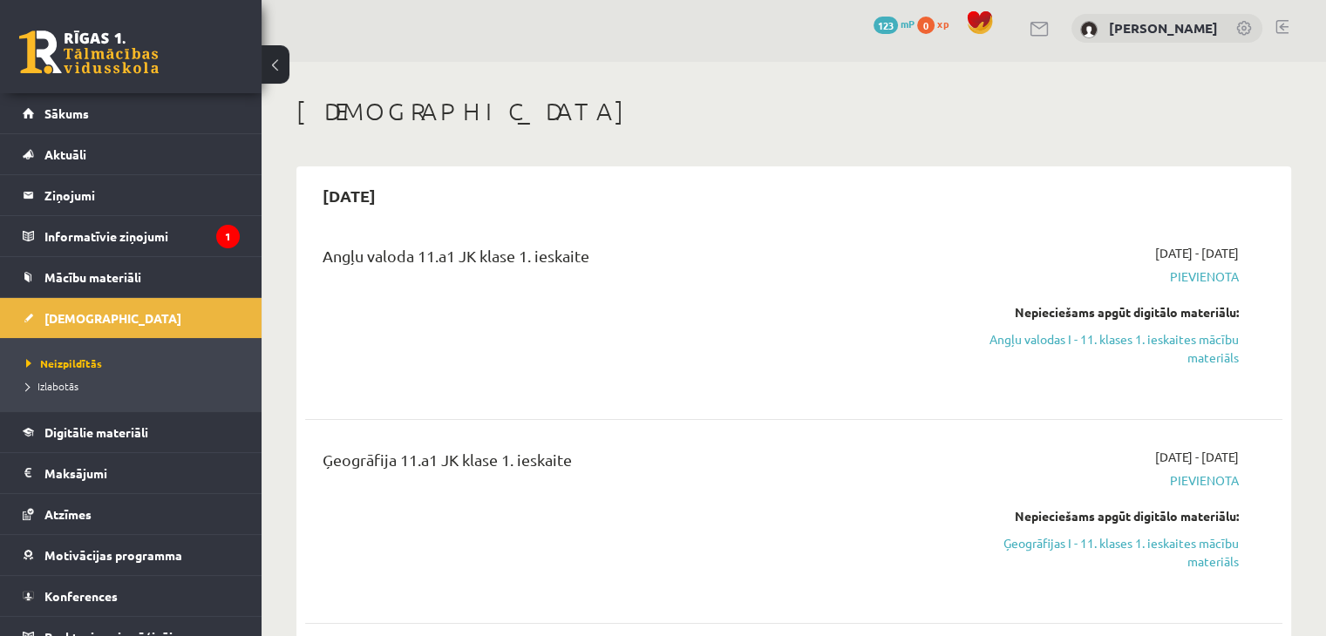
scroll to position [92, 0]
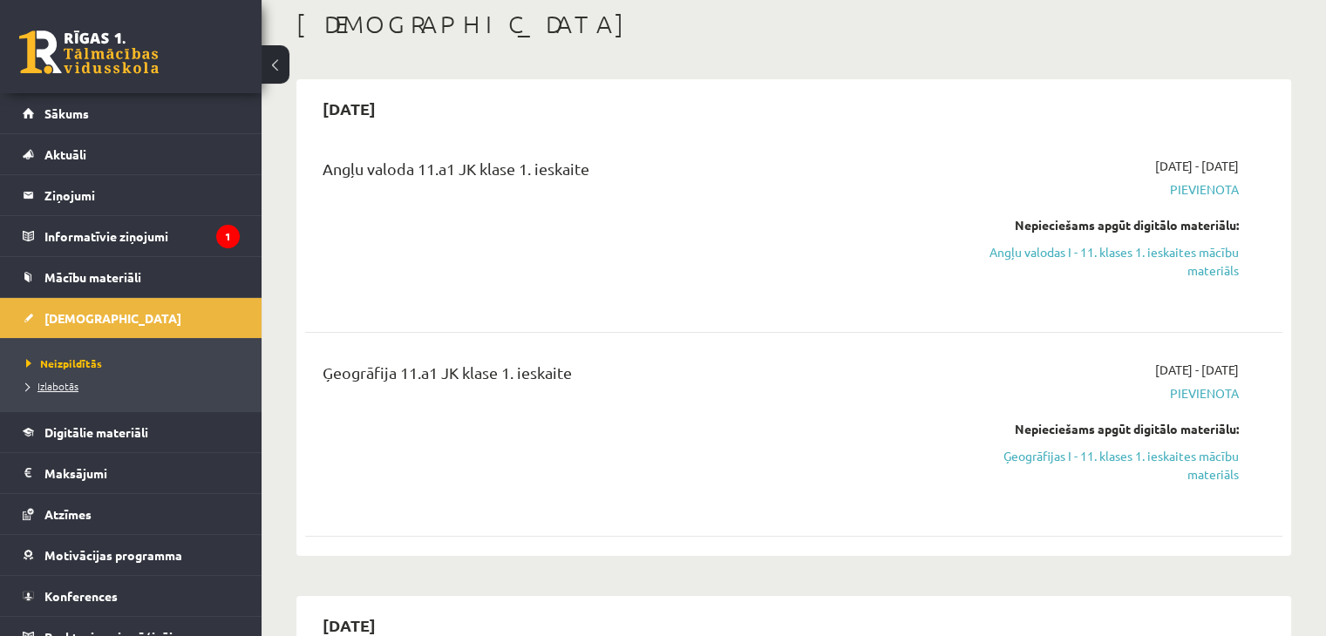
click at [30, 381] on span "Izlabotās" at bounding box center [52, 386] width 52 height 14
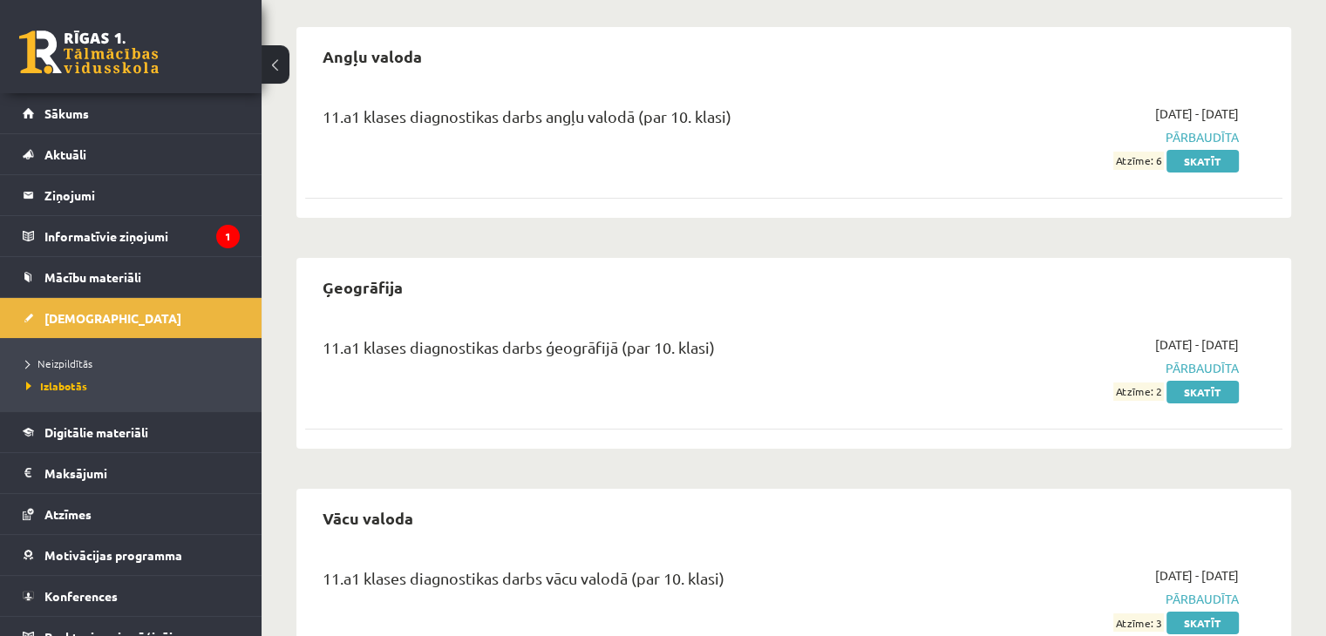
scroll to position [222, 0]
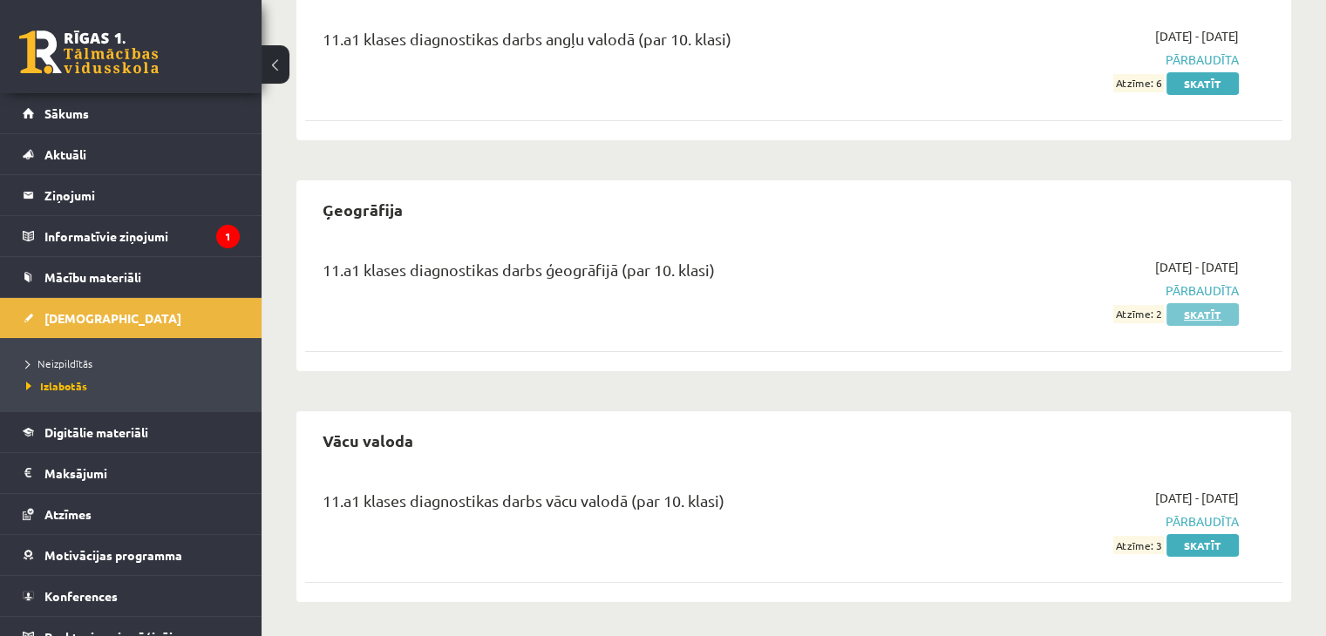
click at [1213, 318] on link "Skatīt" at bounding box center [1202, 314] width 72 height 23
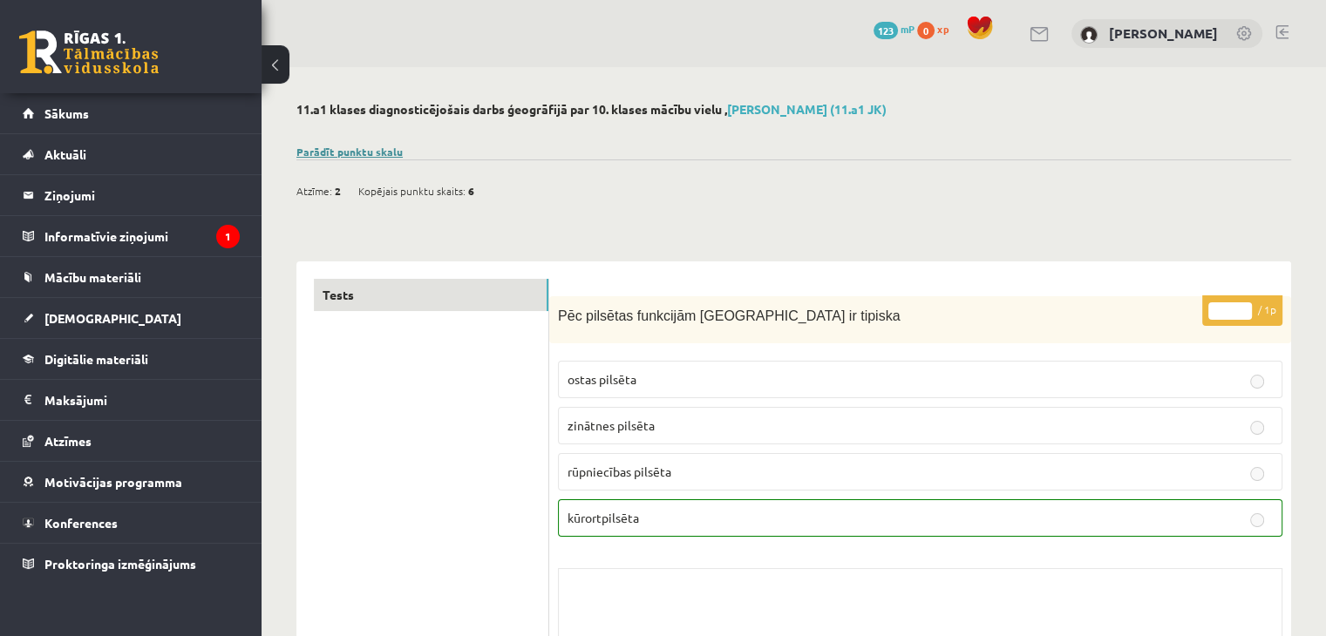
click at [352, 151] on link "Parādīt punktu skalu" at bounding box center [349, 152] width 106 height 14
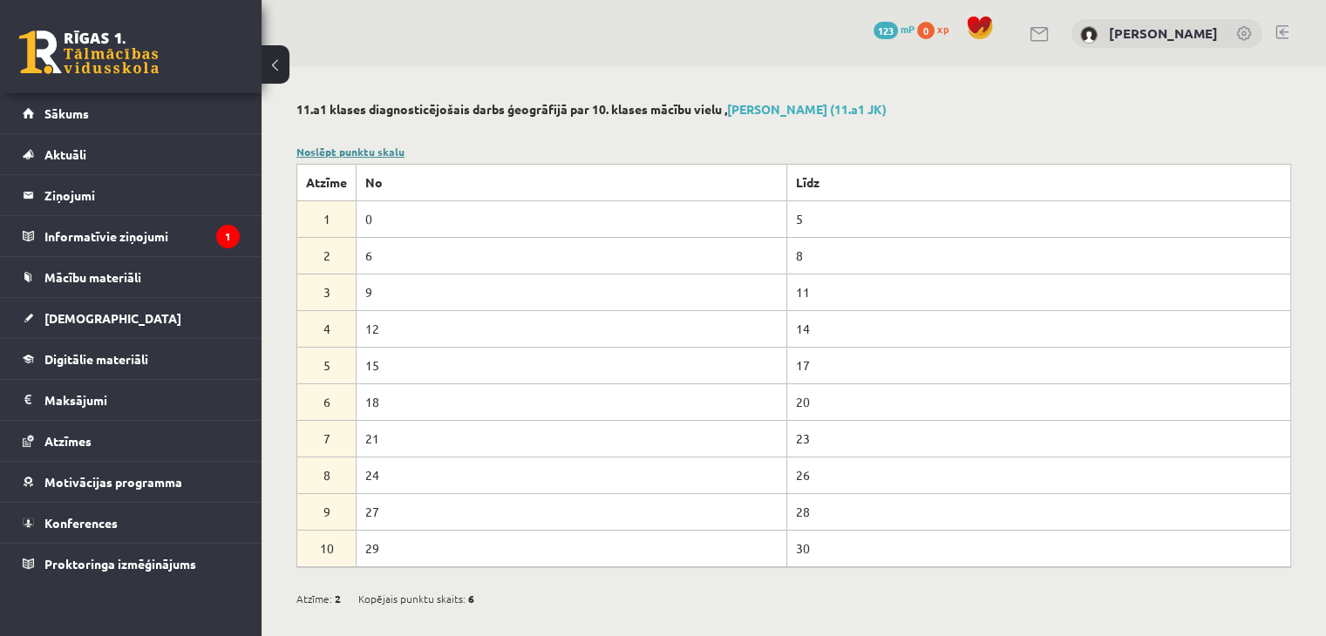
click at [365, 151] on link "Noslēpt punktu skalu" at bounding box center [350, 152] width 108 height 14
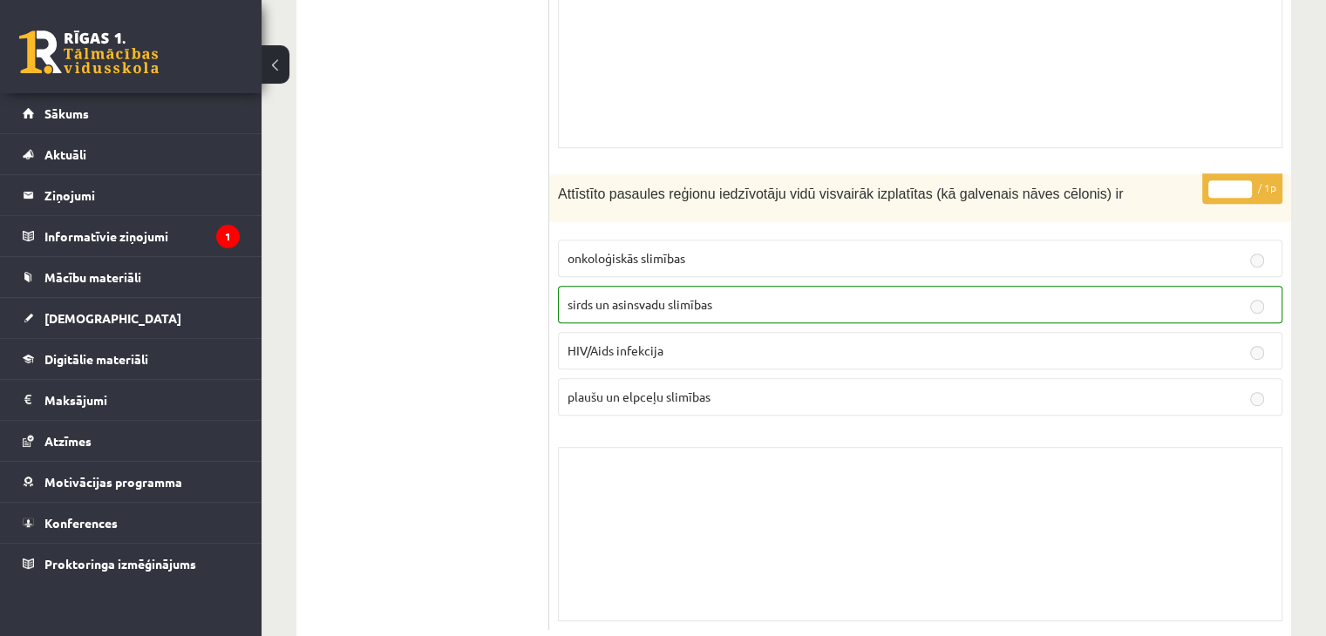
scroll to position [14110, 0]
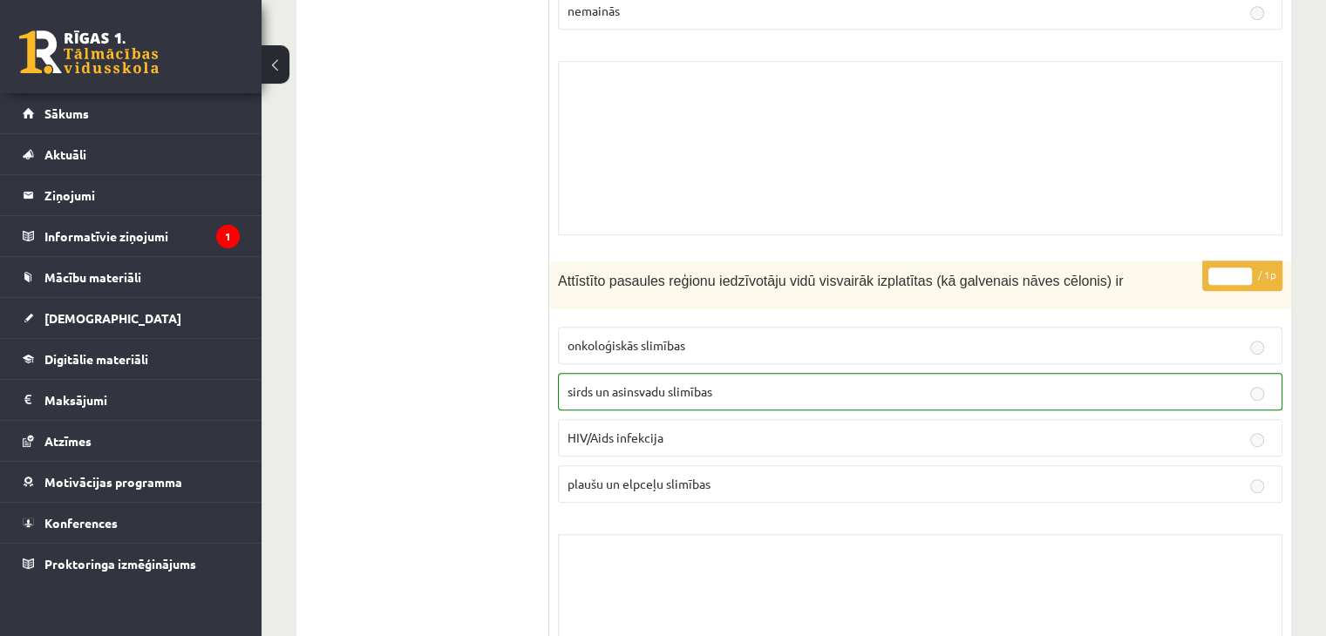
drag, startPoint x: 1314, startPoint y: 3, endPoint x: 489, endPoint y: 181, distance: 844.4
click at [131, 190] on legend "Ziņojumi 0" at bounding box center [141, 195] width 195 height 40
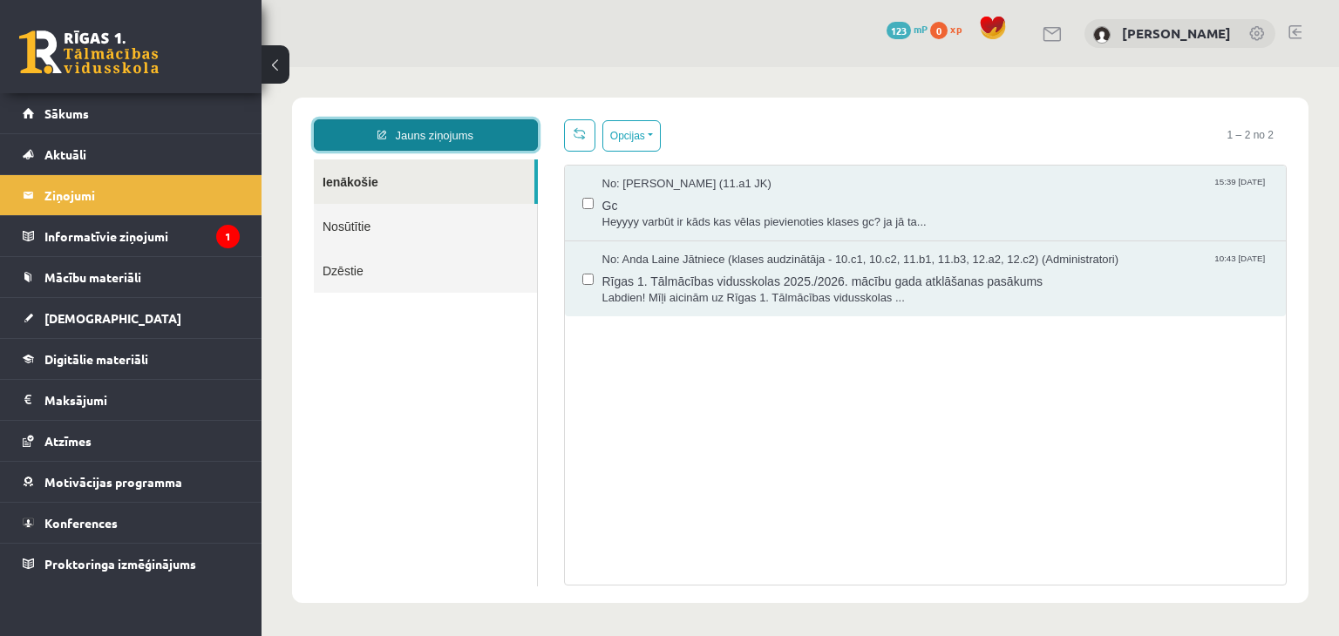
click at [448, 137] on link "Jauns ziņojums" at bounding box center [426, 134] width 224 height 31
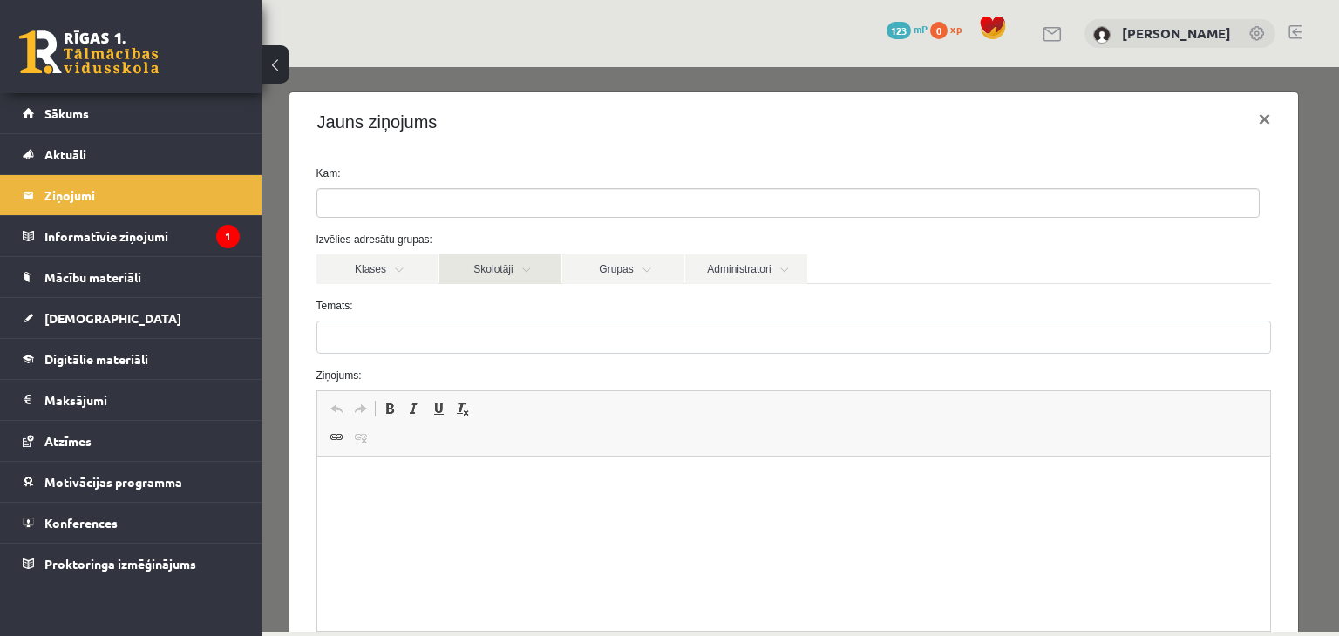
click at [527, 261] on link "Skolotāji" at bounding box center [500, 269] width 122 height 30
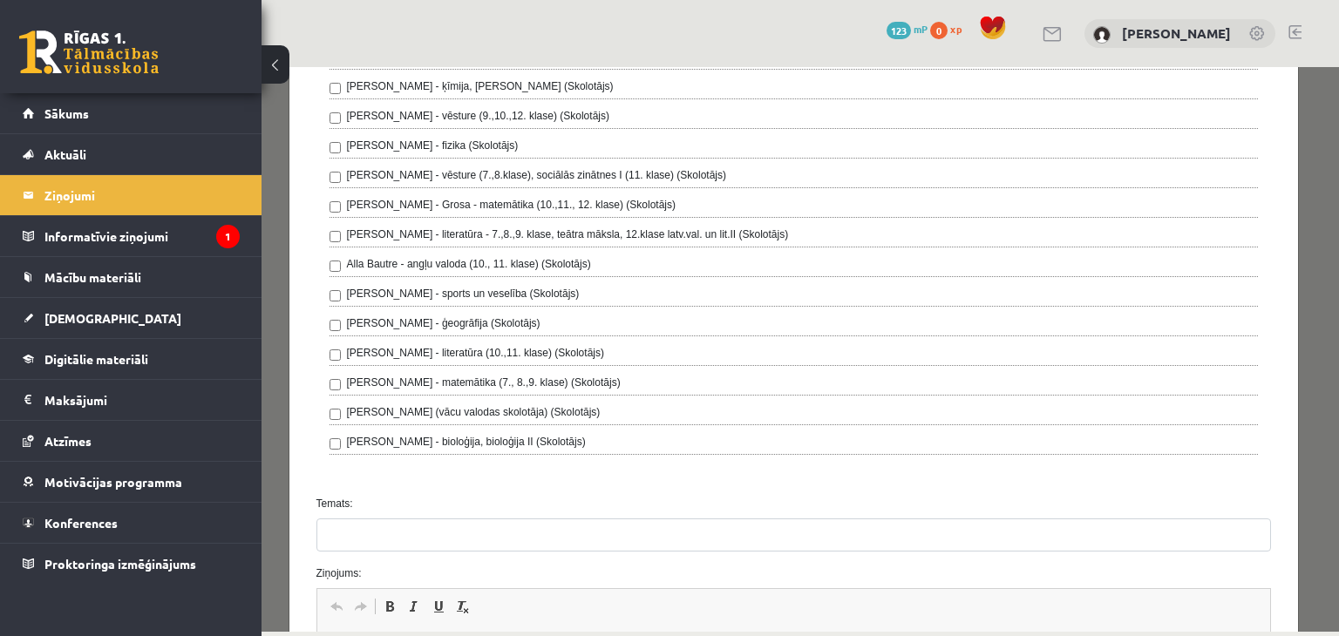
scroll to position [174, 0]
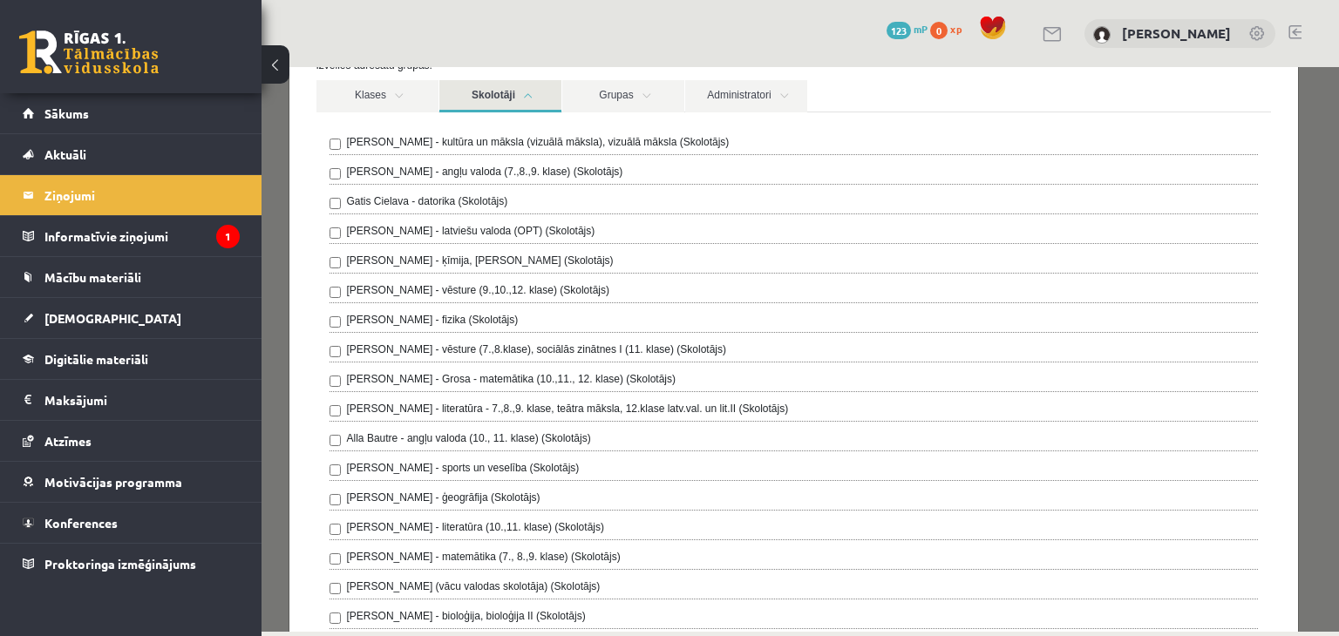
click at [524, 85] on link "Skolotāji" at bounding box center [500, 96] width 122 height 32
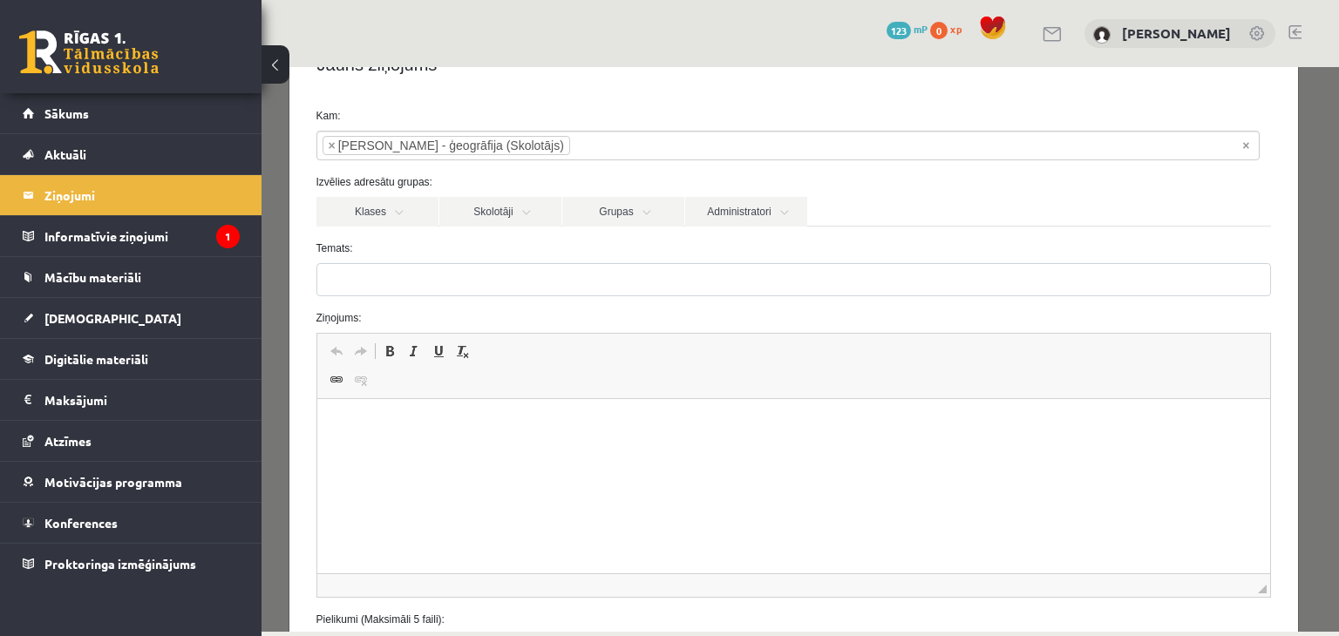
scroll to position [0, 0]
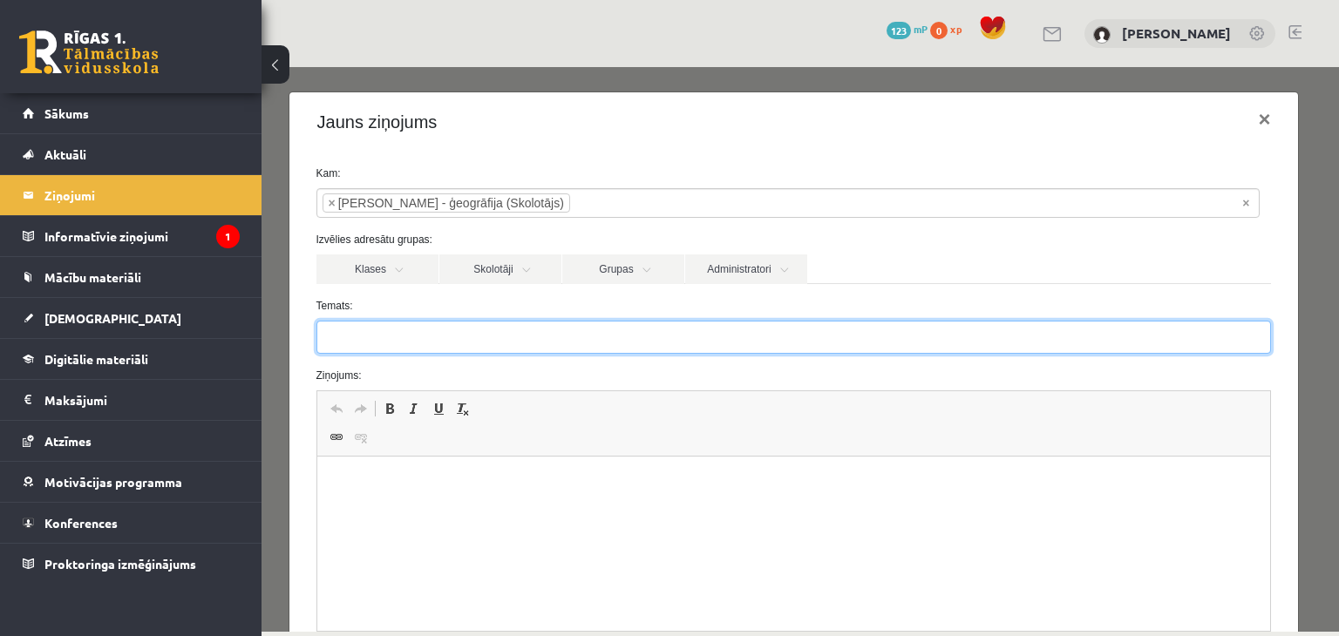
click at [432, 325] on input "Temats:" at bounding box center [793, 337] width 955 height 33
type input "*"
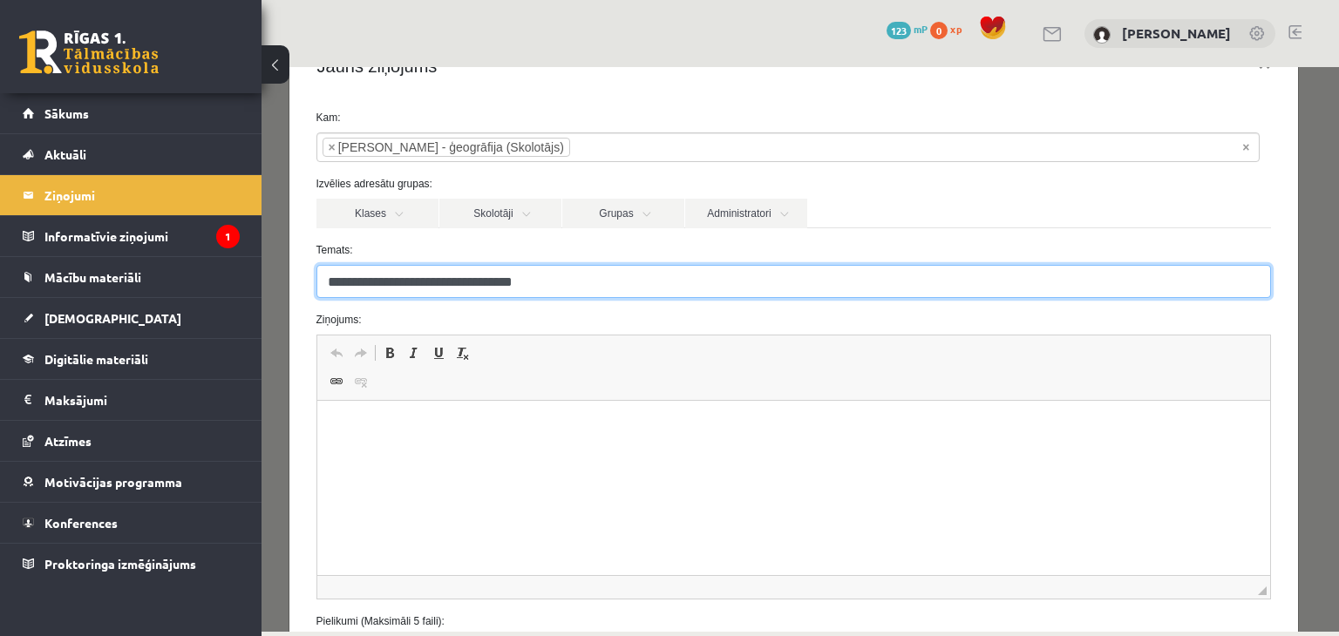
scroll to position [87, 0]
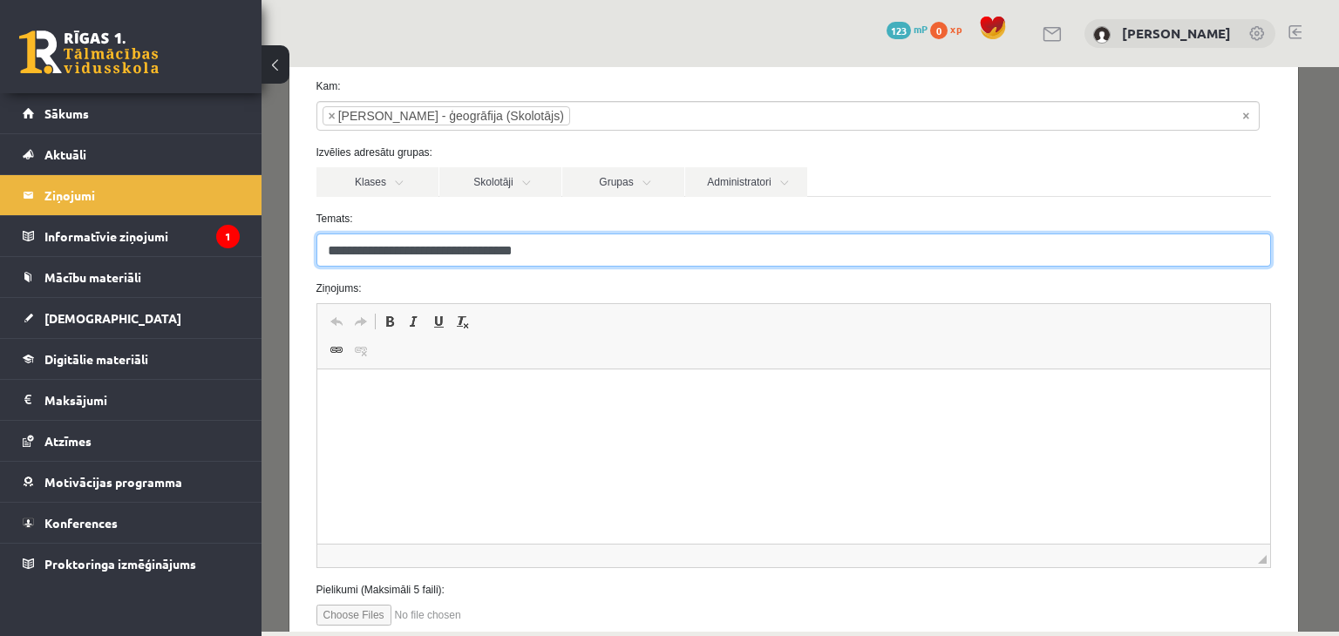
type input "**********"
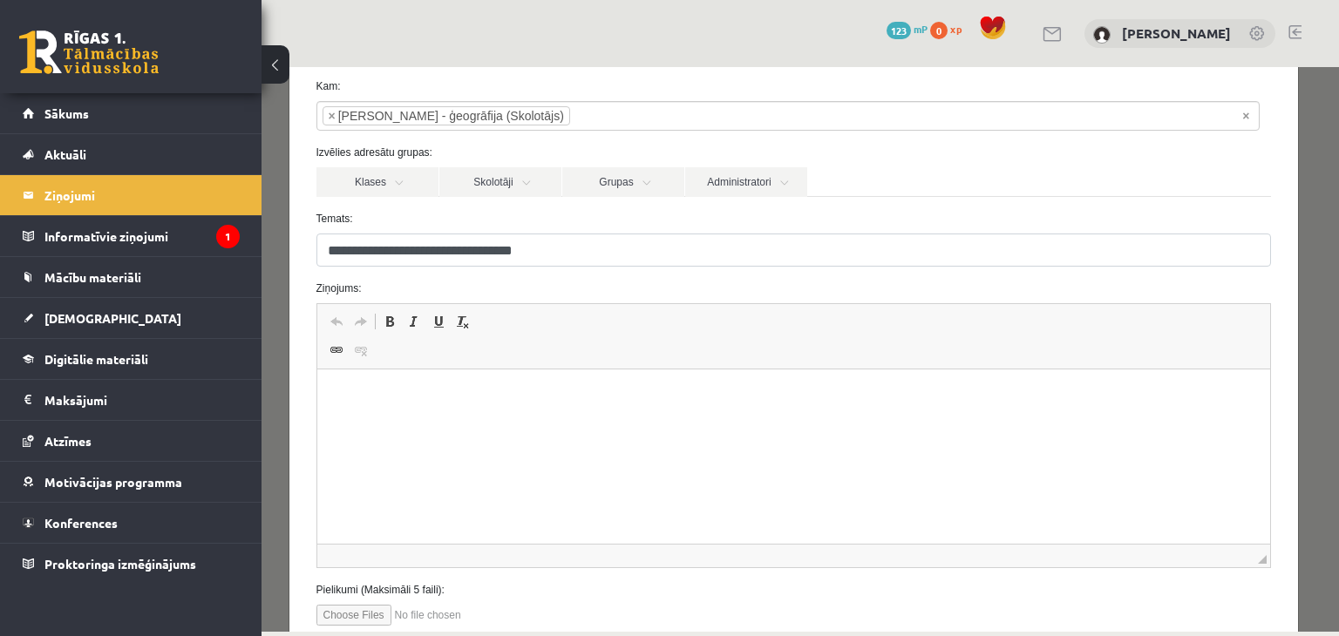
click at [453, 393] on p "Editor, wiswyg-editor-47363791674140-1756810220-134" at bounding box center [793, 396] width 919 height 18
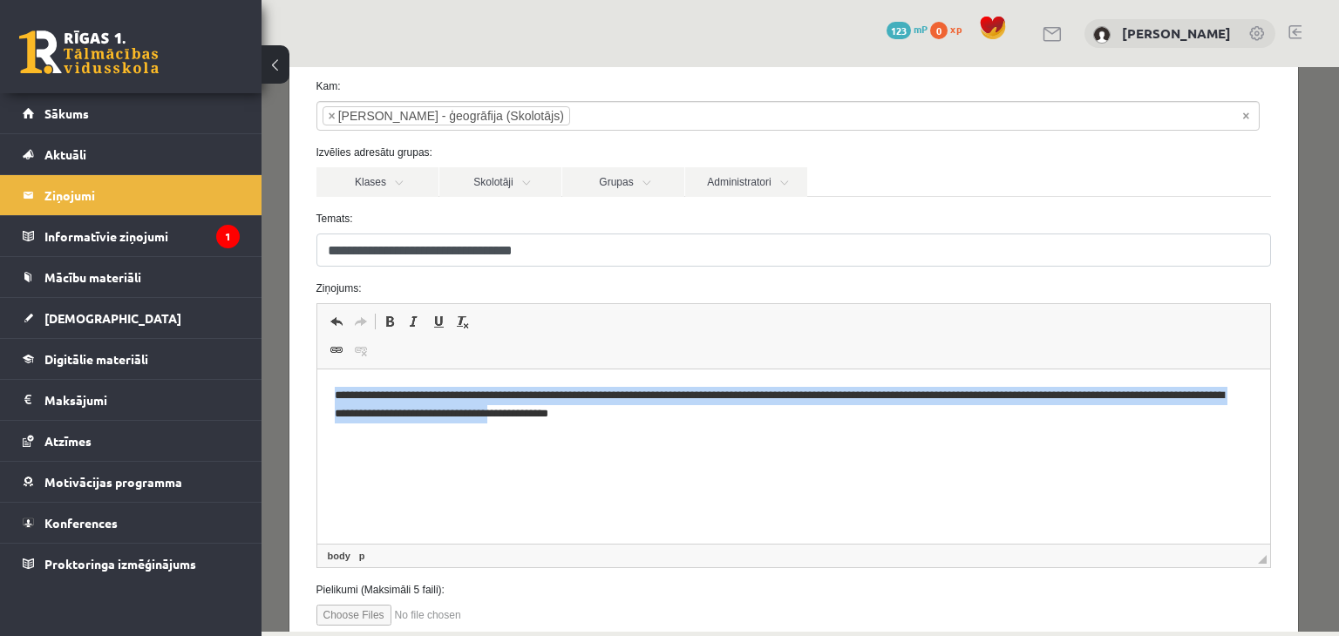
drag, startPoint x: 336, startPoint y: 394, endPoint x: 596, endPoint y: 431, distance: 262.3
click at [596, 431] on html "**********" at bounding box center [792, 405] width 953 height 71
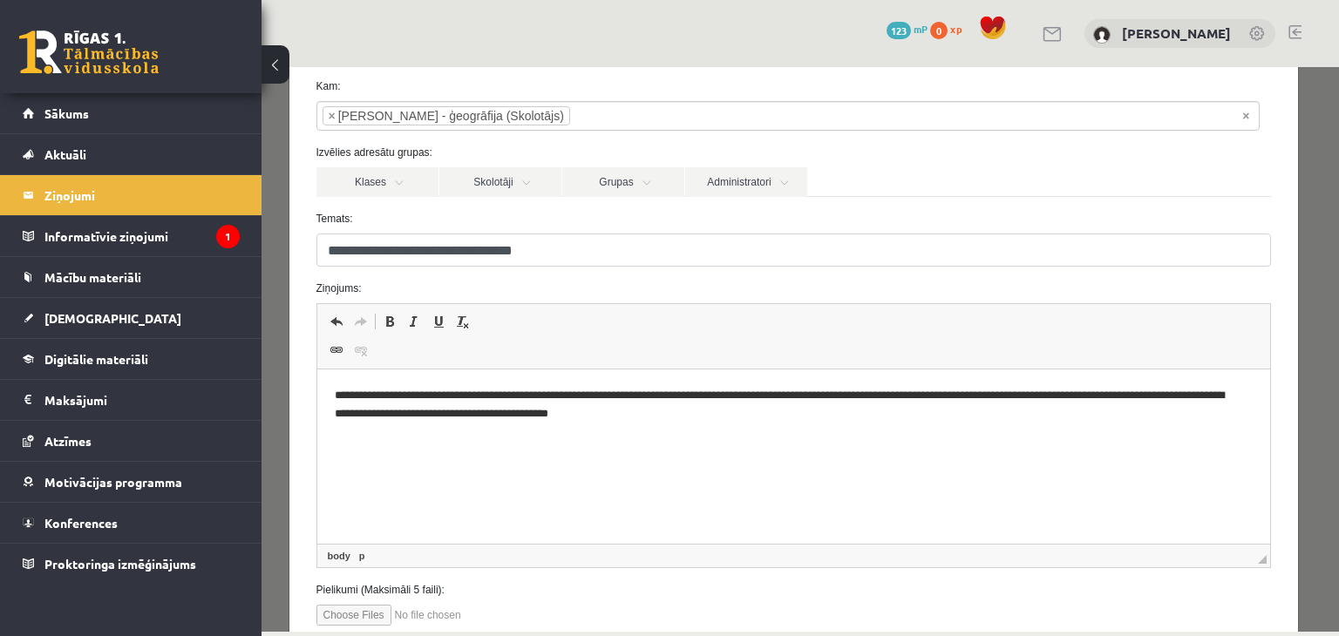
click at [653, 441] on html "**********" at bounding box center [792, 405] width 953 height 71
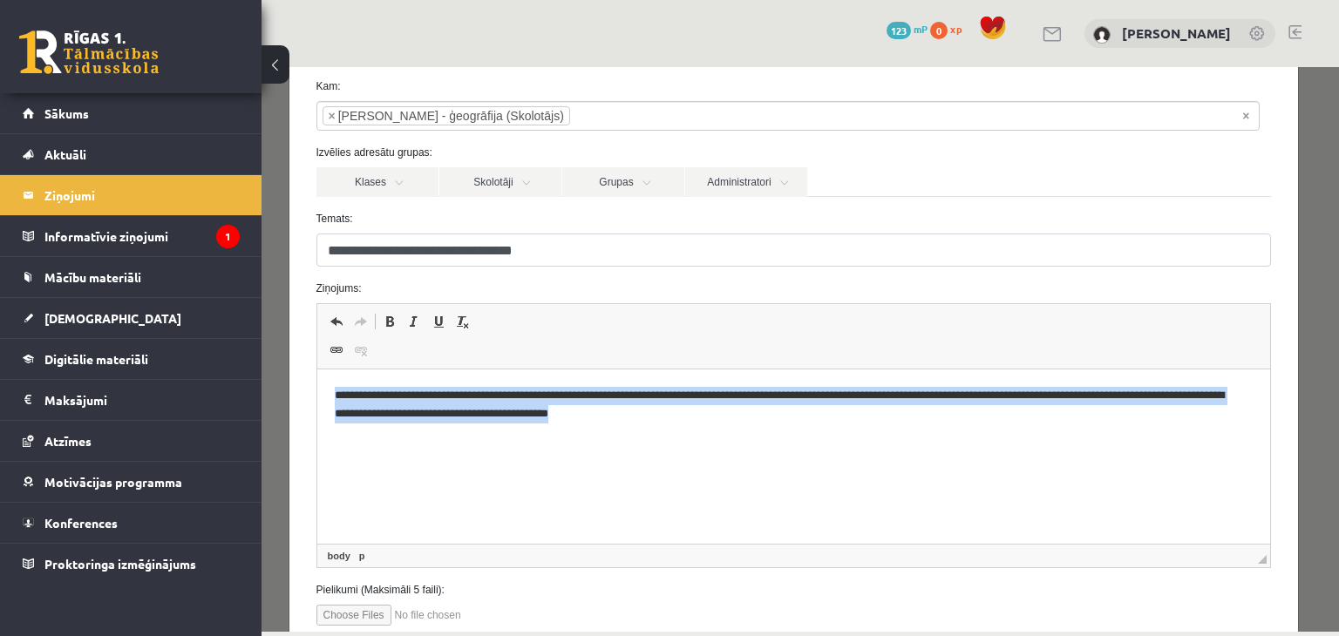
drag, startPoint x: 336, startPoint y: 395, endPoint x: 674, endPoint y: 420, distance: 339.1
click at [674, 420] on p "**********" at bounding box center [787, 405] width 906 height 37
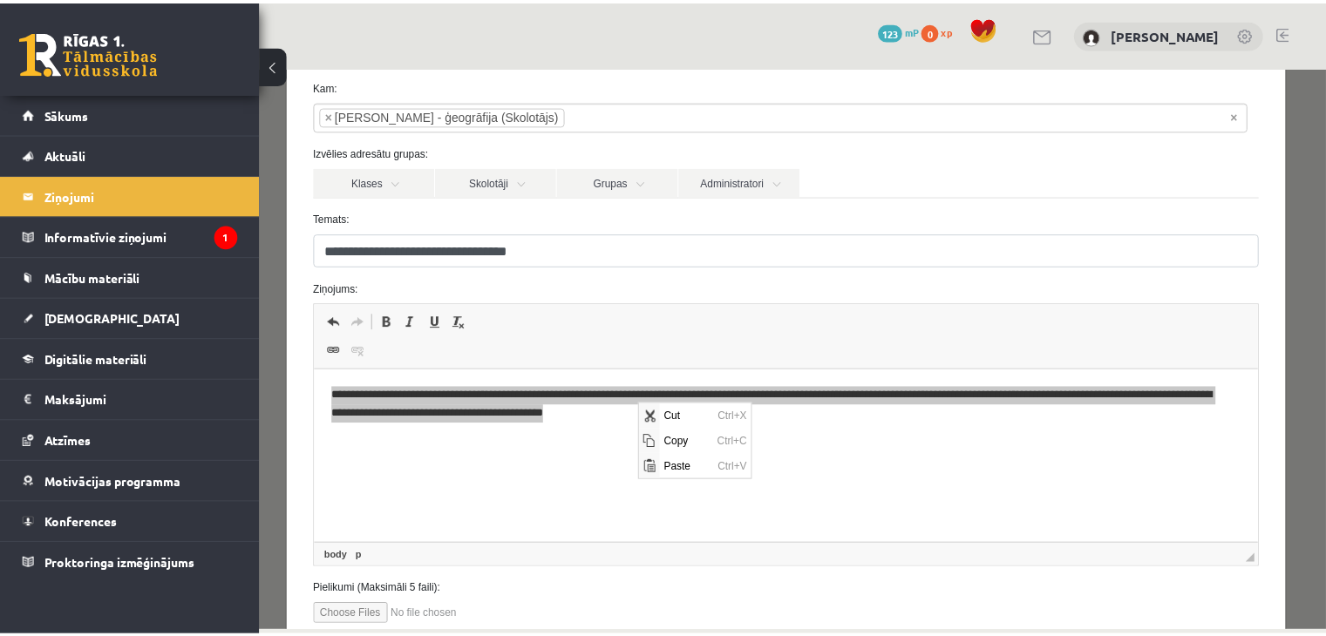
scroll to position [0, 0]
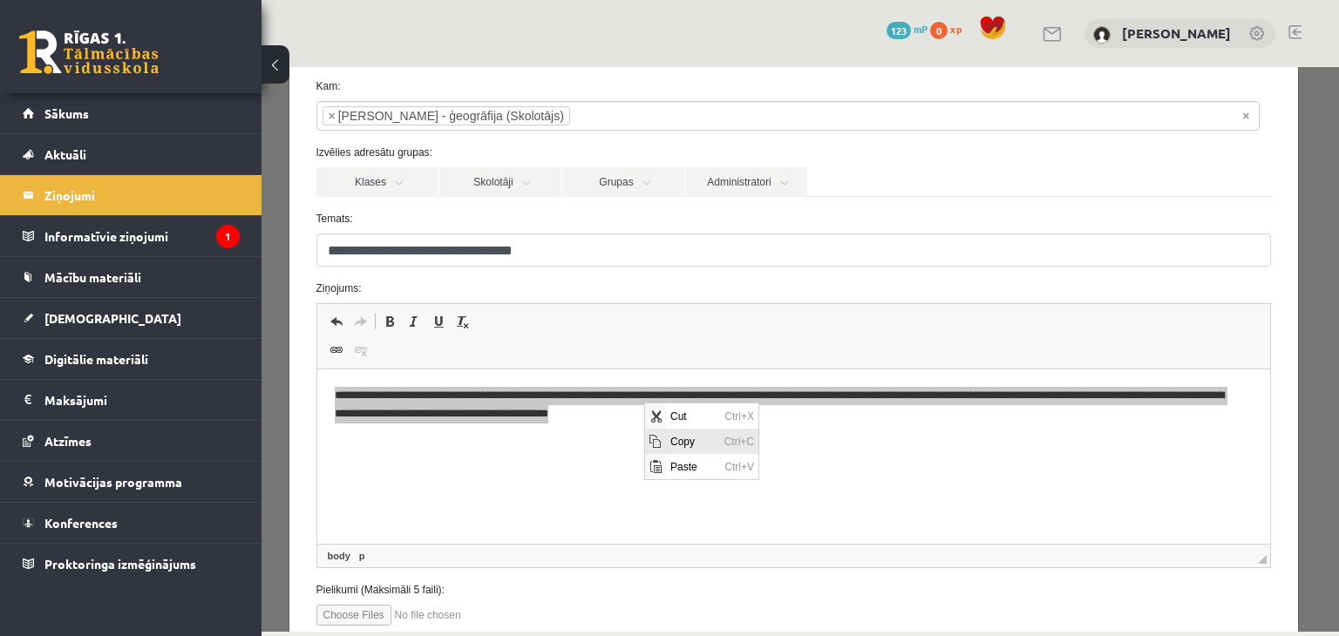
click at [670, 442] on span "Copy" at bounding box center [692, 440] width 54 height 25
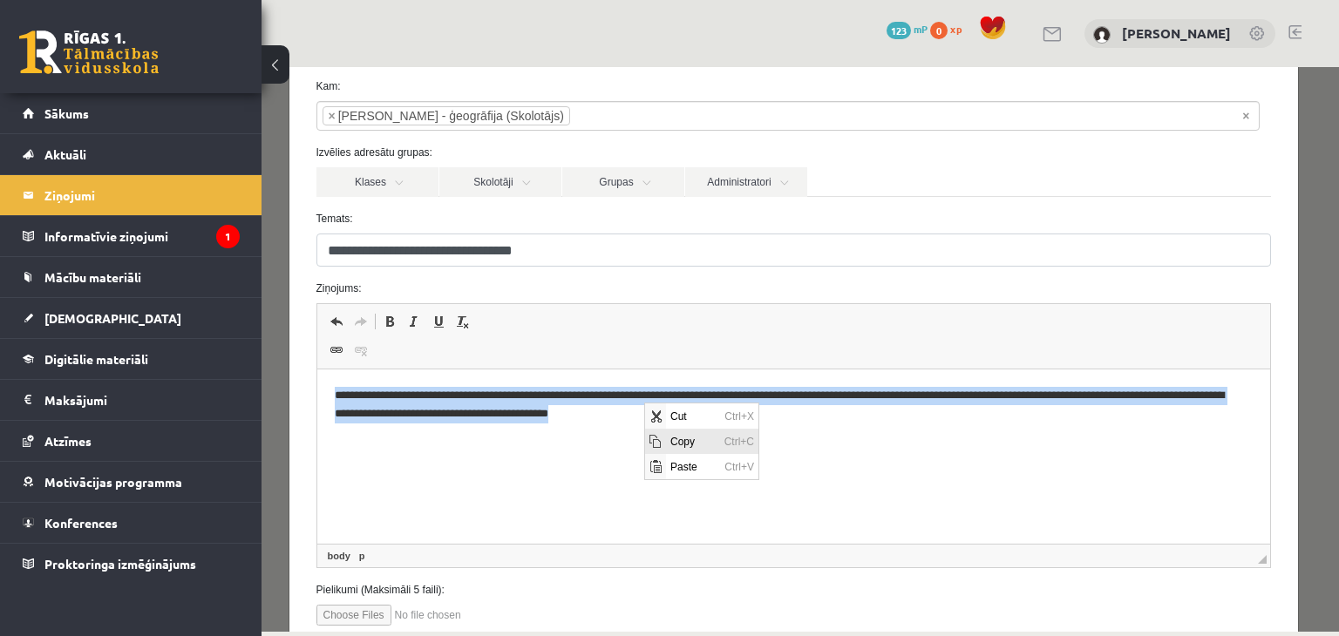
copy p "**********"
click at [646, 441] on html "**********" at bounding box center [792, 405] width 953 height 71
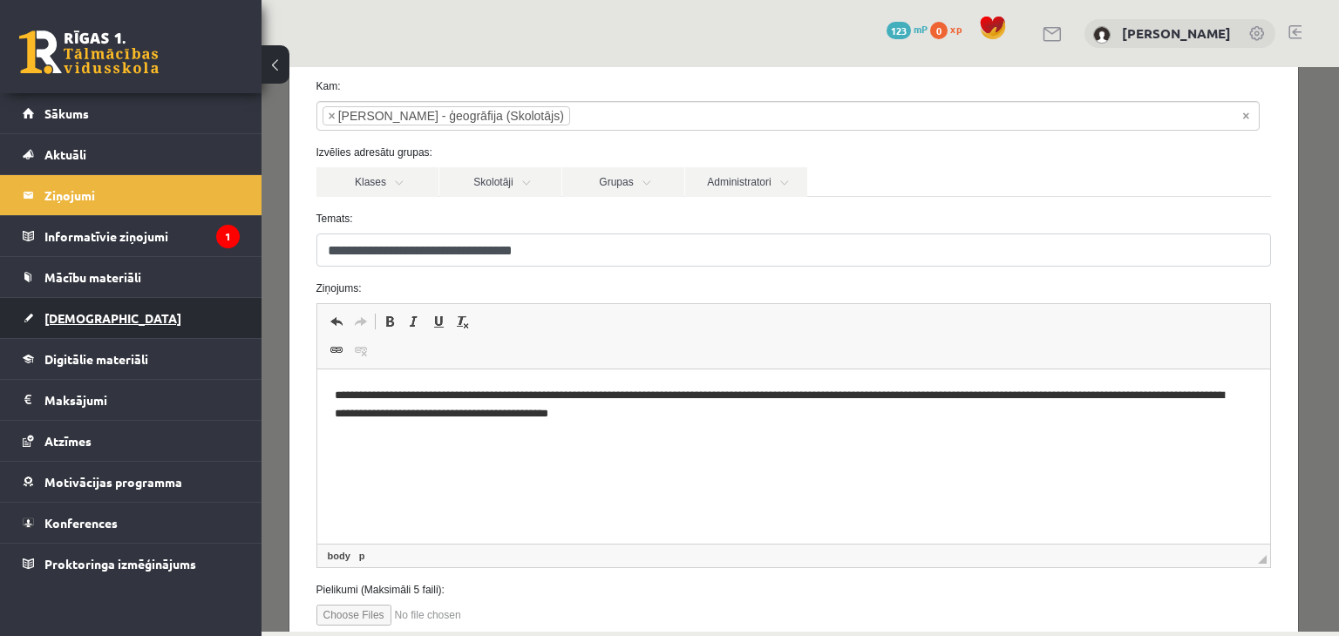
click at [91, 319] on span "[DEMOGRAPHIC_DATA]" at bounding box center [112, 318] width 137 height 16
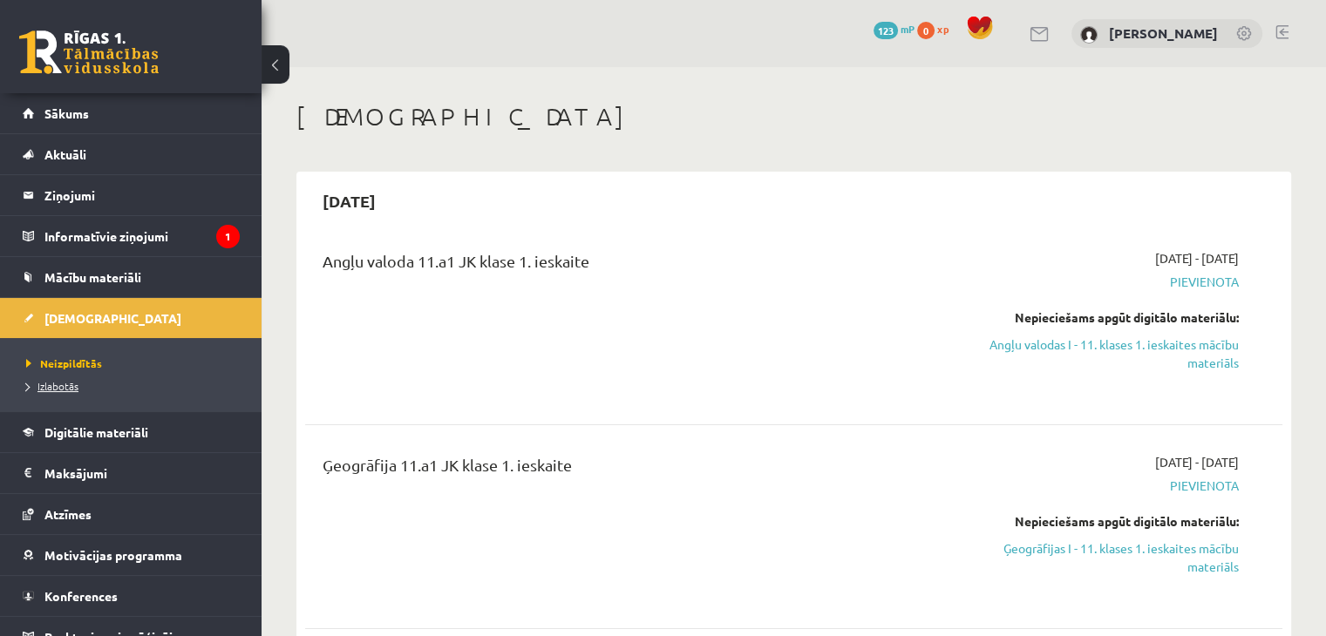
click at [56, 384] on span "Izlabotās" at bounding box center [52, 386] width 52 height 14
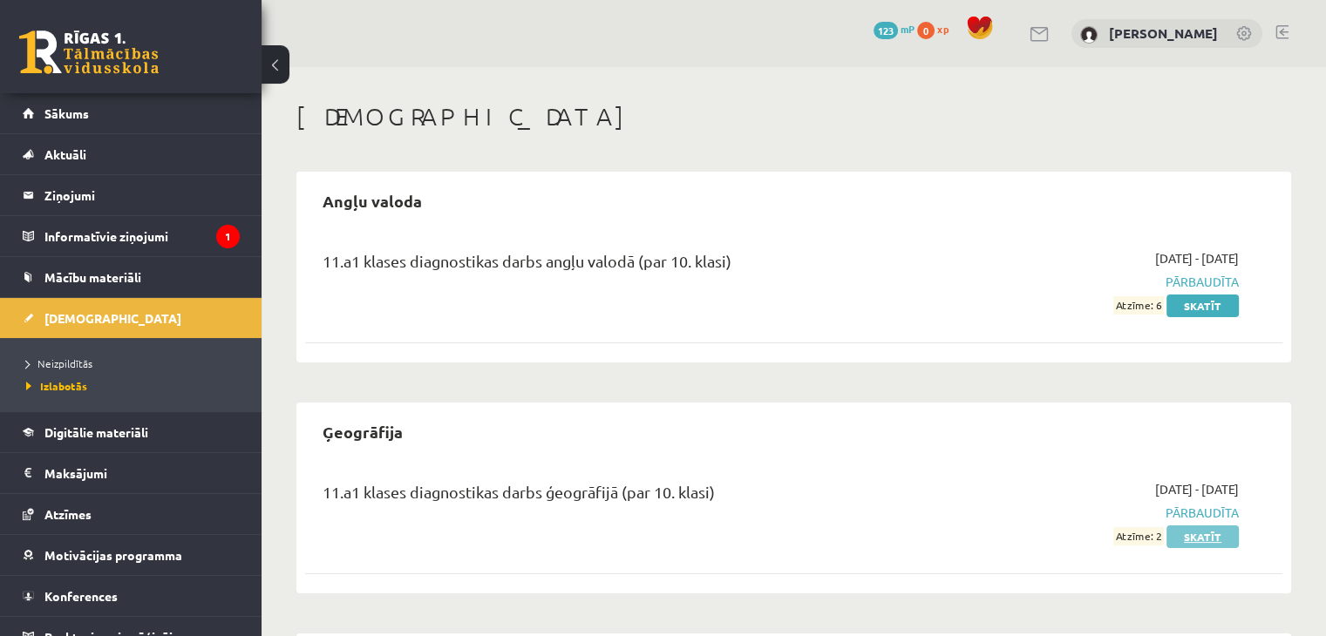
click at [1190, 534] on link "Skatīt" at bounding box center [1202, 537] width 72 height 23
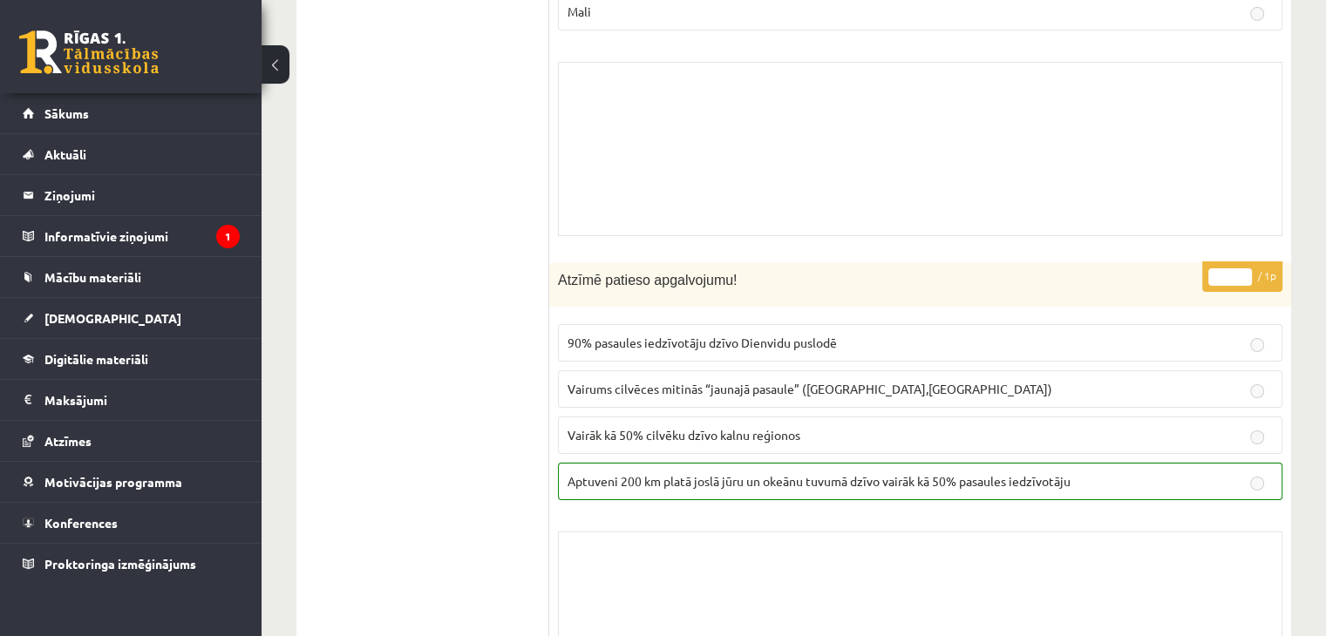
scroll to position [12757, 0]
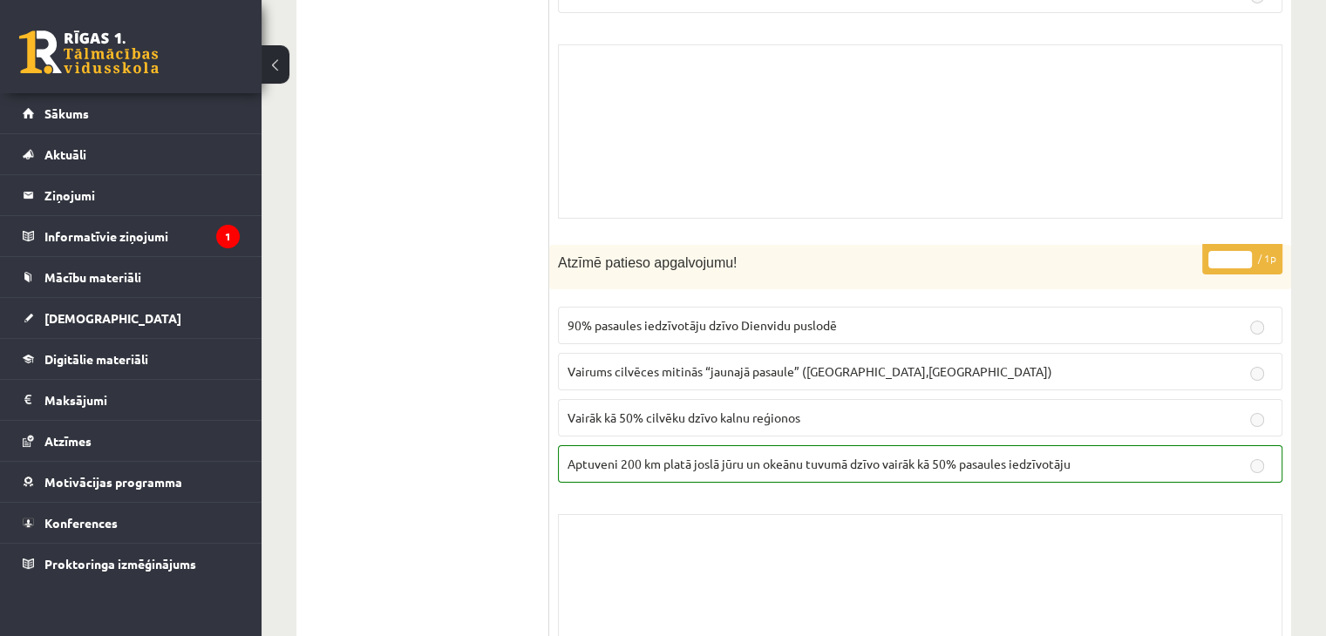
click at [809, 456] on span "Aptuveni 200 km platā joslā jūru un okeānu tuvumā dzīvo vairāk kā 50% pasaules …" at bounding box center [818, 464] width 503 height 16
click at [818, 409] on p "Vairāk kā 50% cilvēku dzīvo kalnu reģionos" at bounding box center [919, 418] width 705 height 18
drag, startPoint x: 844, startPoint y: 339, endPoint x: 860, endPoint y: 319, distance: 26.0
click at [844, 363] on p "Vairums cilvēces mitinās “jaunajā pasaule” (Amerika,Austrālija)" at bounding box center [919, 372] width 705 height 18
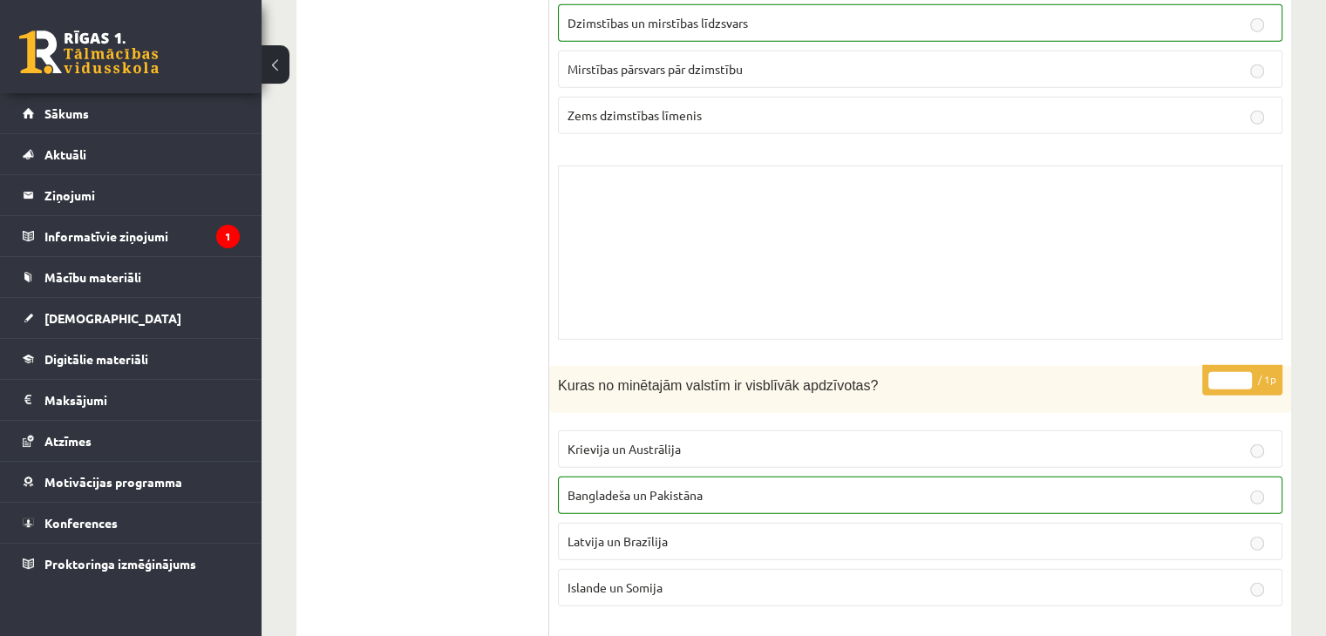
scroll to position [11720, 0]
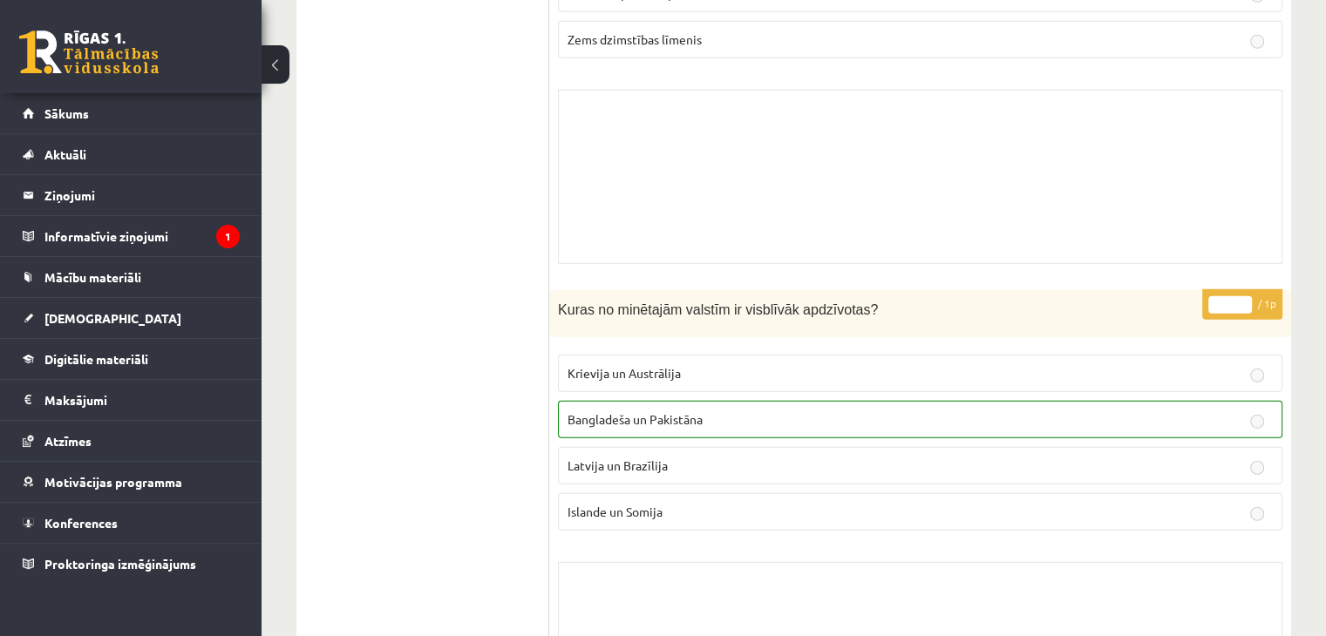
click at [1166, 410] on p "Bangladeša un Pakistāna" at bounding box center [919, 419] width 705 height 18
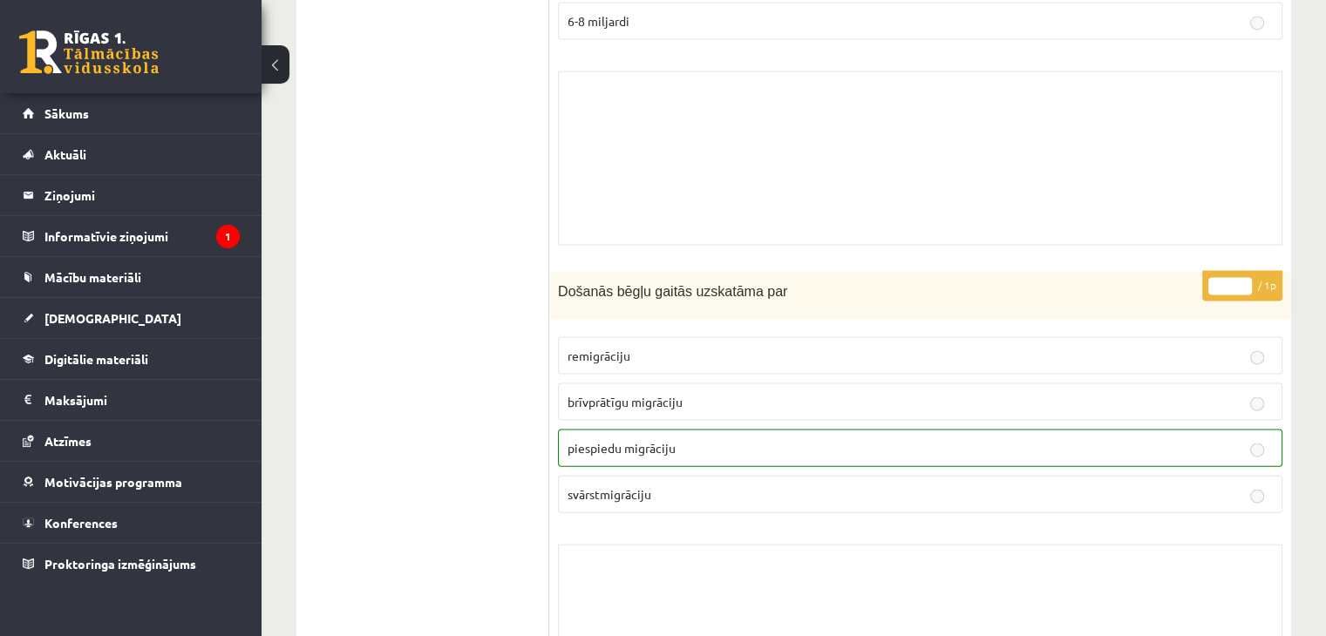
scroll to position [10371, 0]
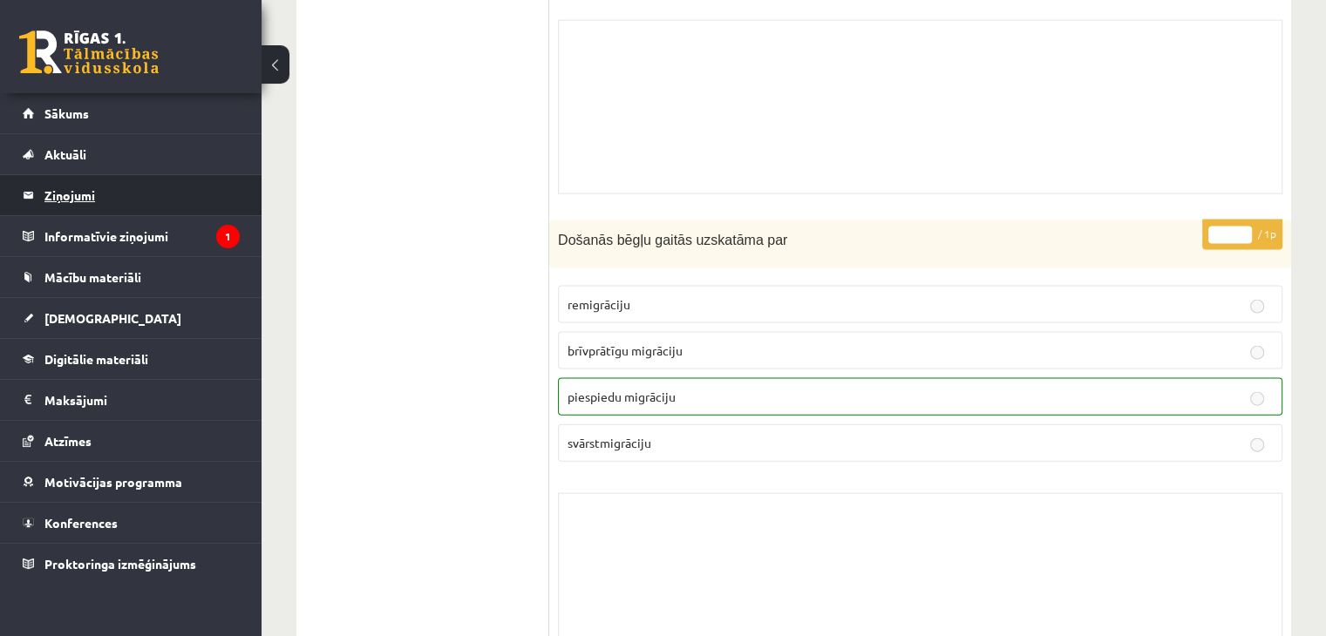
click at [94, 196] on legend "Ziņojumi 0" at bounding box center [141, 195] width 195 height 40
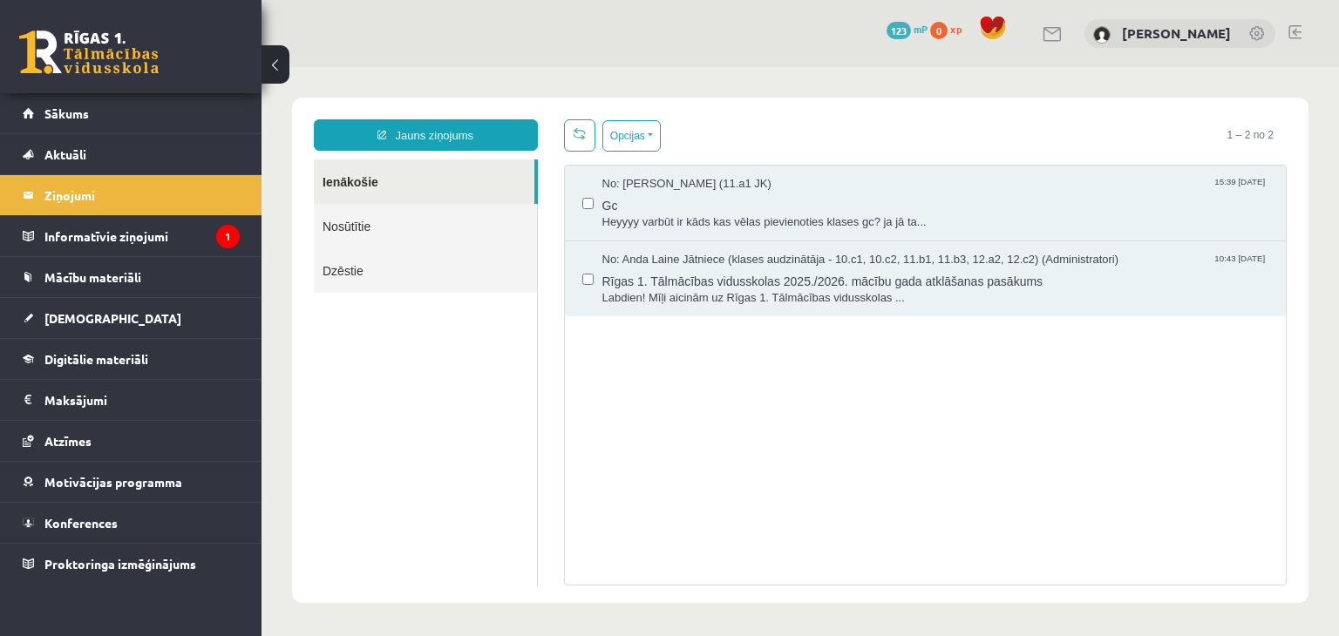
click at [353, 214] on link "Nosūtītie" at bounding box center [425, 226] width 223 height 44
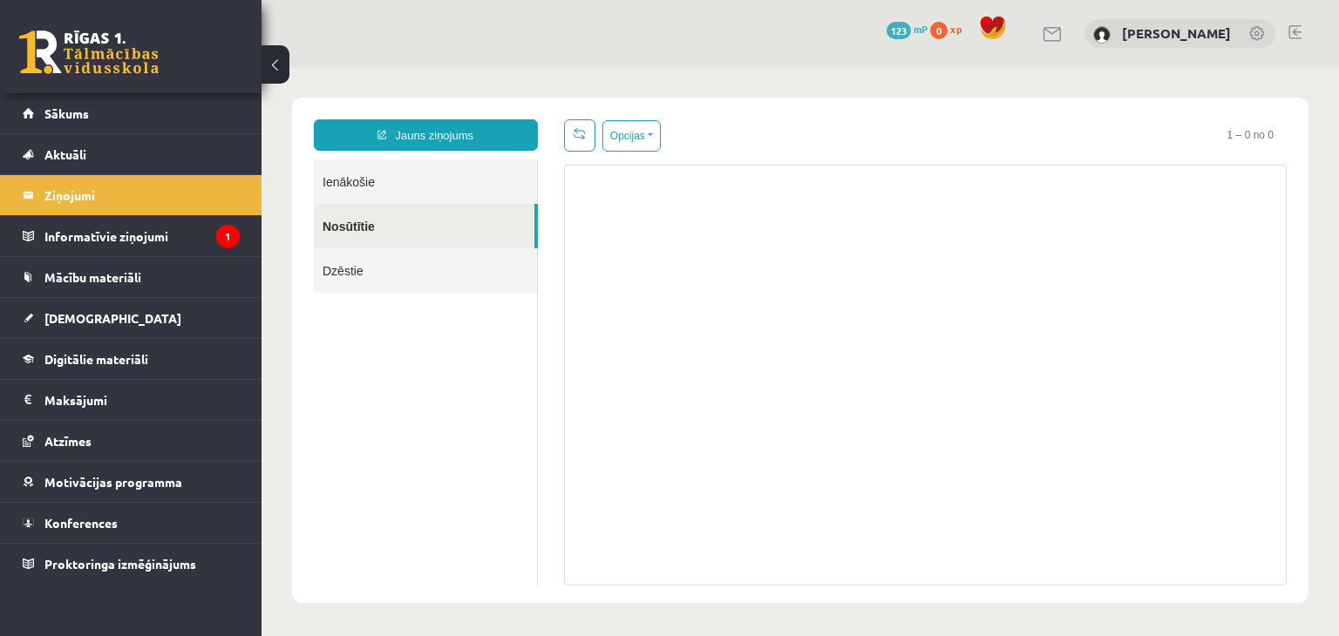
click at [355, 267] on link "Dzēstie" at bounding box center [425, 270] width 223 height 44
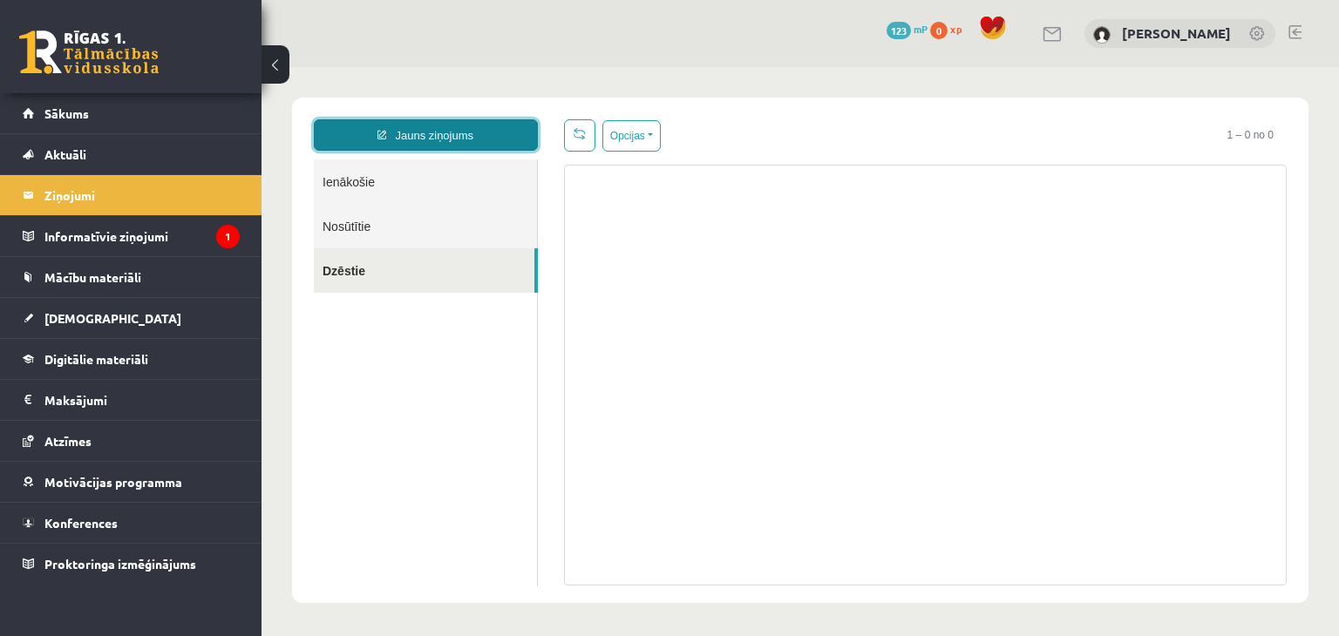
click at [446, 124] on link "Jauns ziņojums" at bounding box center [426, 134] width 224 height 31
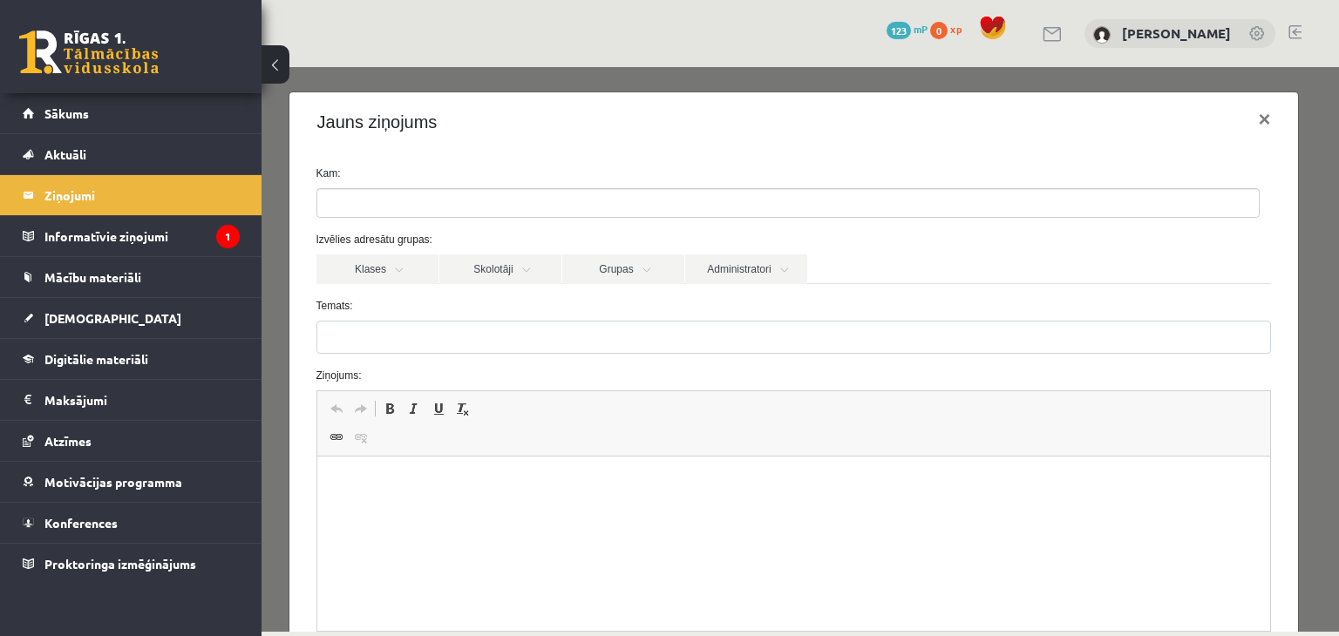
click at [411, 207] on ul at bounding box center [787, 203] width 941 height 28
click at [509, 270] on link "Skolotāji" at bounding box center [500, 269] width 122 height 30
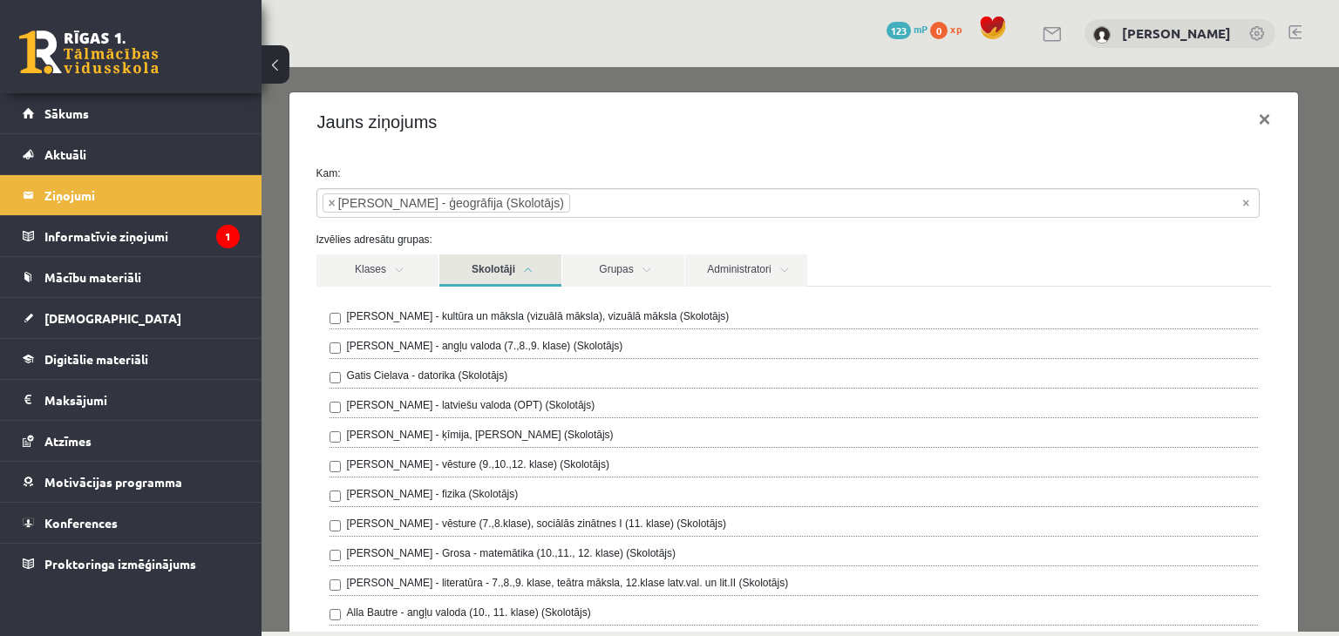
click at [498, 273] on link "Skolotāji" at bounding box center [500, 270] width 122 height 32
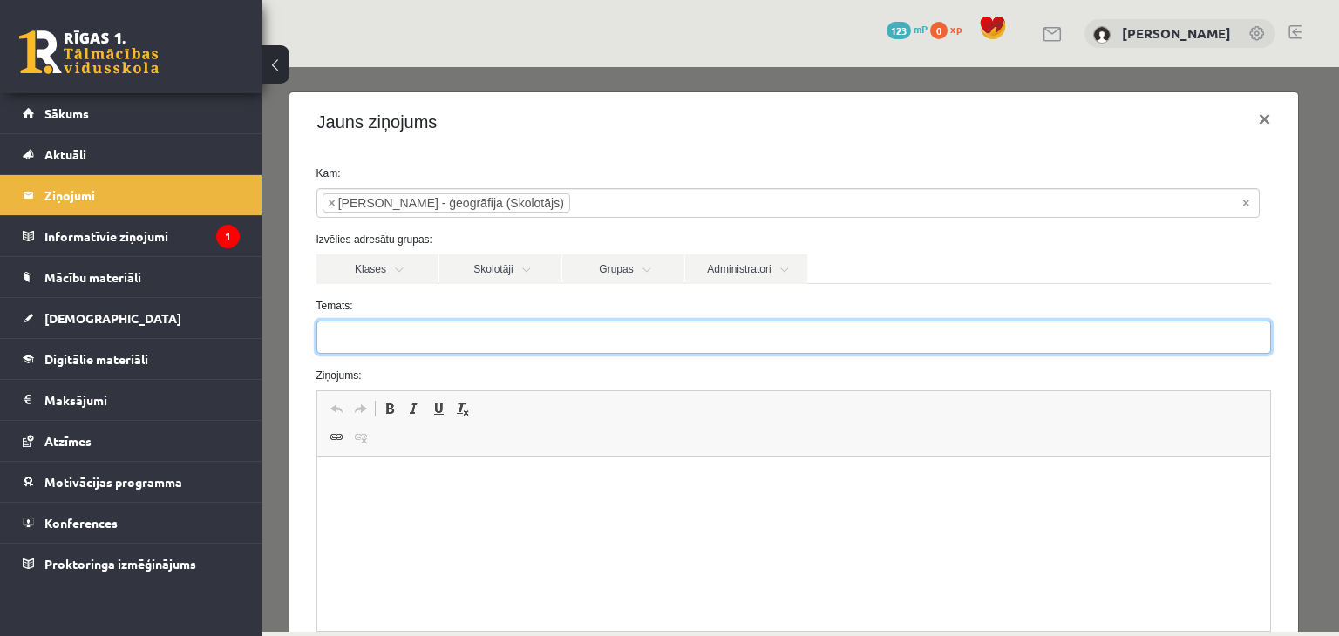
click at [473, 325] on input "Temats:" at bounding box center [793, 337] width 955 height 33
type input "**********"
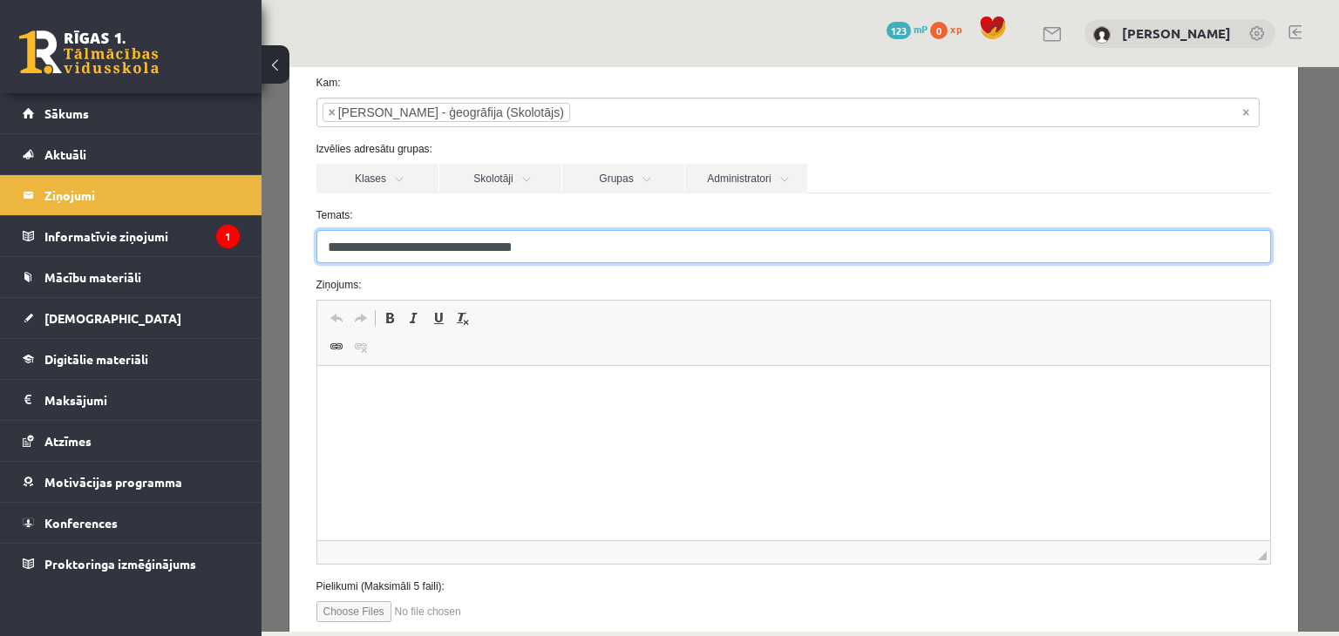
scroll to position [174, 0]
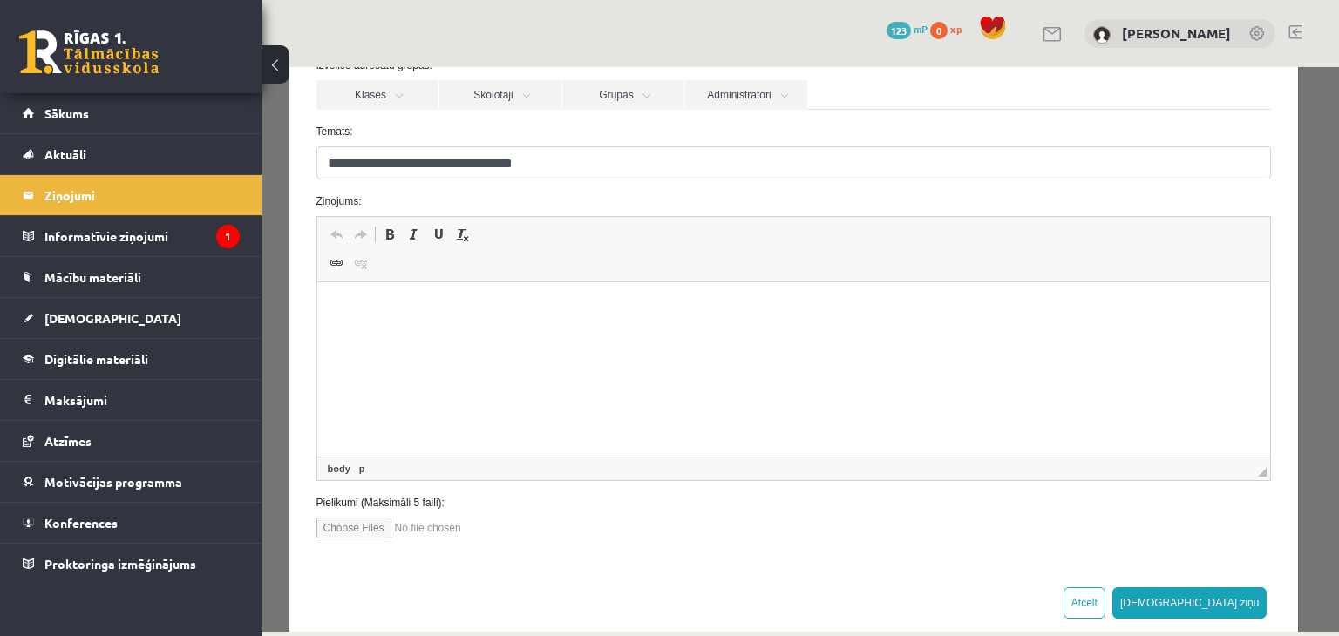
click at [494, 336] on html at bounding box center [792, 308] width 953 height 53
click at [477, 329] on span "Paste" at bounding box center [485, 327] width 54 height 25
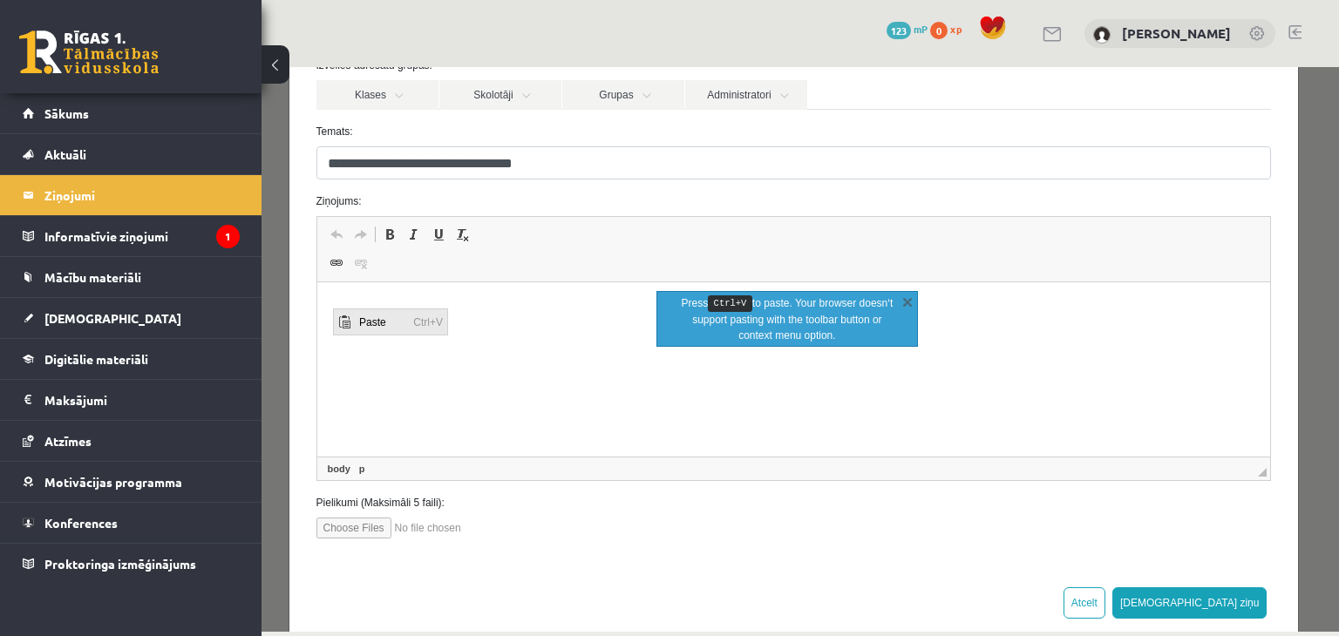
click at [355, 322] on span "Paste" at bounding box center [381, 321] width 54 height 25
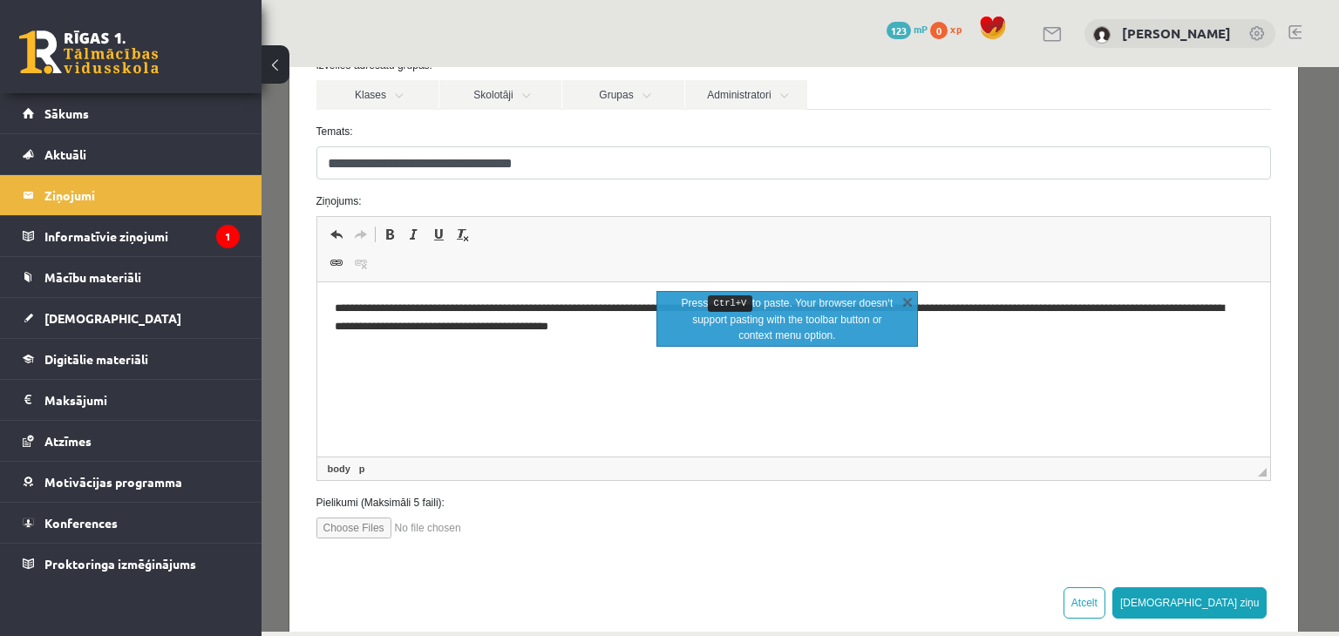
drag, startPoint x: 844, startPoint y: 71, endPoint x: 854, endPoint y: 142, distance: 71.2
click at [899, 294] on link "X" at bounding box center [907, 301] width 17 height 17
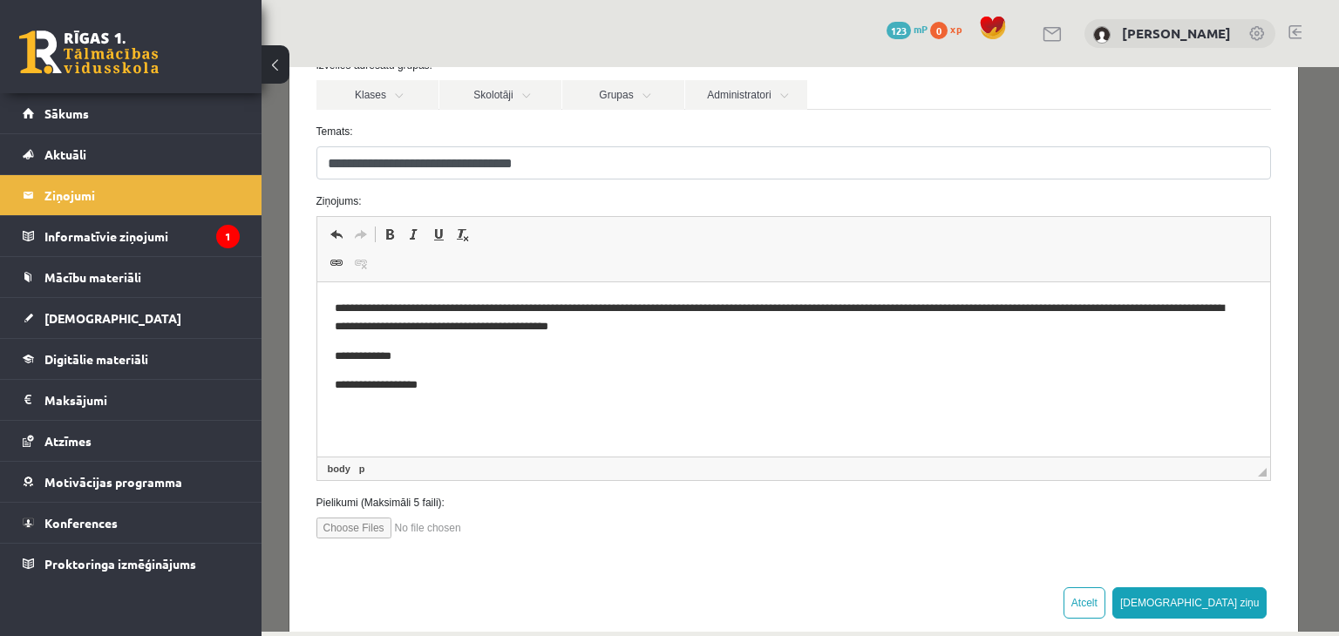
scroll to position [87, 0]
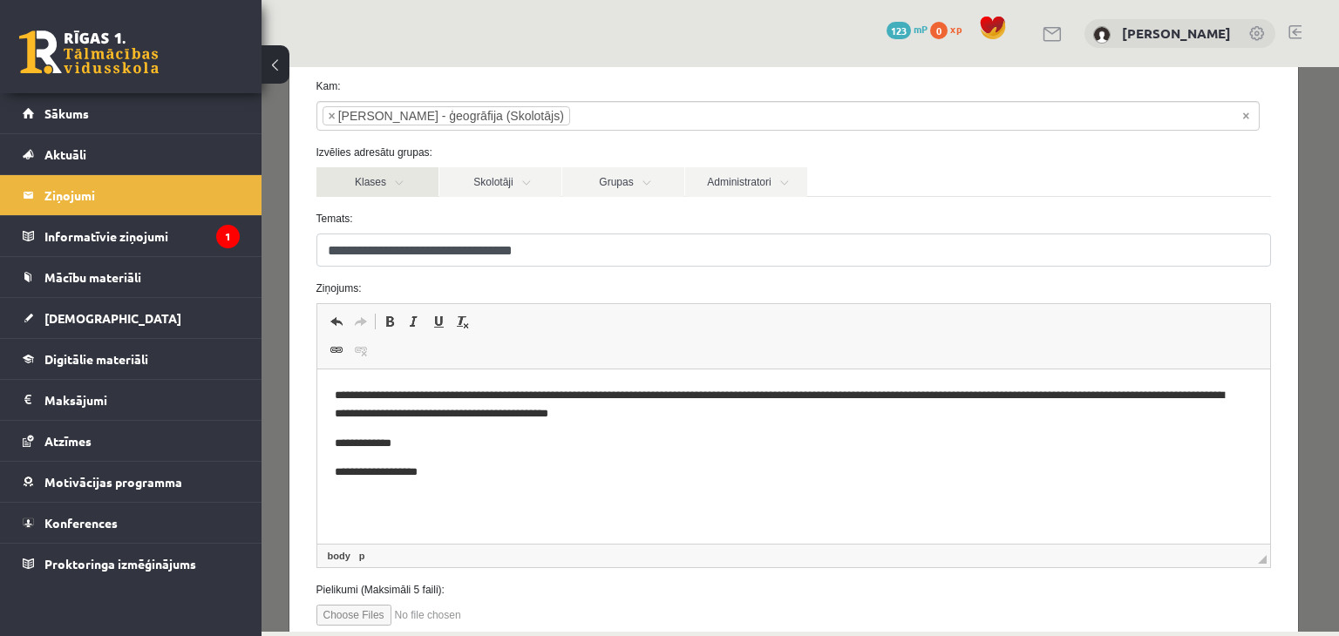
click at [389, 186] on link "Klases" at bounding box center [377, 182] width 122 height 30
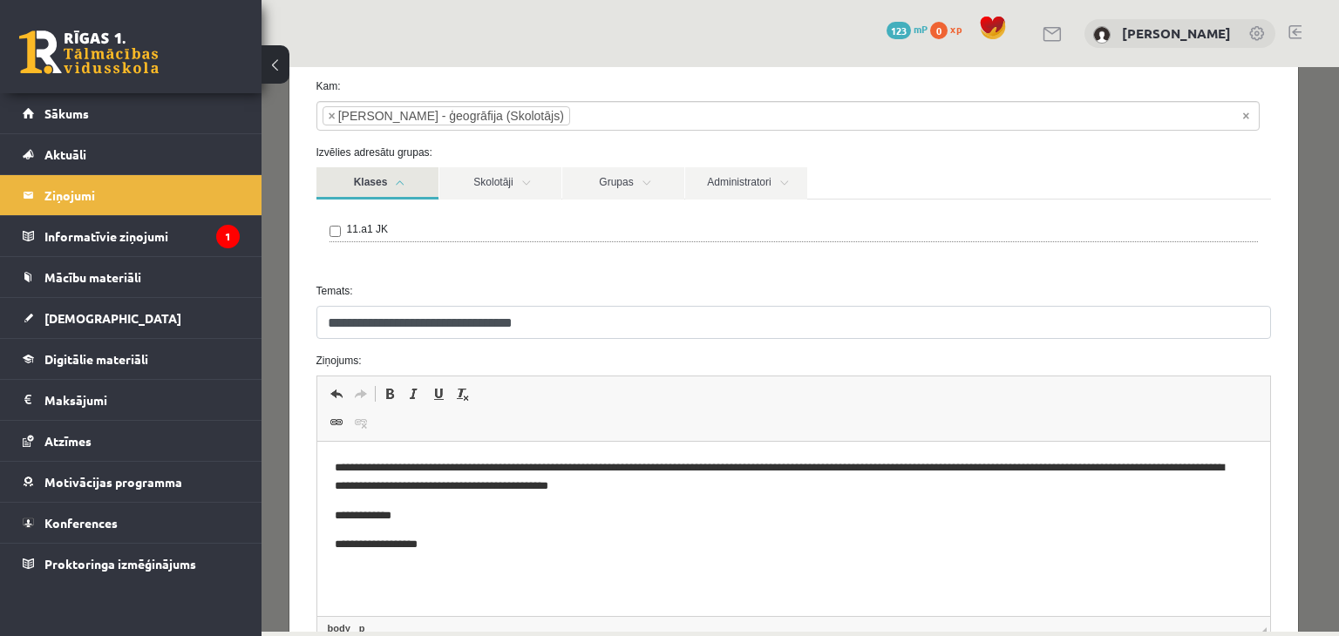
click at [391, 181] on link "Klases" at bounding box center [377, 183] width 122 height 32
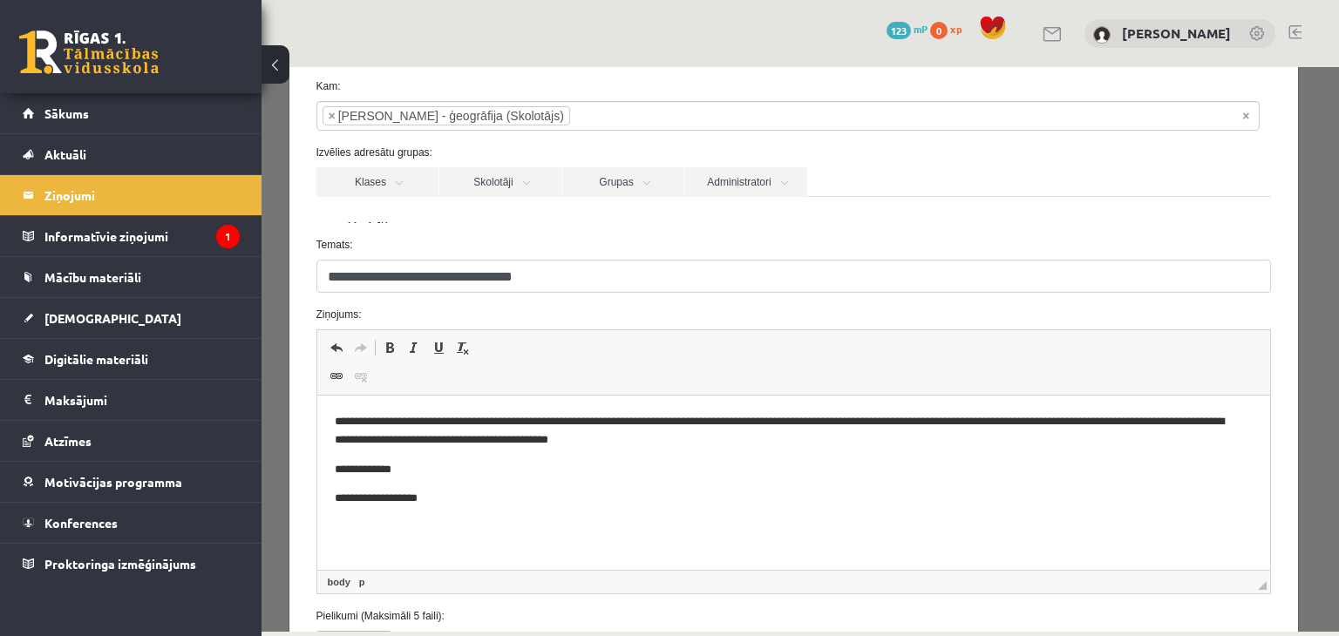
scroll to position [204, 0]
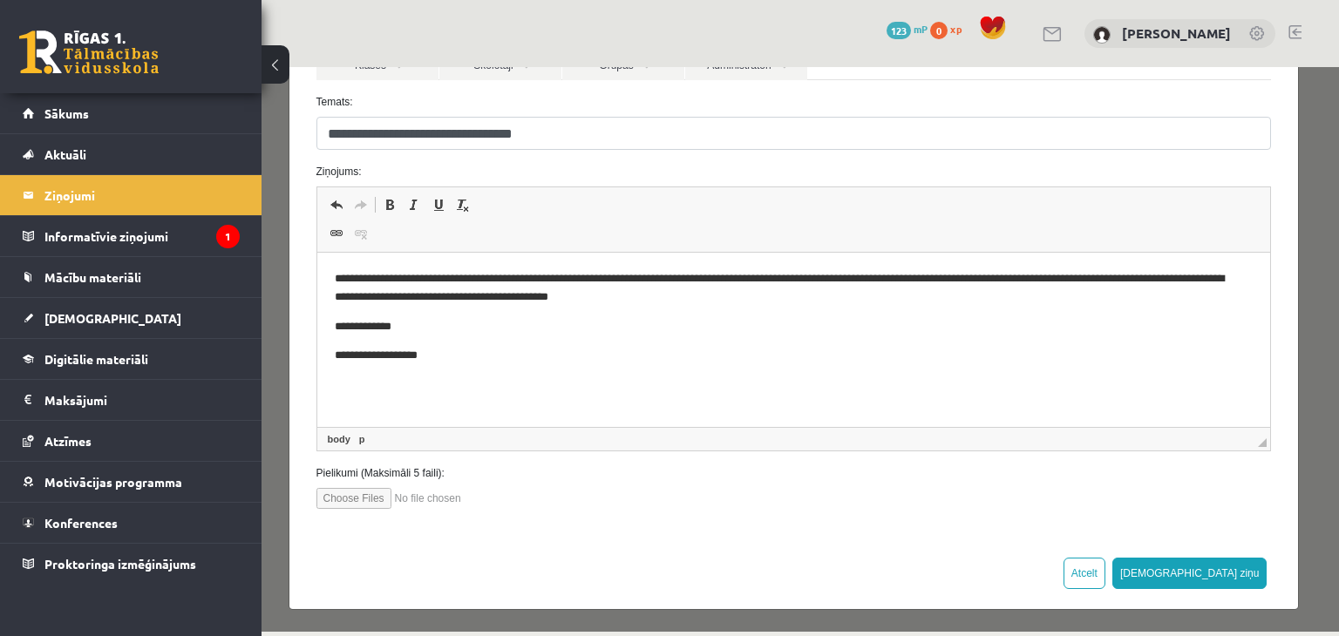
click at [460, 350] on p "**********" at bounding box center [787, 356] width 906 height 18
click at [1215, 567] on button "Sūtīt ziņu" at bounding box center [1189, 573] width 155 height 31
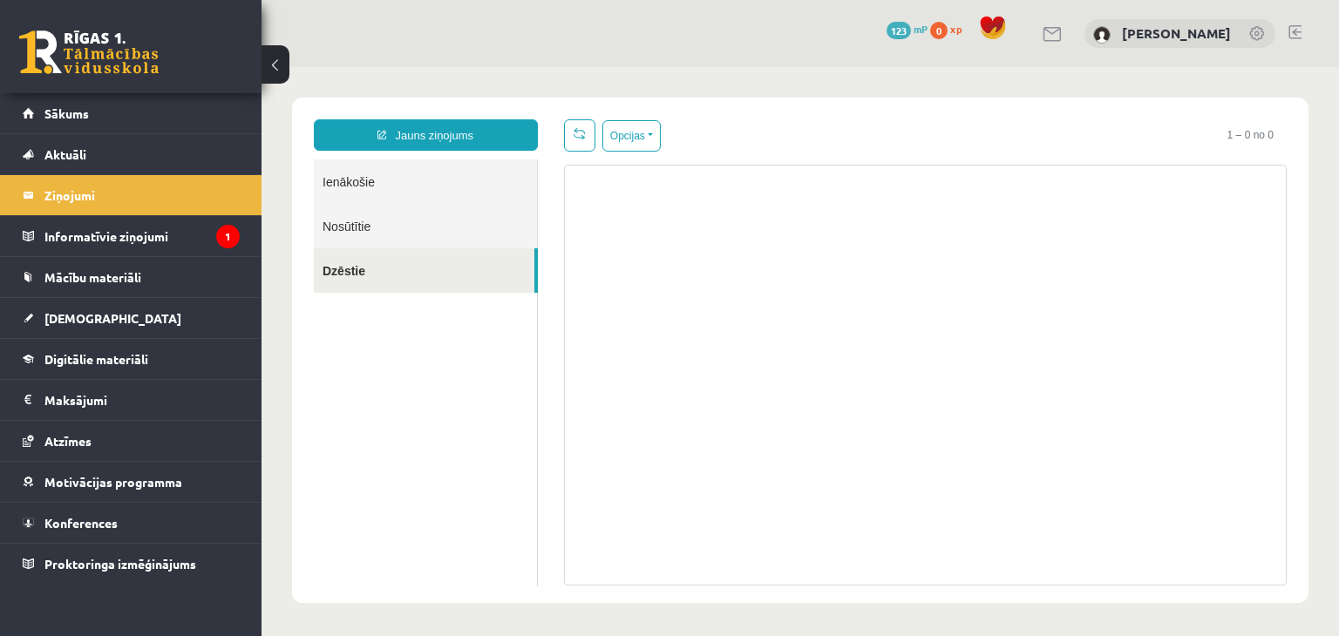
scroll to position [0, 0]
click at [328, 229] on link "Nosūtītie" at bounding box center [425, 226] width 223 height 44
click at [380, 223] on link "Nosūtītie" at bounding box center [425, 226] width 223 height 44
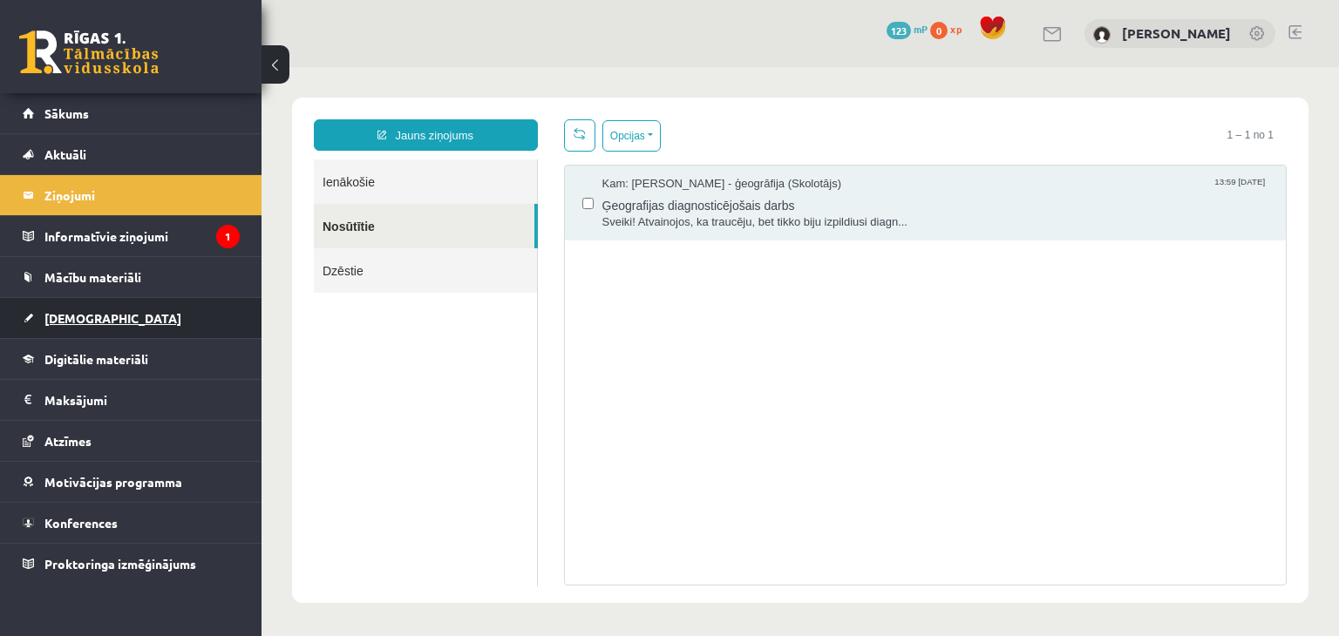
click at [90, 311] on span "[DEMOGRAPHIC_DATA]" at bounding box center [112, 318] width 137 height 16
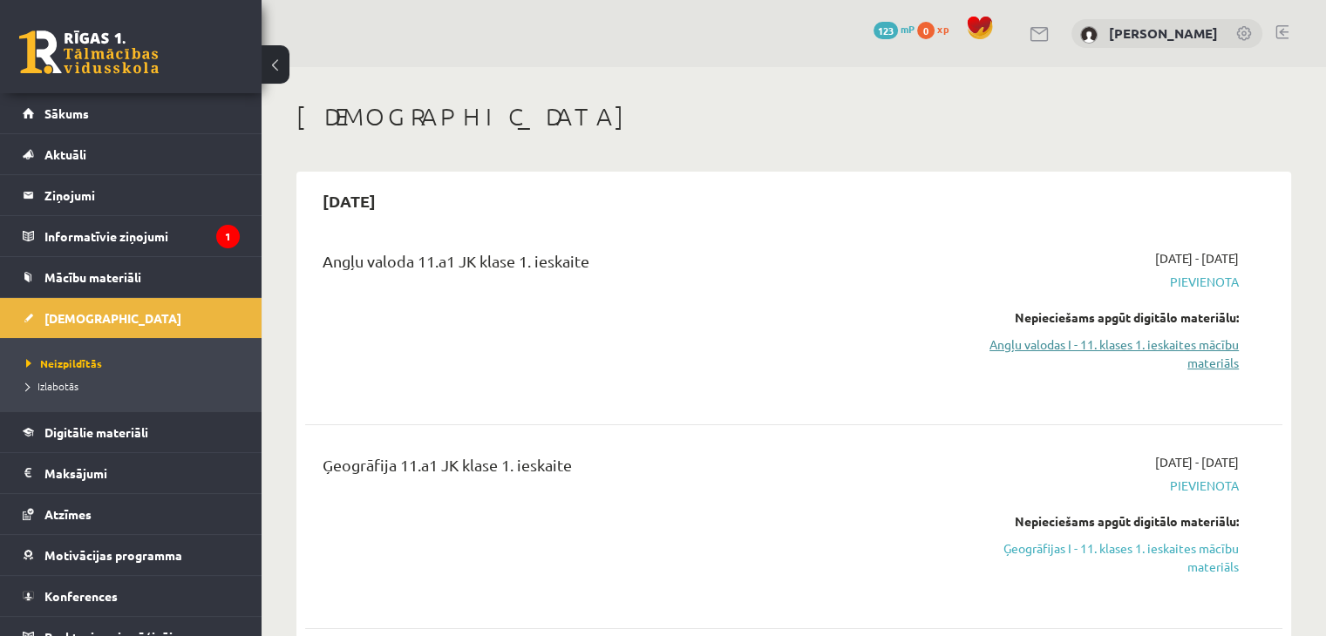
click at [1218, 360] on link "Angļu valodas I - 11. klases 1. ieskaites mācību materiāls" at bounding box center [1095, 354] width 288 height 37
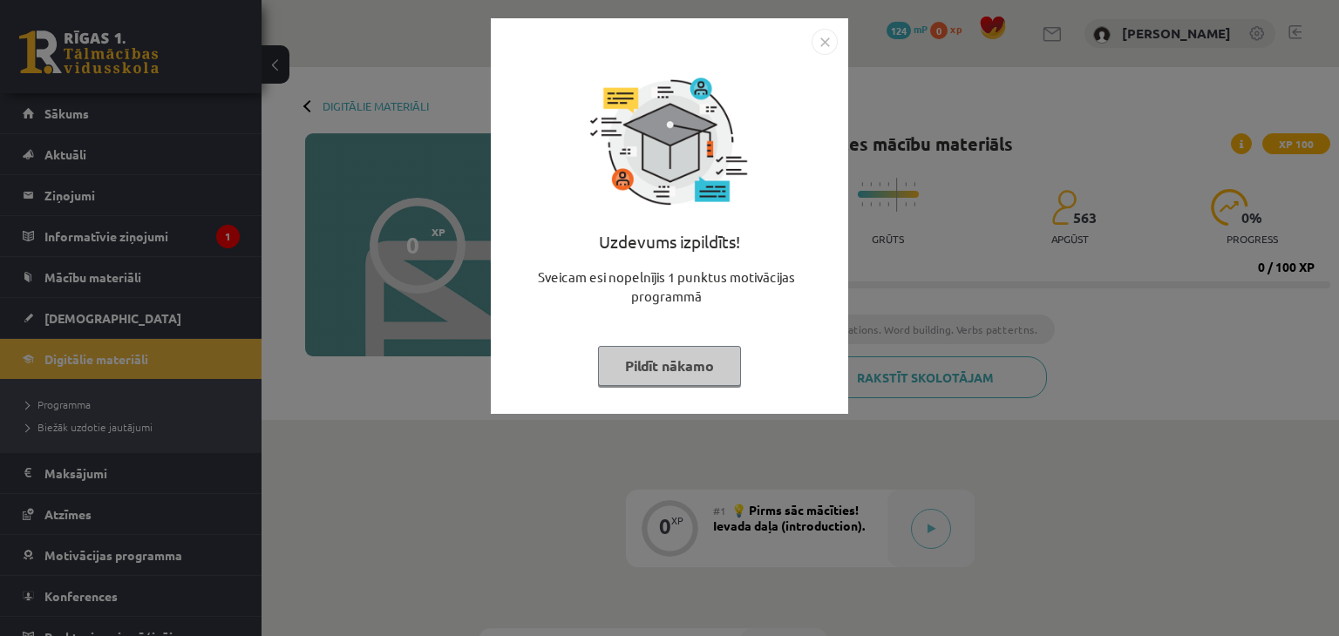
click at [712, 373] on button "Pildīt nākamo" at bounding box center [669, 366] width 143 height 40
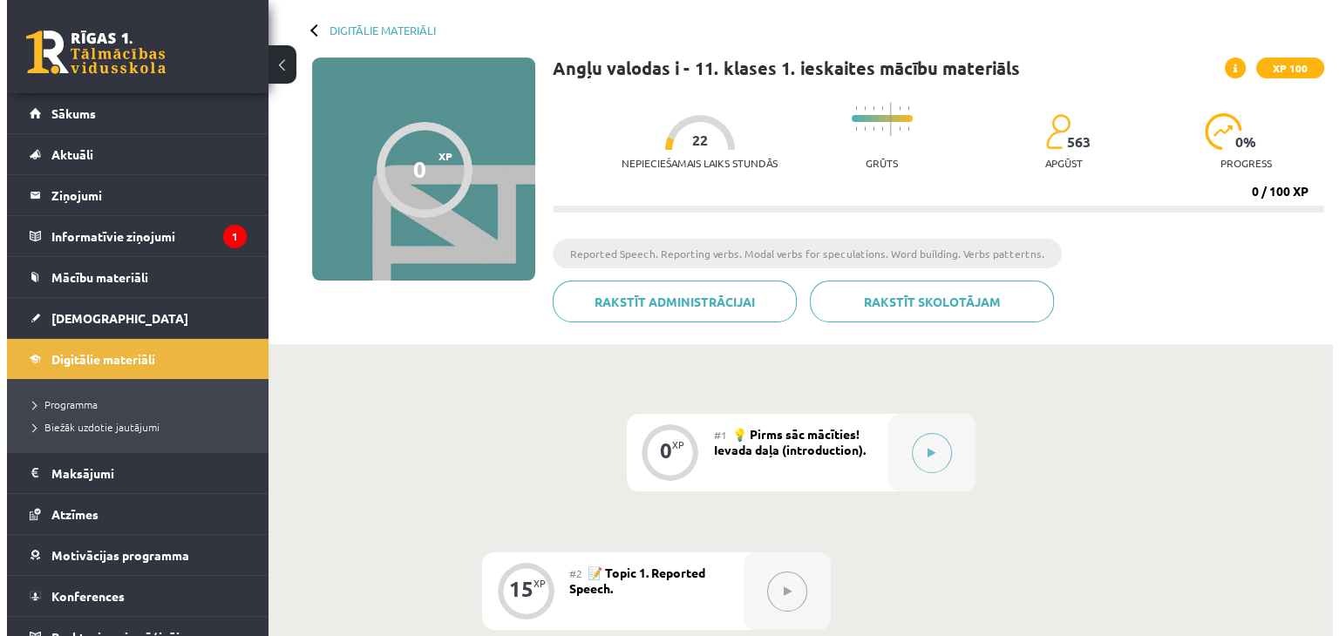
scroll to position [174, 0]
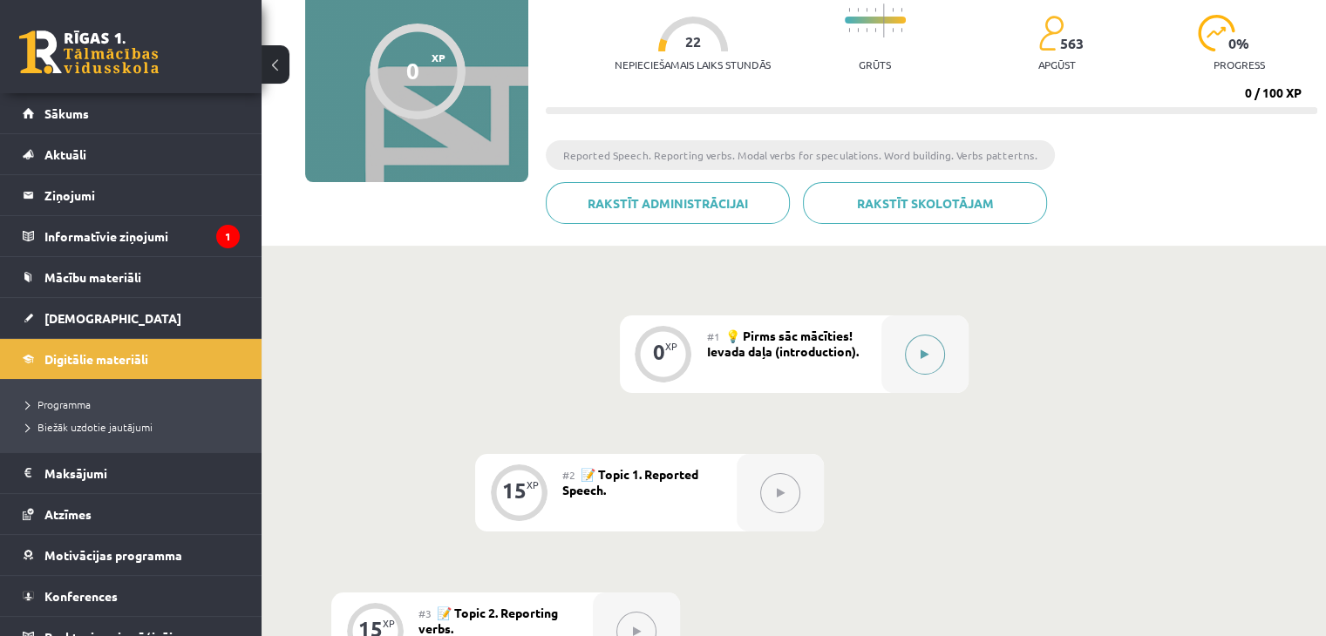
click at [899, 356] on div at bounding box center [924, 354] width 87 height 78
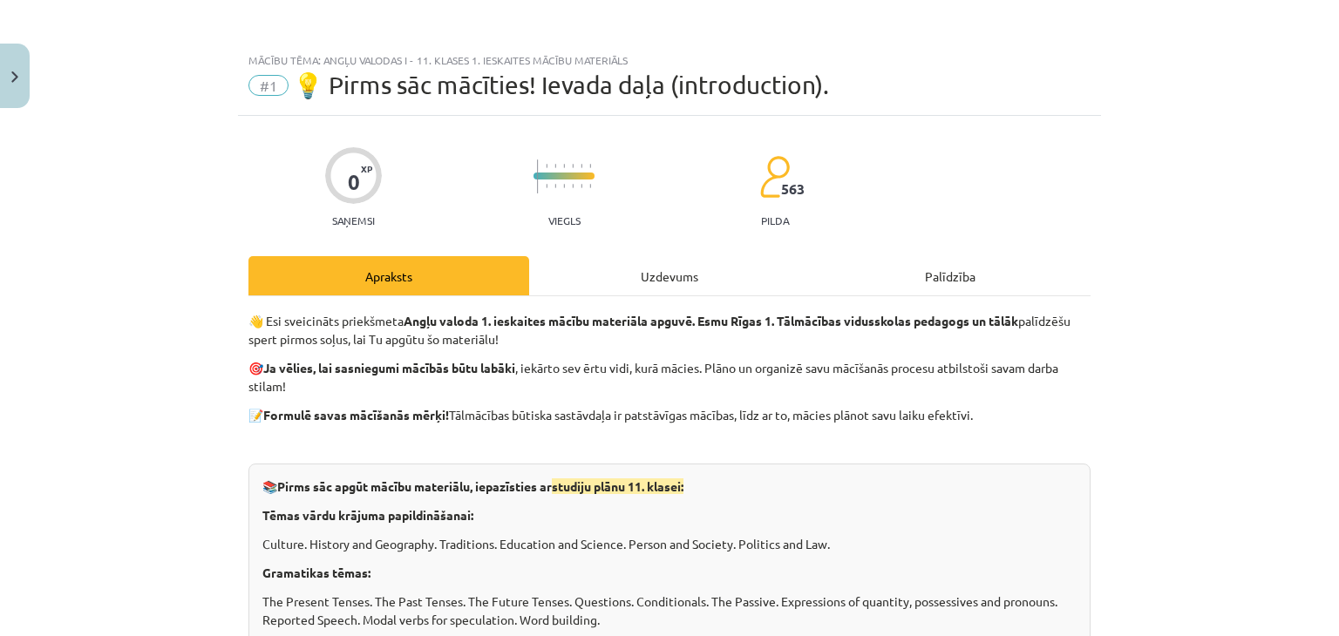
click at [664, 265] on div "Uzdevums" at bounding box center [669, 275] width 281 height 39
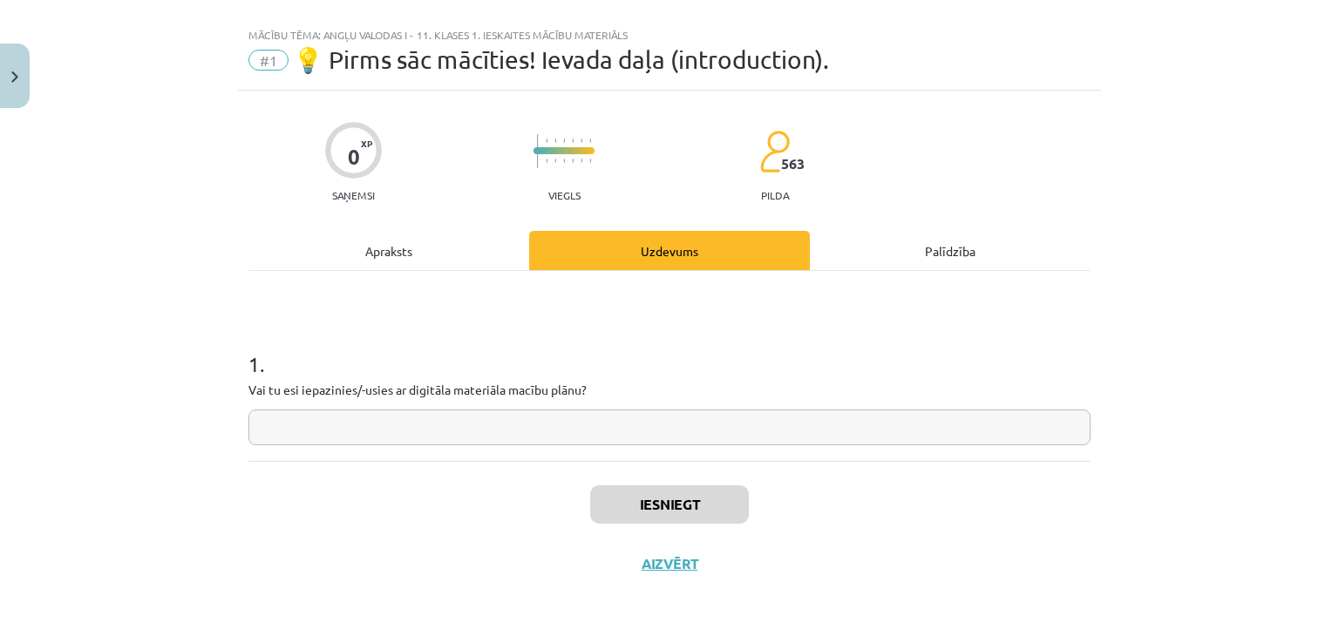
click at [437, 252] on div "Apraksts" at bounding box center [388, 250] width 281 height 39
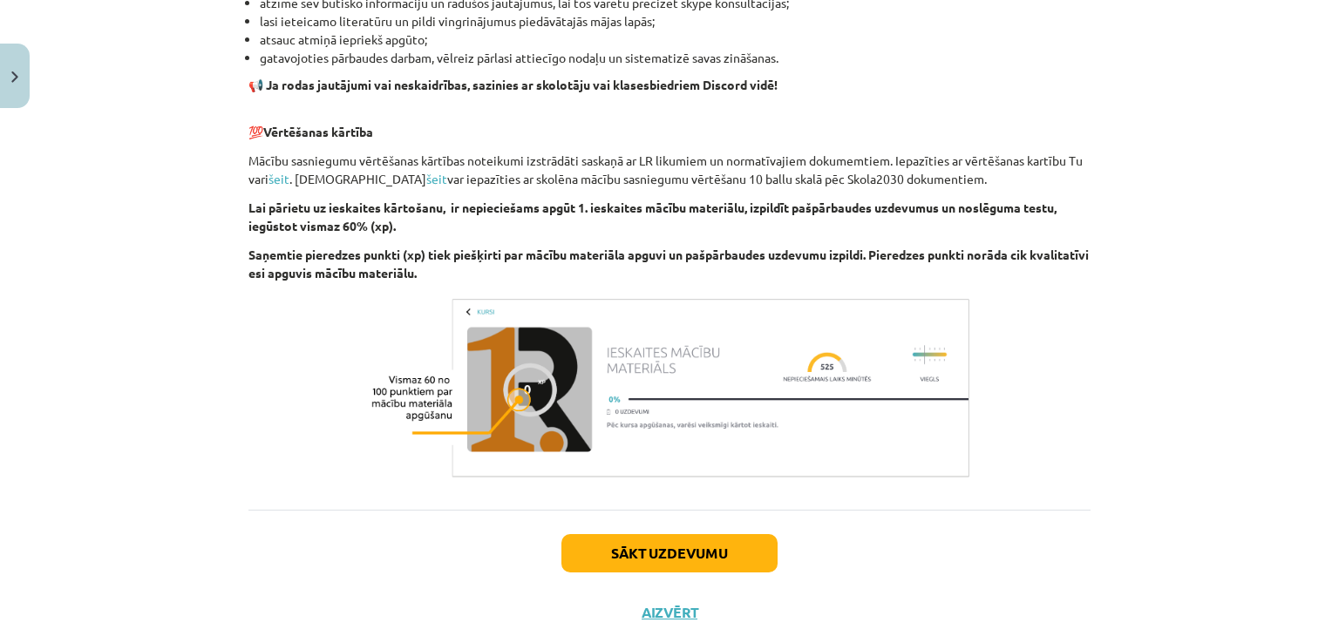
scroll to position [1109, 0]
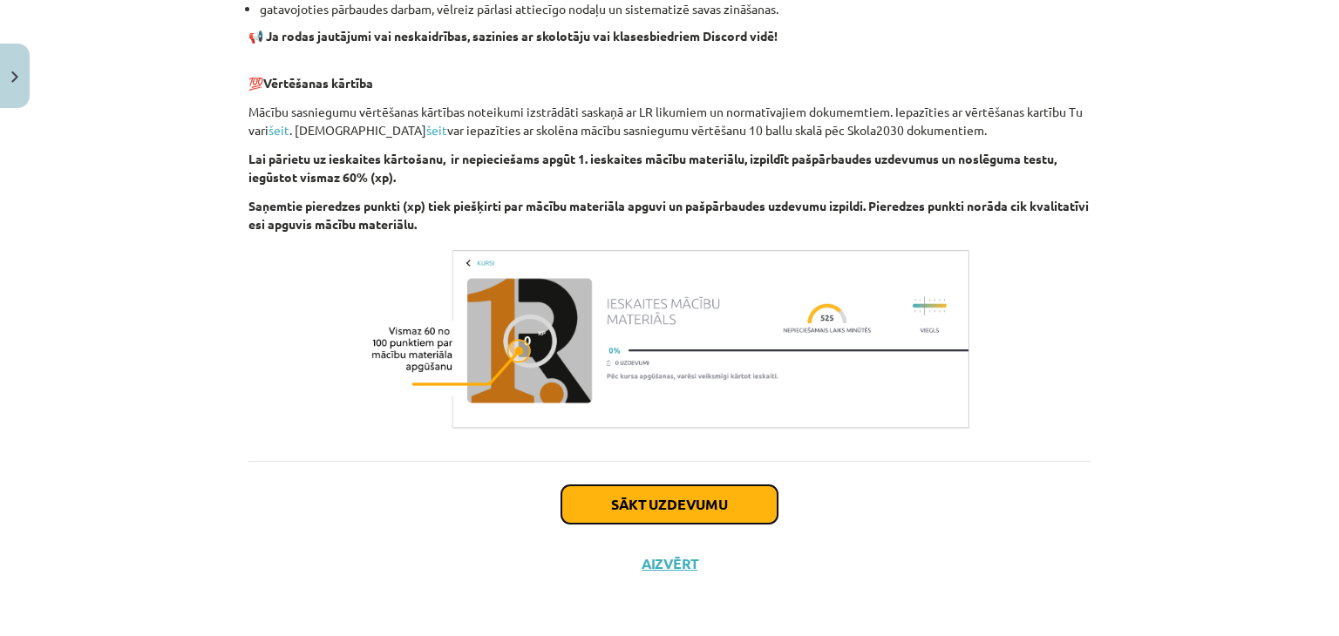
click at [682, 505] on button "Sākt uzdevumu" at bounding box center [669, 504] width 216 height 38
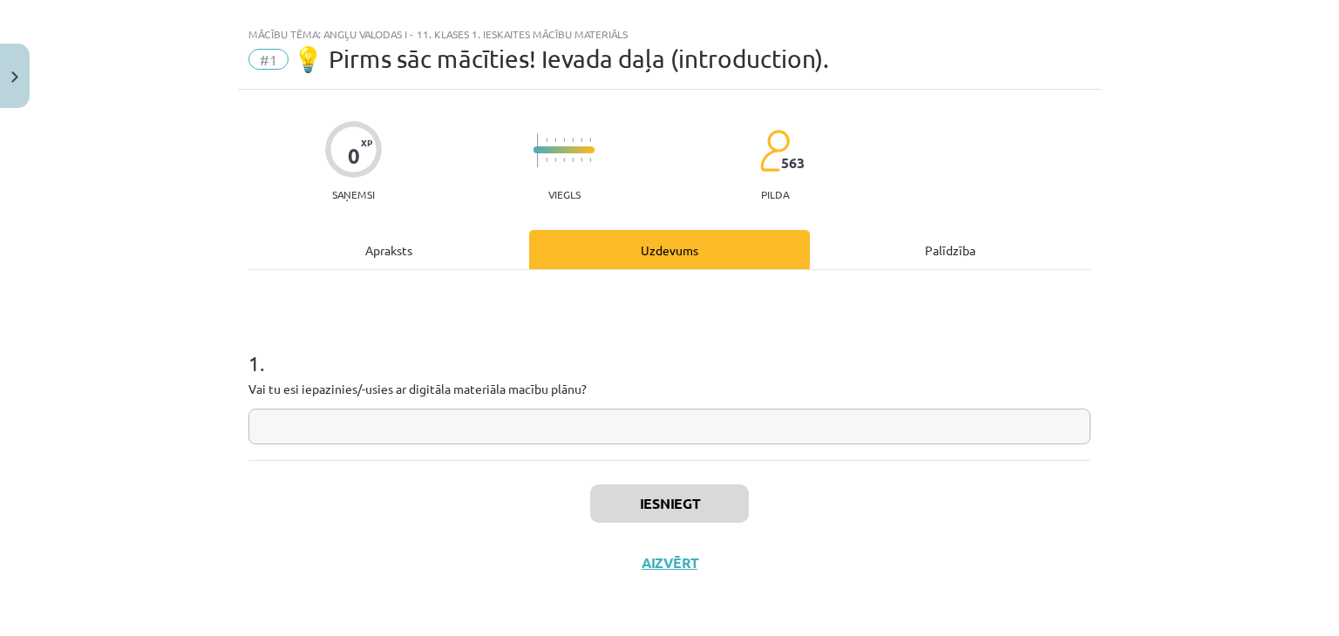
scroll to position [25, 0]
click at [448, 419] on input "text" at bounding box center [669, 428] width 842 height 36
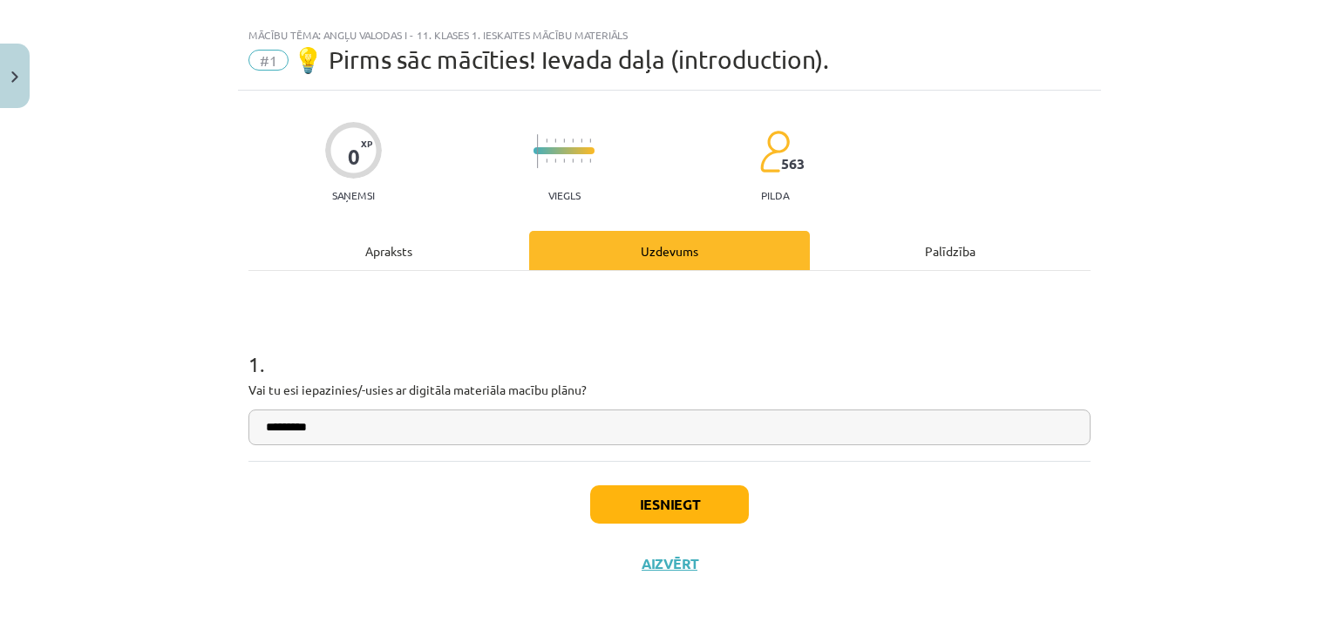
type input "*********"
click at [610, 509] on button "Iesniegt" at bounding box center [669, 504] width 159 height 38
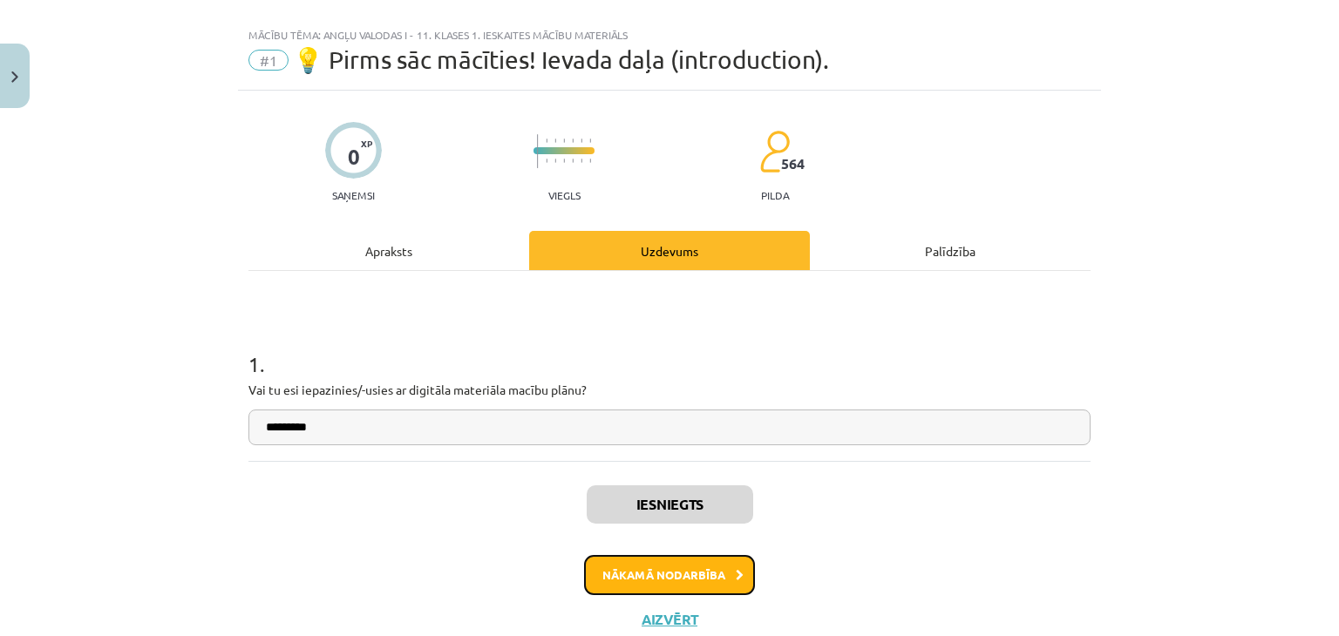
click at [661, 575] on button "Nākamā nodarbība" at bounding box center [669, 575] width 171 height 40
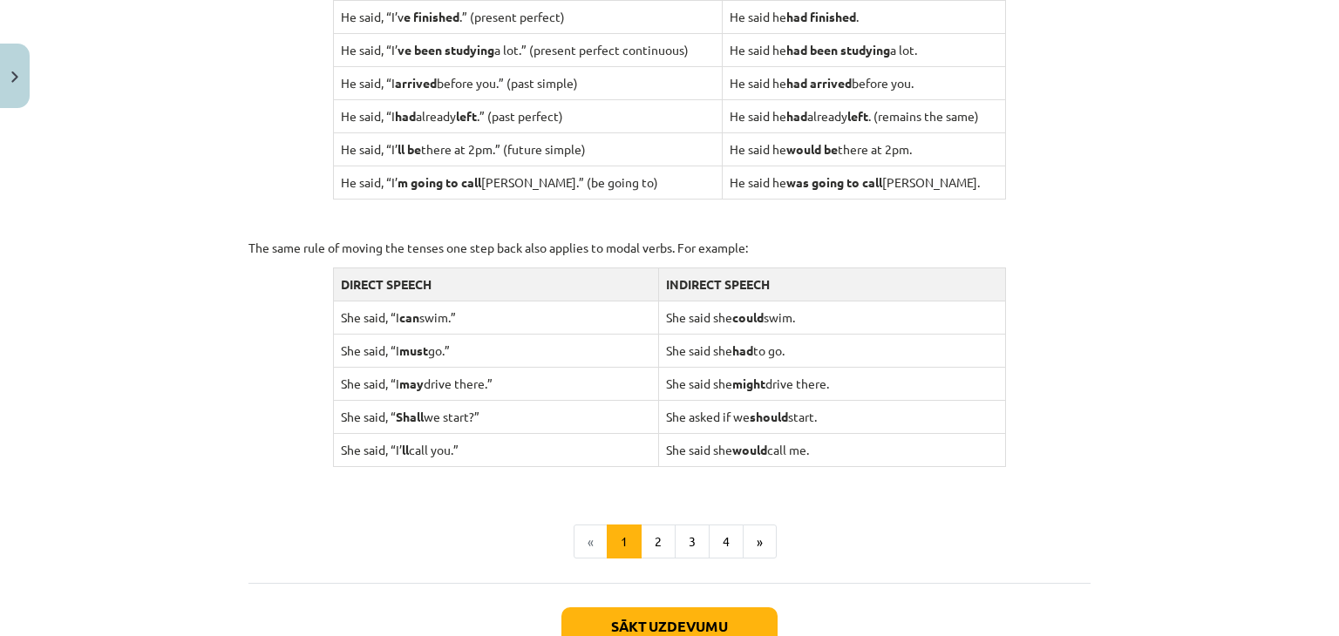
scroll to position [1612, 0]
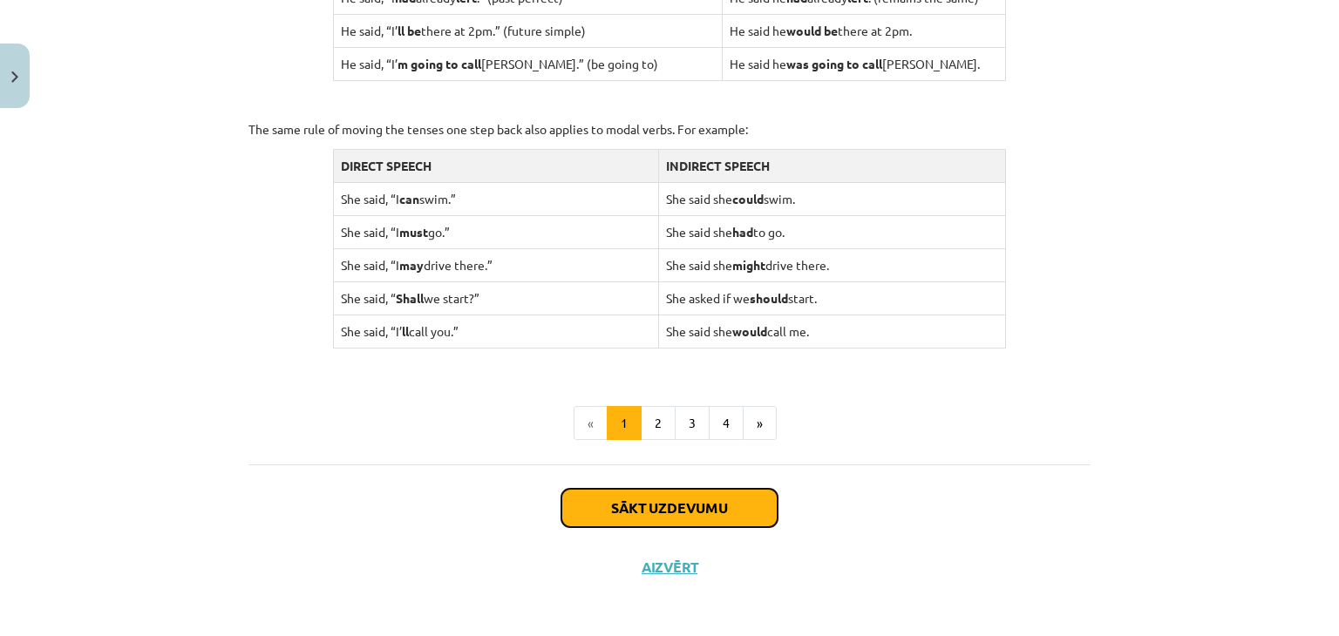
click at [712, 520] on button "Sākt uzdevumu" at bounding box center [669, 508] width 216 height 38
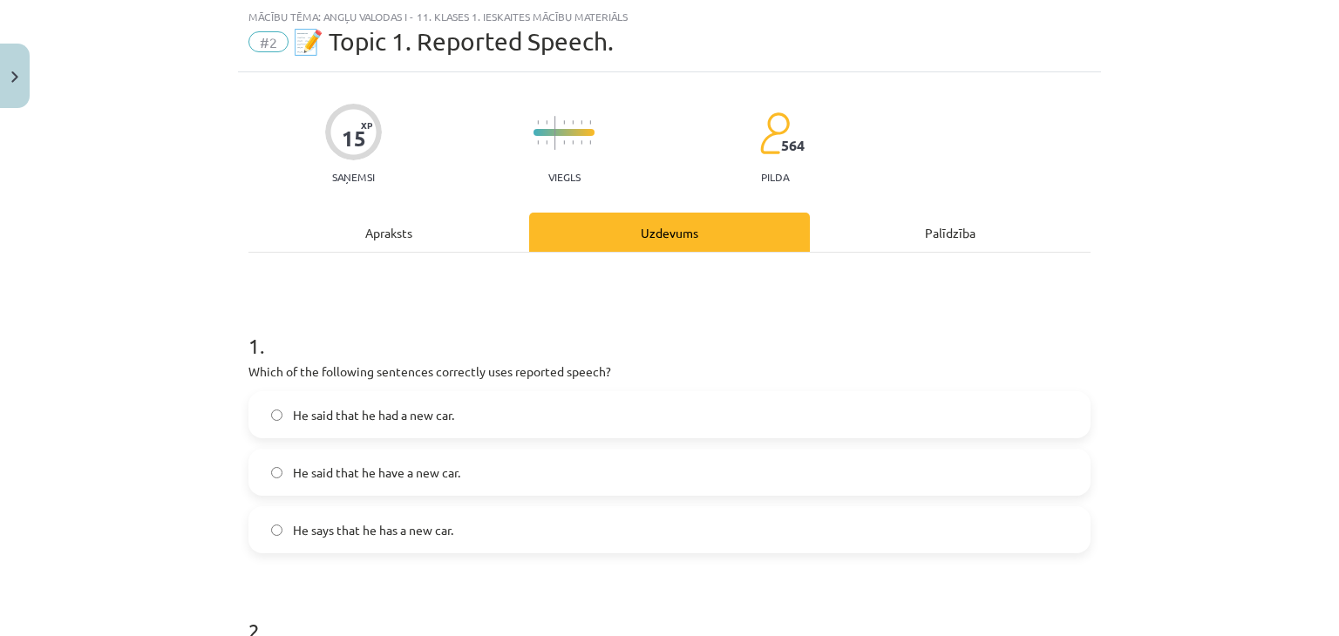
scroll to position [131, 0]
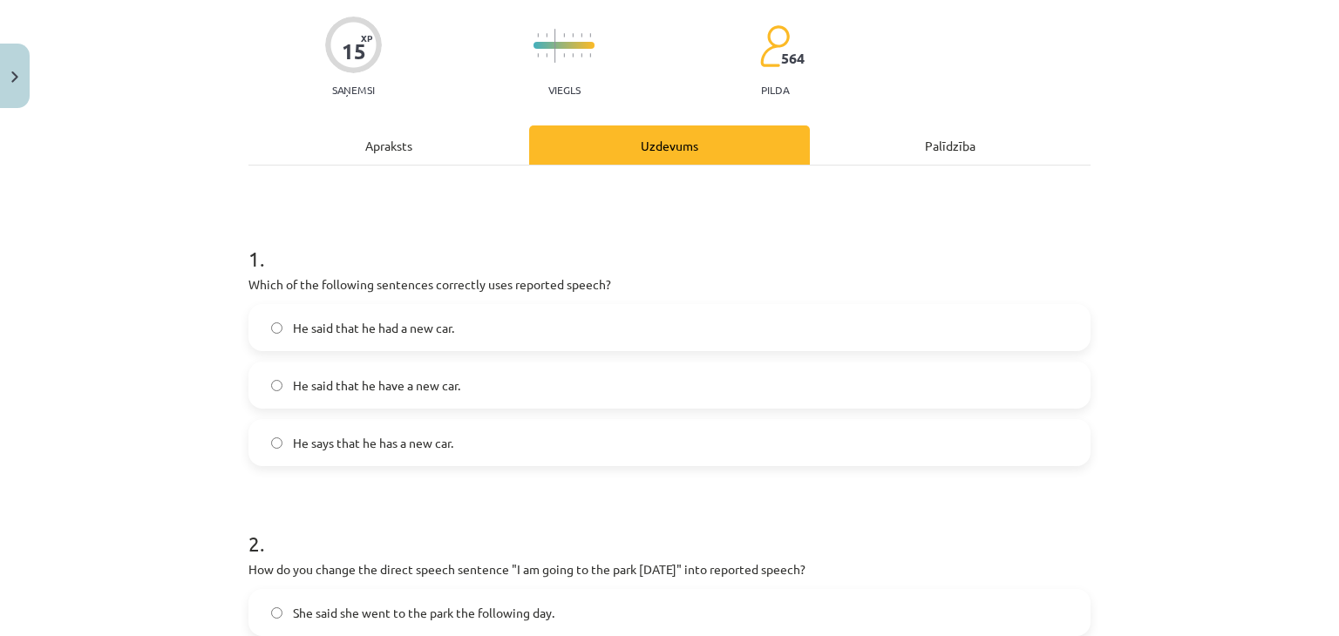
click at [537, 330] on label "He said that he had a new car." at bounding box center [669, 328] width 838 height 44
click at [488, 447] on label "He says that he has a new car." at bounding box center [669, 443] width 838 height 44
click at [448, 319] on span "He said that he had a new car." at bounding box center [373, 328] width 161 height 18
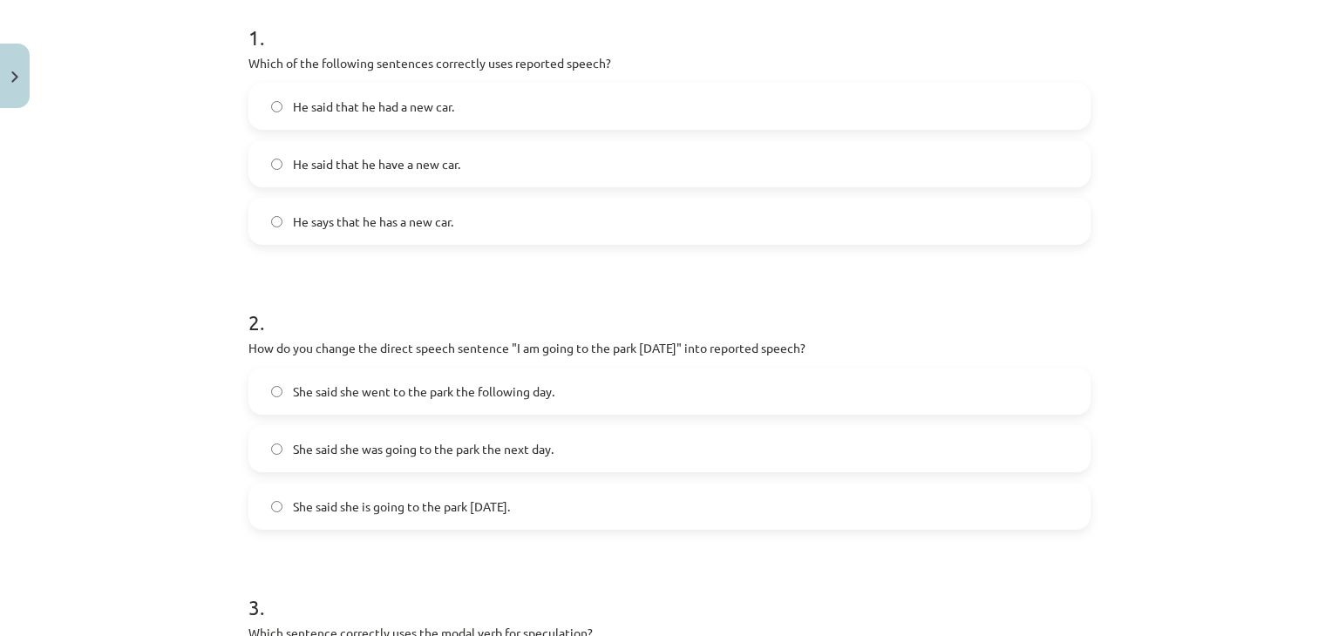
scroll to position [392, 0]
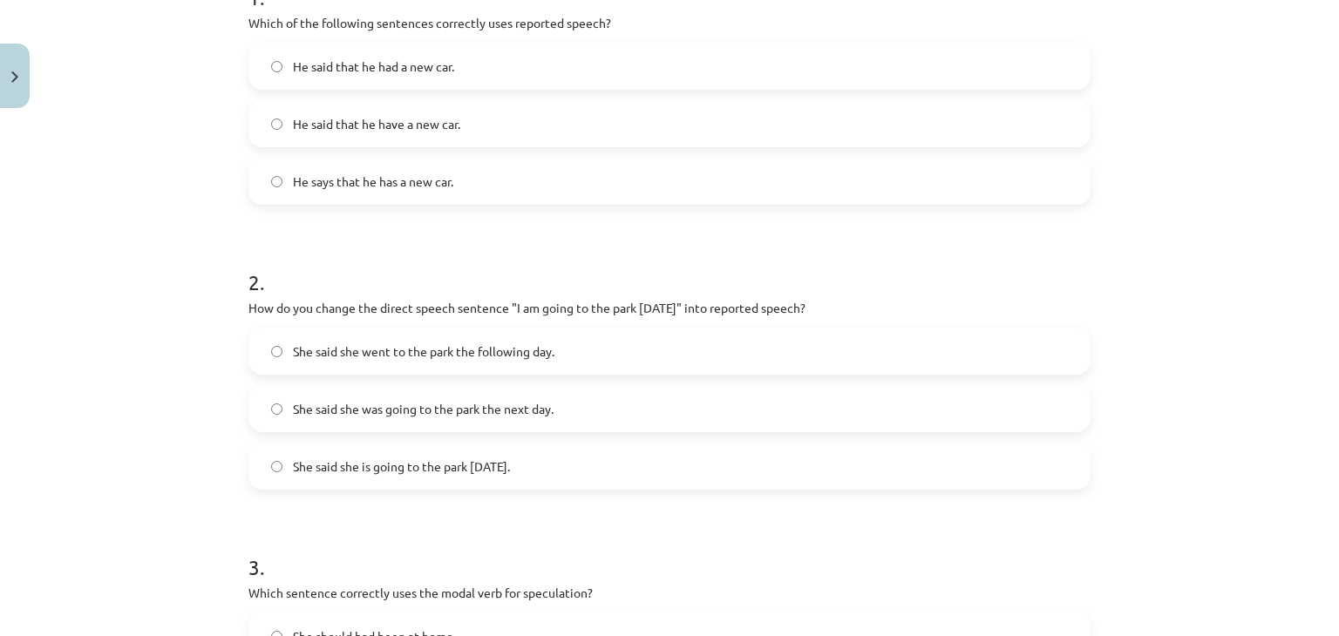
click at [556, 415] on label "She said she was going to the park the next day." at bounding box center [669, 409] width 838 height 44
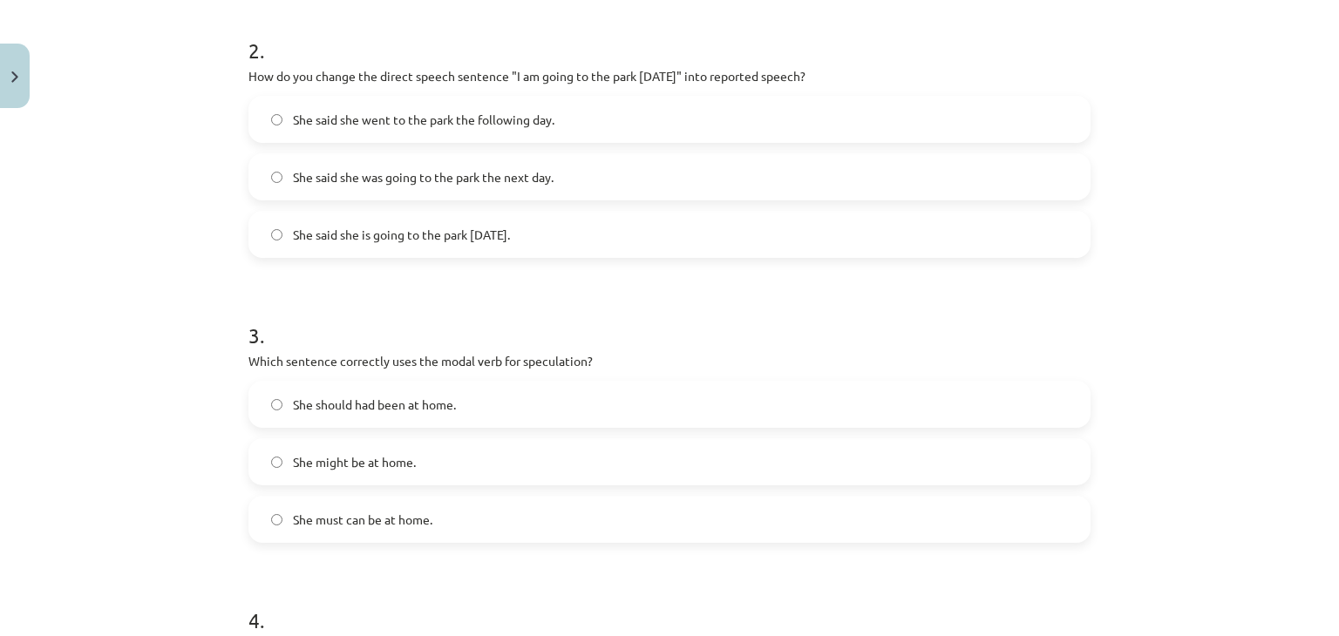
scroll to position [654, 0]
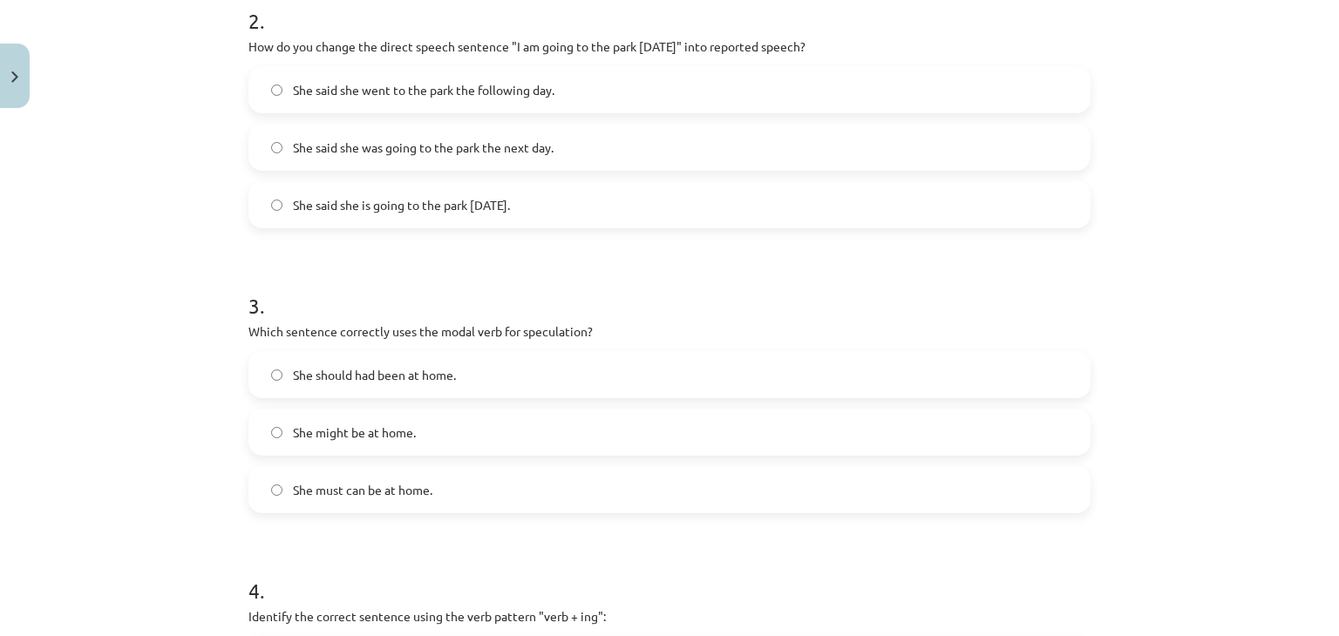
click at [556, 428] on label "She might be at home." at bounding box center [669, 432] width 838 height 44
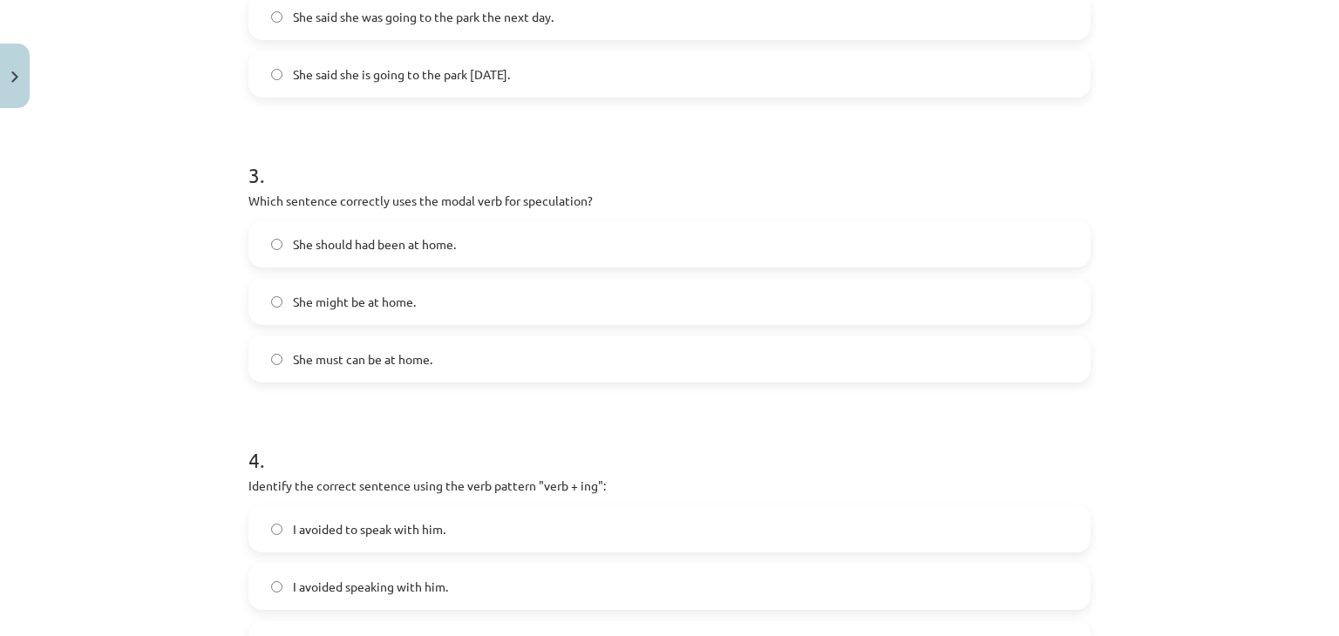
scroll to position [915, 0]
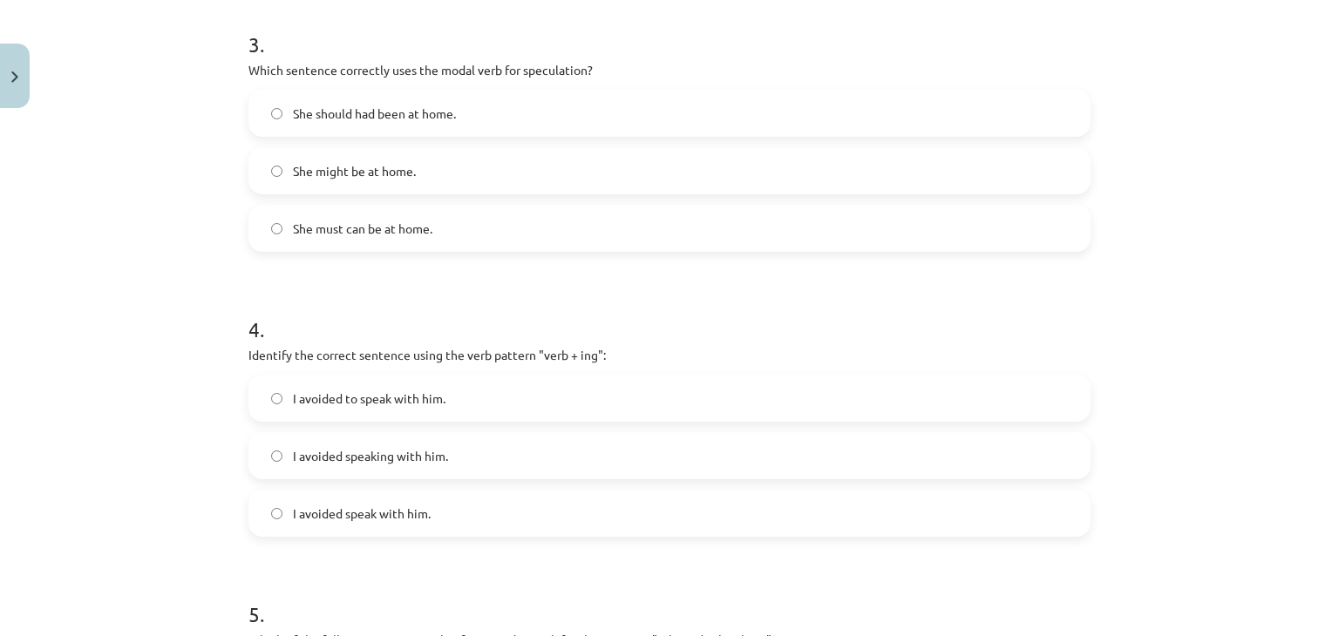
click at [485, 449] on label "I avoided speaking with him." at bounding box center [669, 456] width 838 height 44
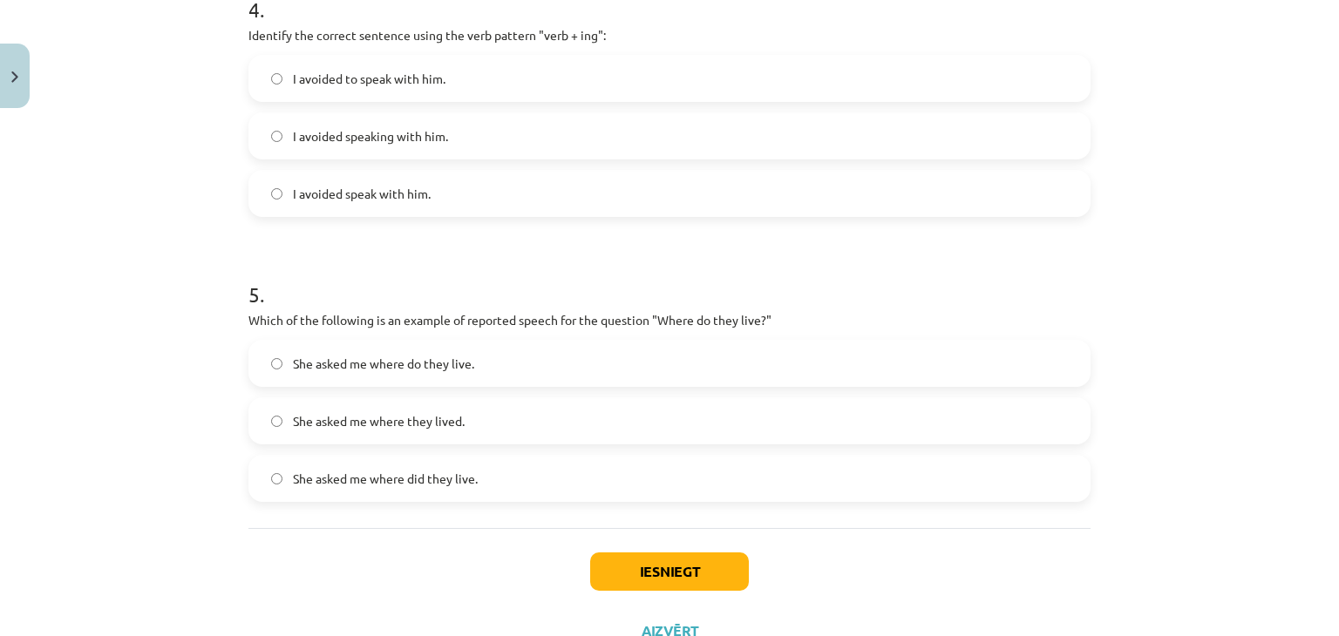
scroll to position [1264, 0]
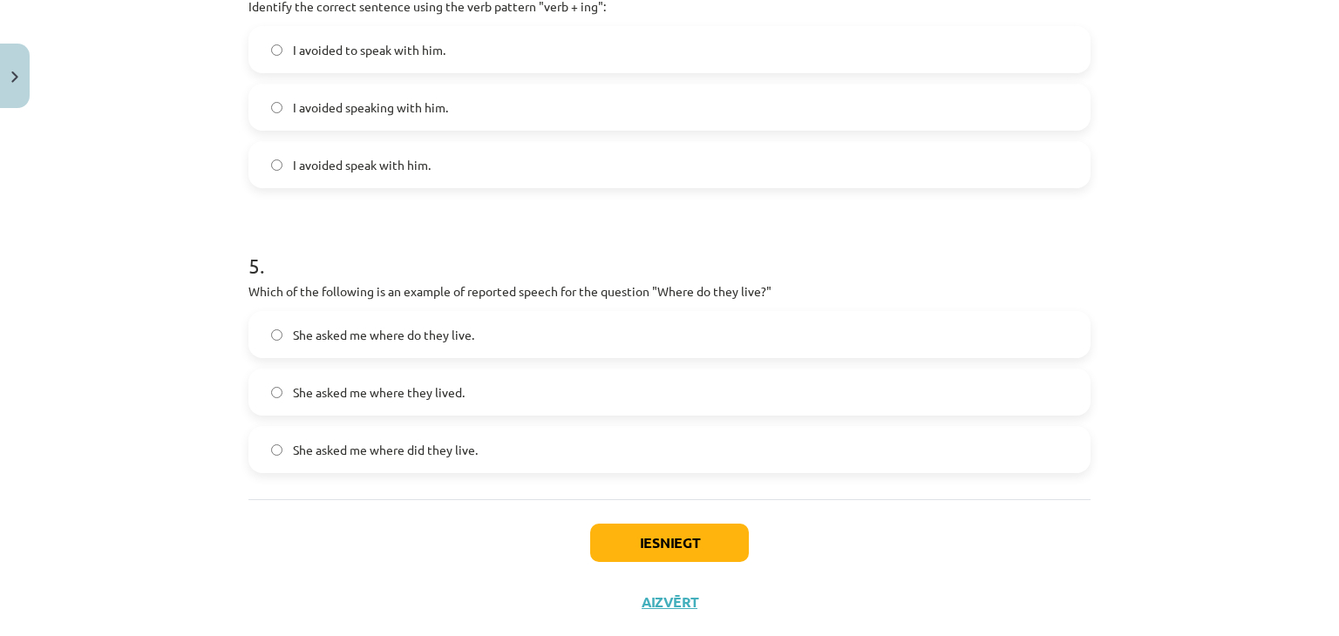
click at [490, 387] on label "She asked me where they lived." at bounding box center [669, 392] width 838 height 44
click at [645, 549] on button "Iesniegt" at bounding box center [669, 543] width 159 height 38
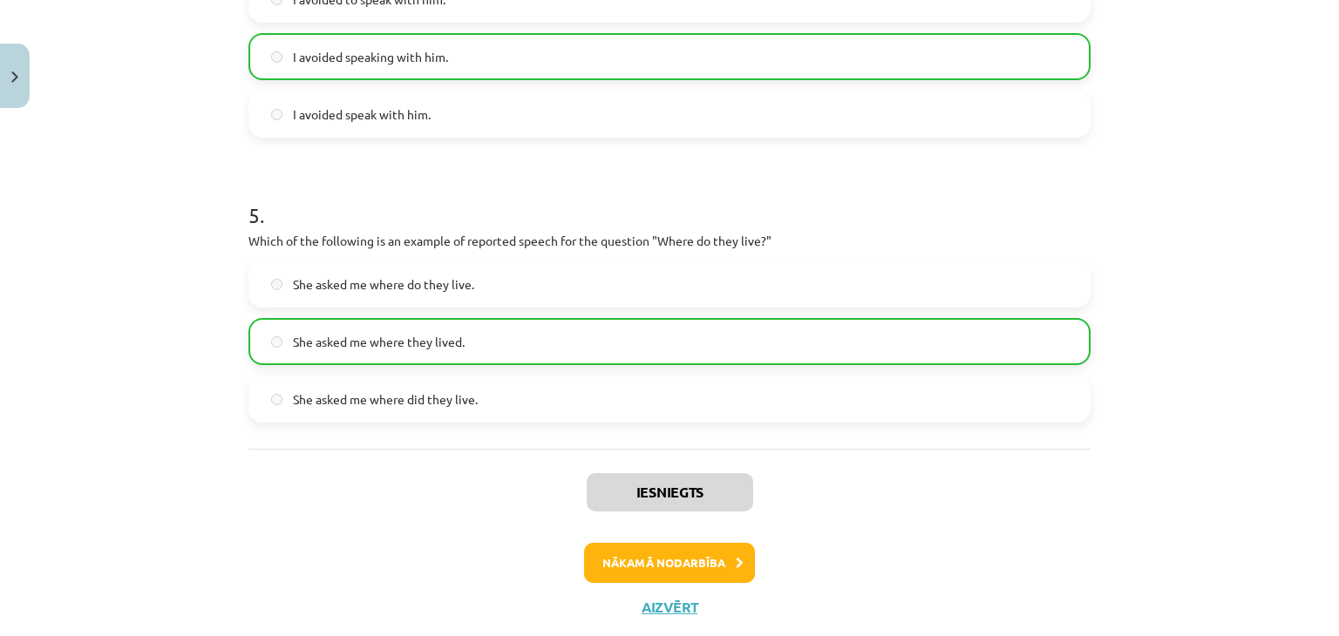
scroll to position [1357, 0]
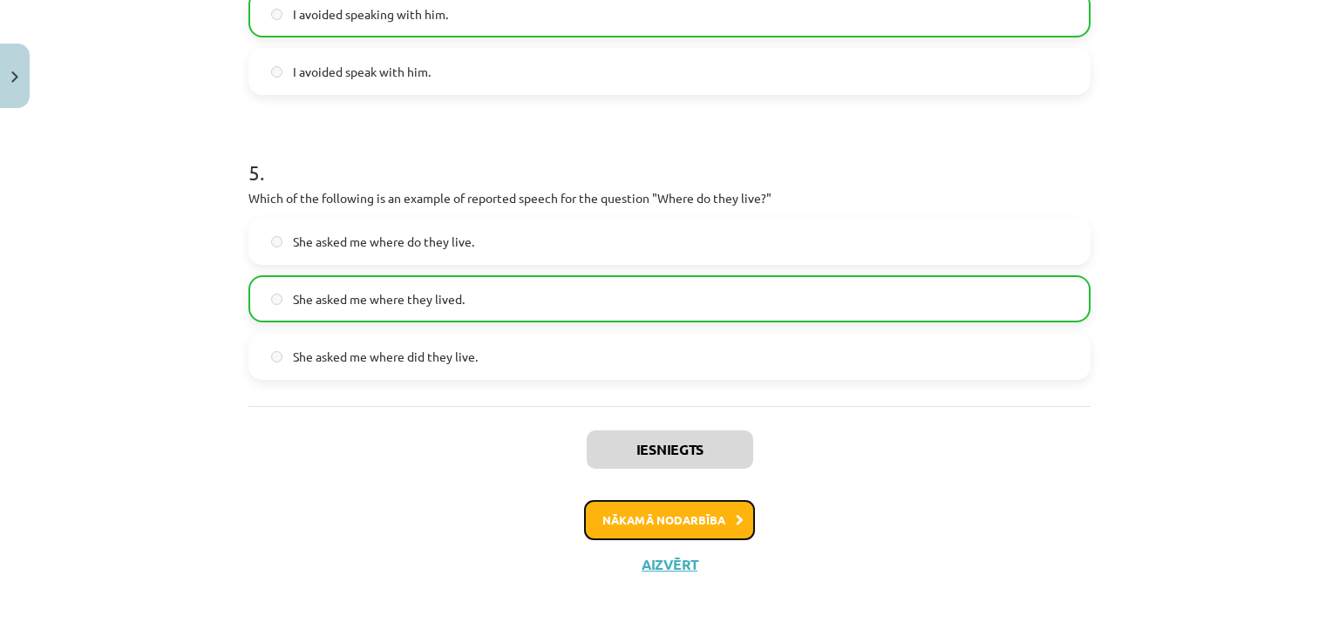
click at [692, 519] on button "Nākamā nodarbība" at bounding box center [669, 520] width 171 height 40
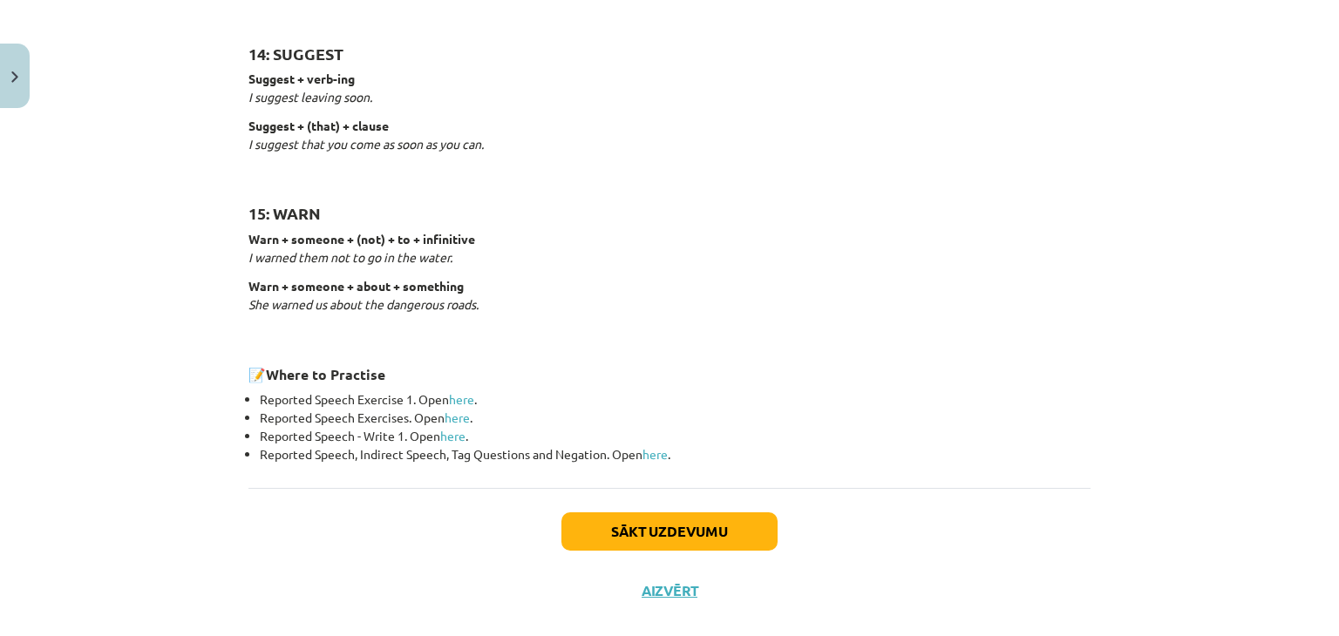
scroll to position [2727, 0]
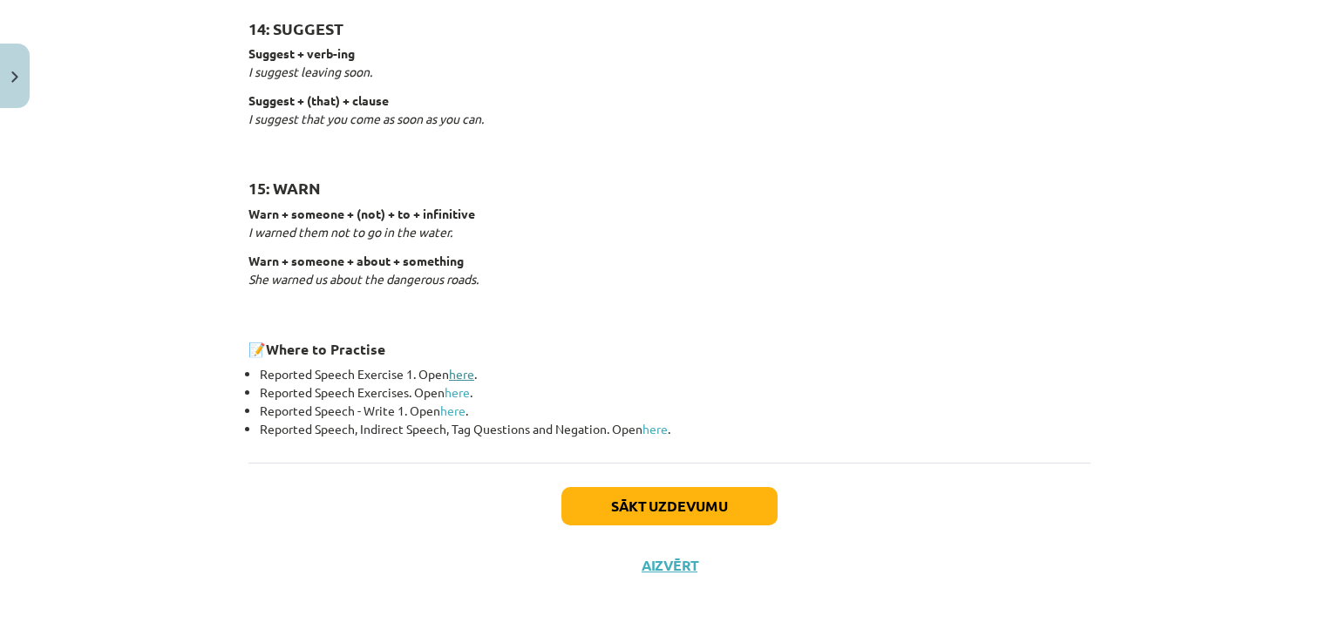
click at [462, 370] on link "here" at bounding box center [461, 374] width 25 height 16
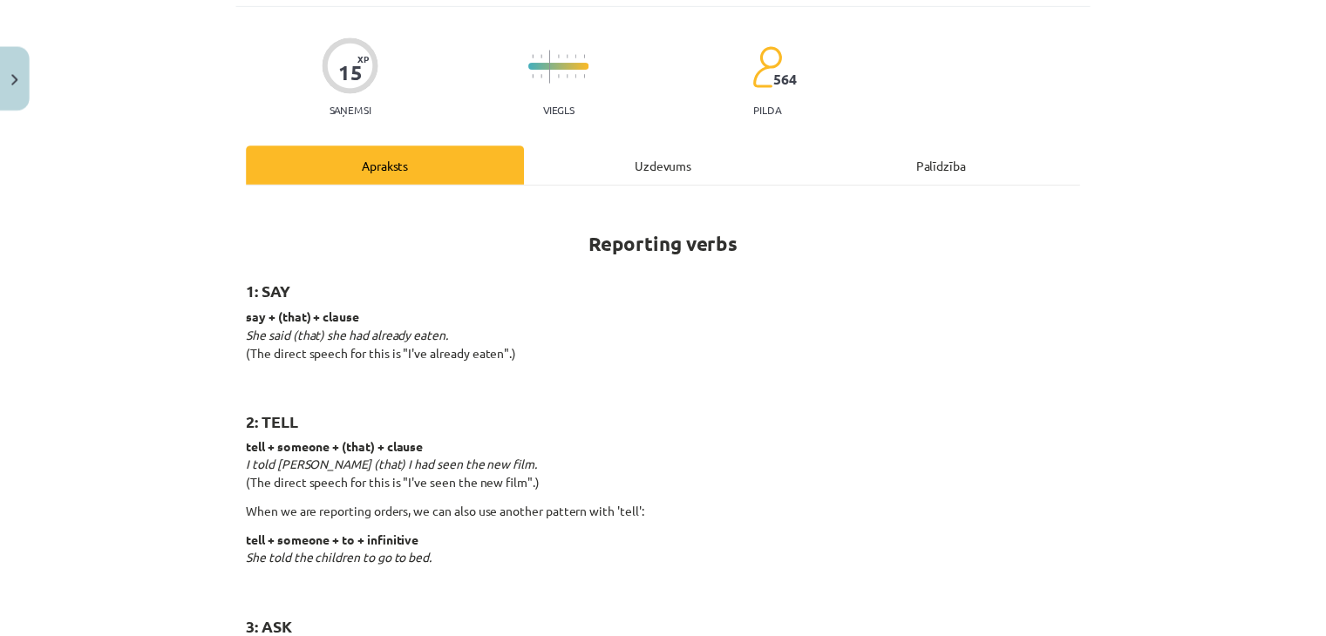
scroll to position [0, 0]
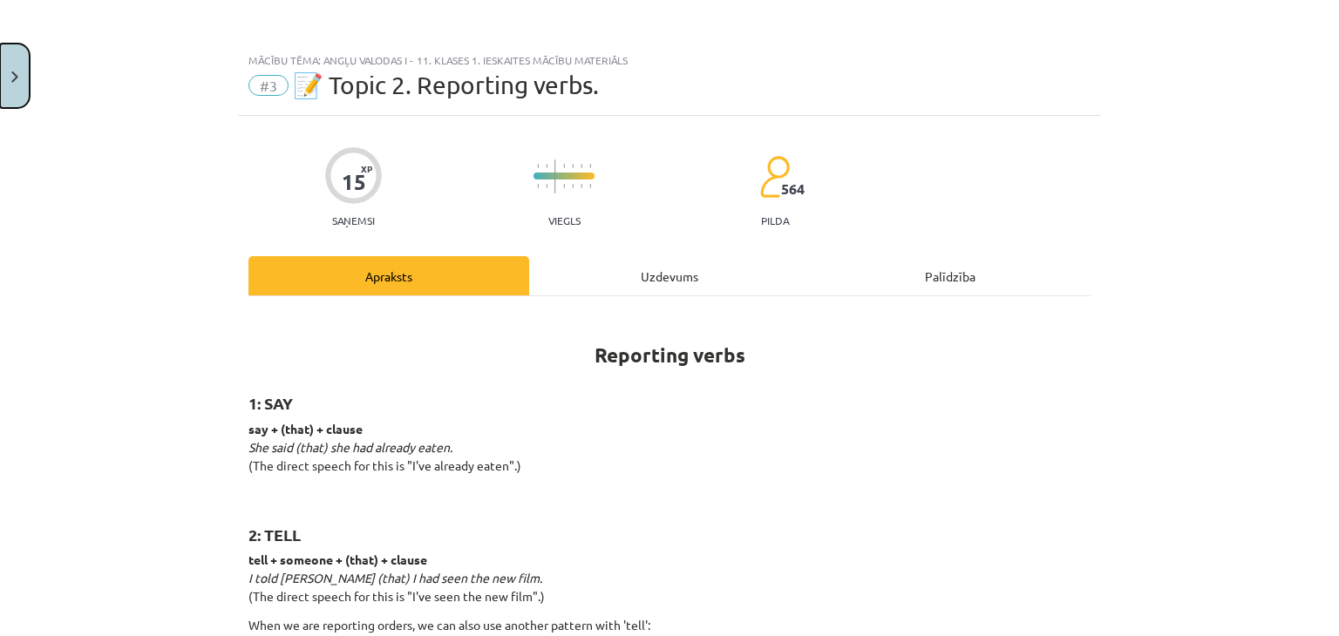
click at [18, 55] on button "Close" at bounding box center [15, 76] width 30 height 64
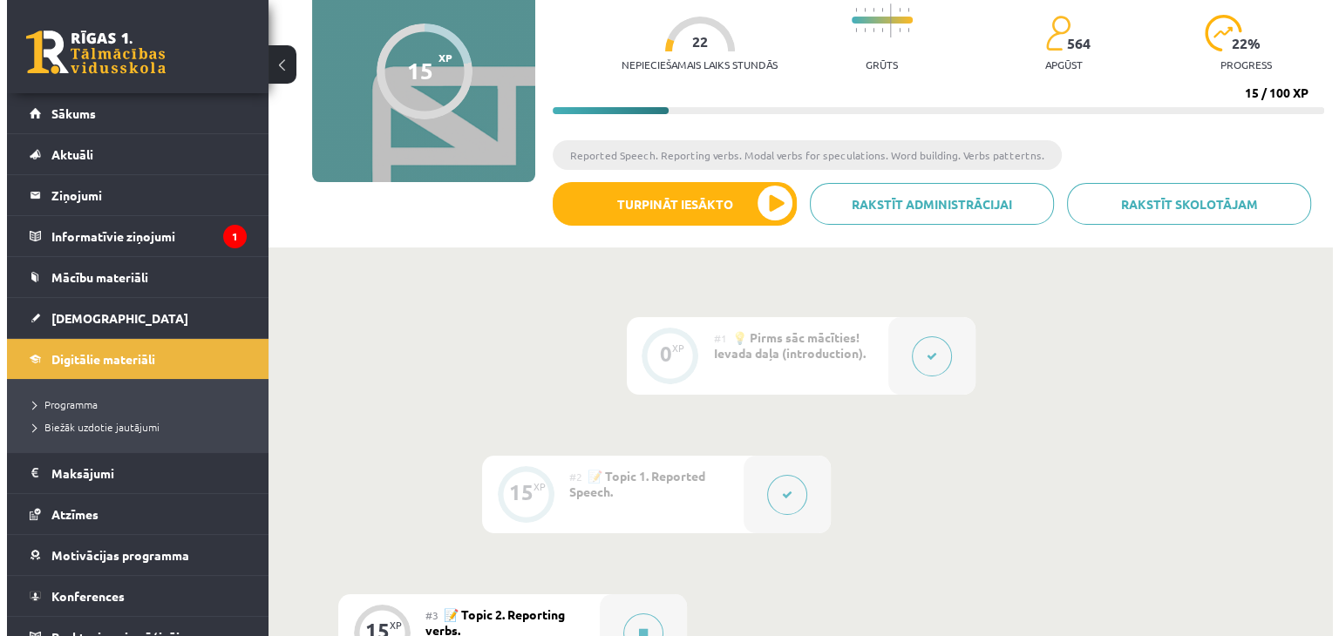
scroll to position [349, 0]
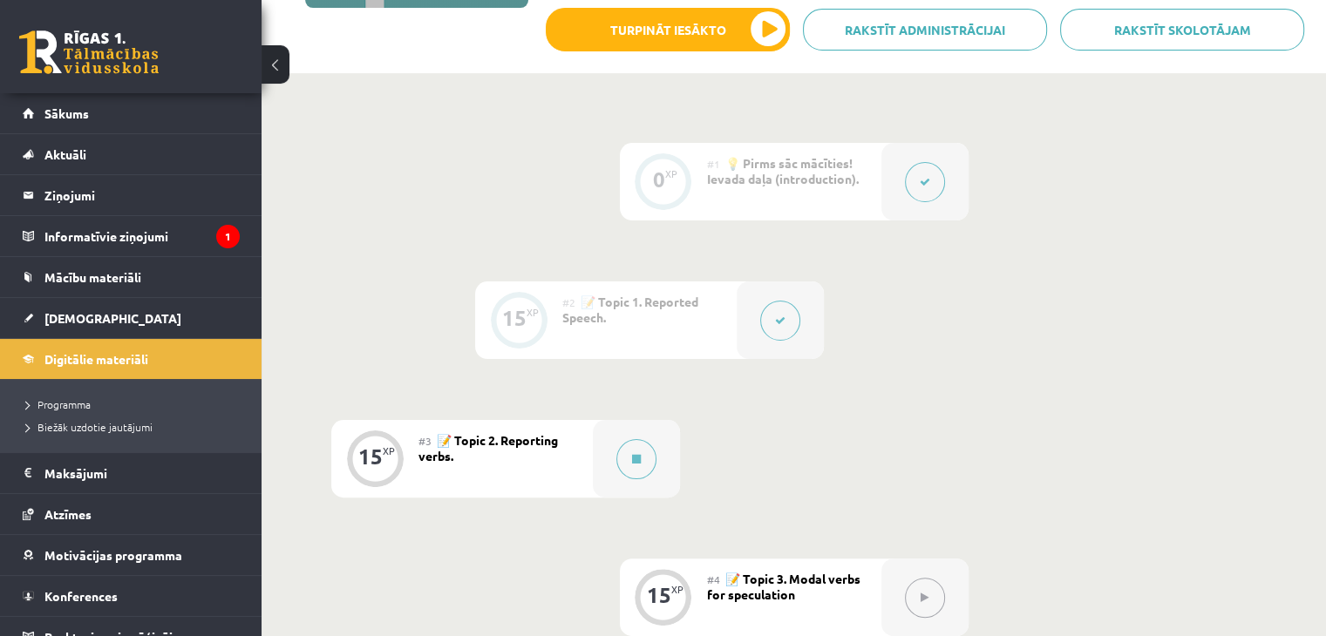
click at [781, 312] on button at bounding box center [780, 321] width 40 height 40
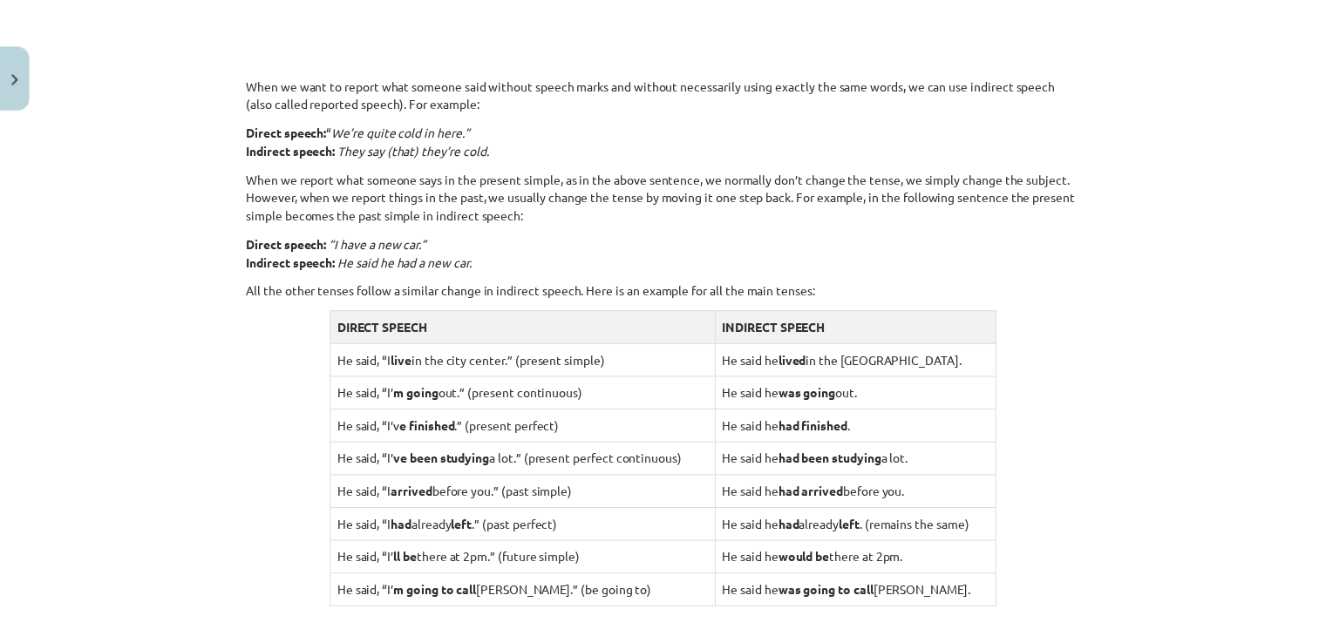
scroll to position [1307, 0]
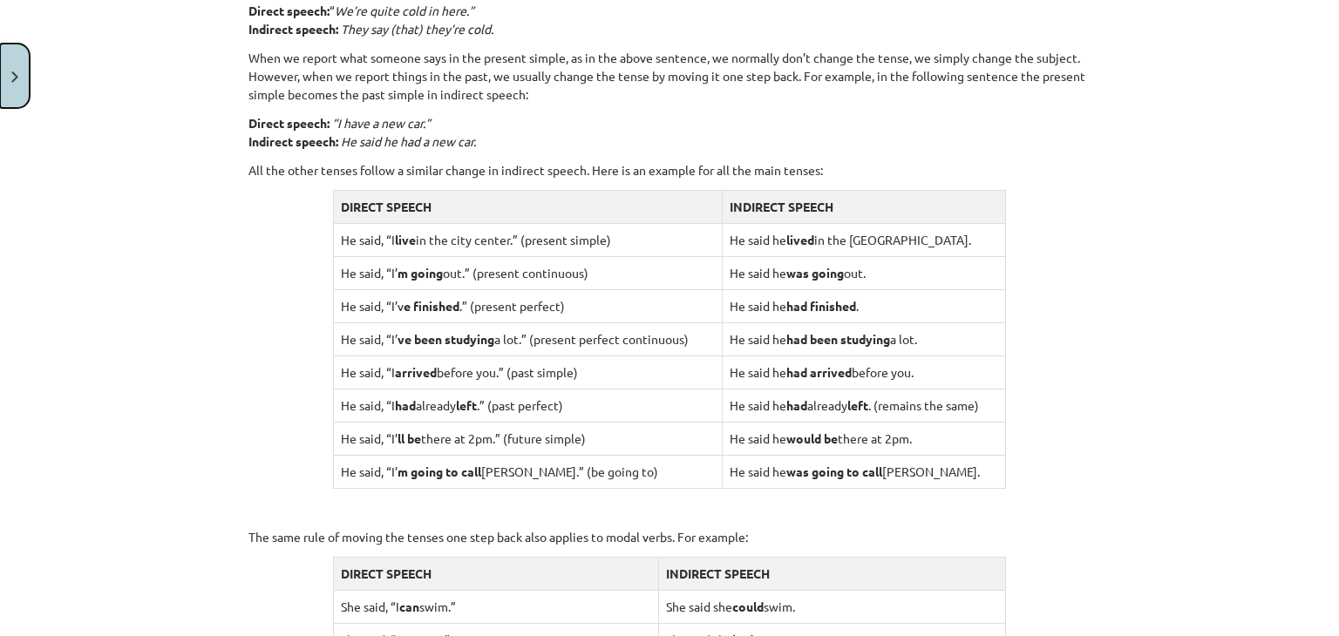
click at [17, 86] on button "Close" at bounding box center [15, 76] width 30 height 64
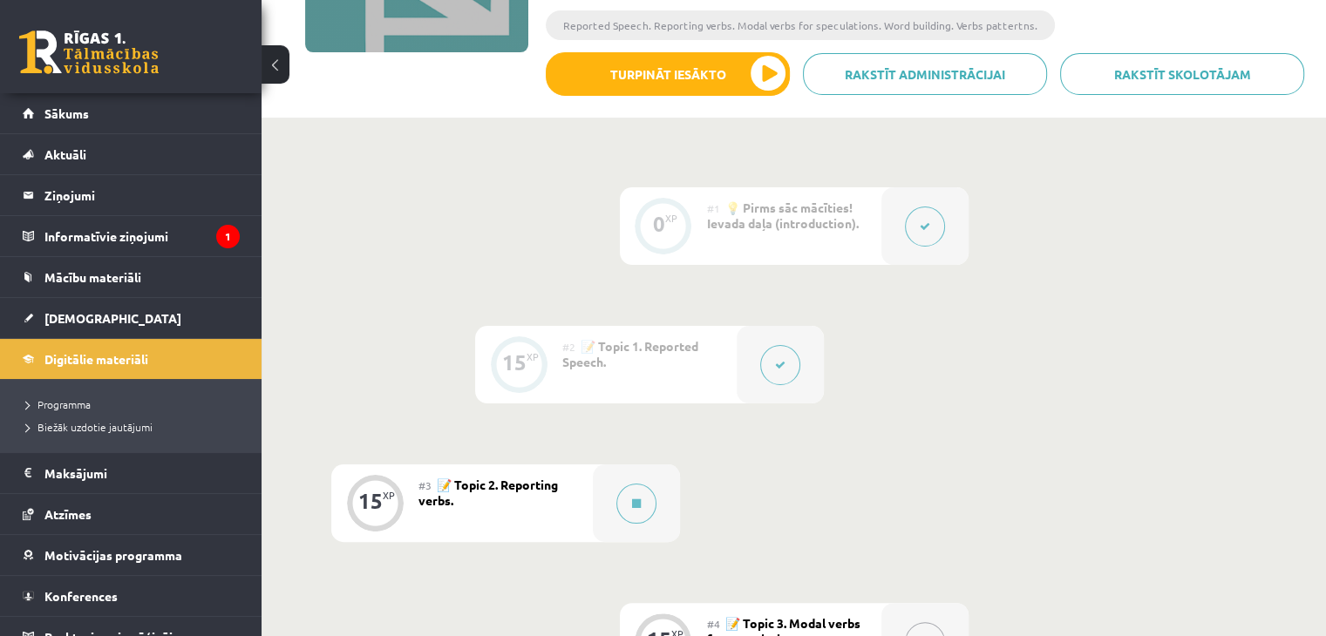
scroll to position [213, 0]
